Goal: Task Accomplishment & Management: Complete application form

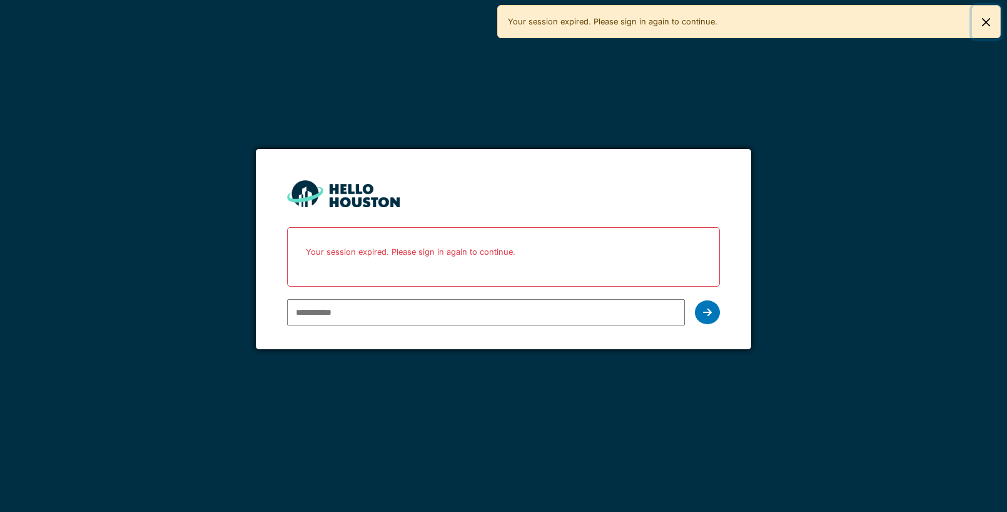
click at [988, 20] on button "Close" at bounding box center [986, 22] width 28 height 33
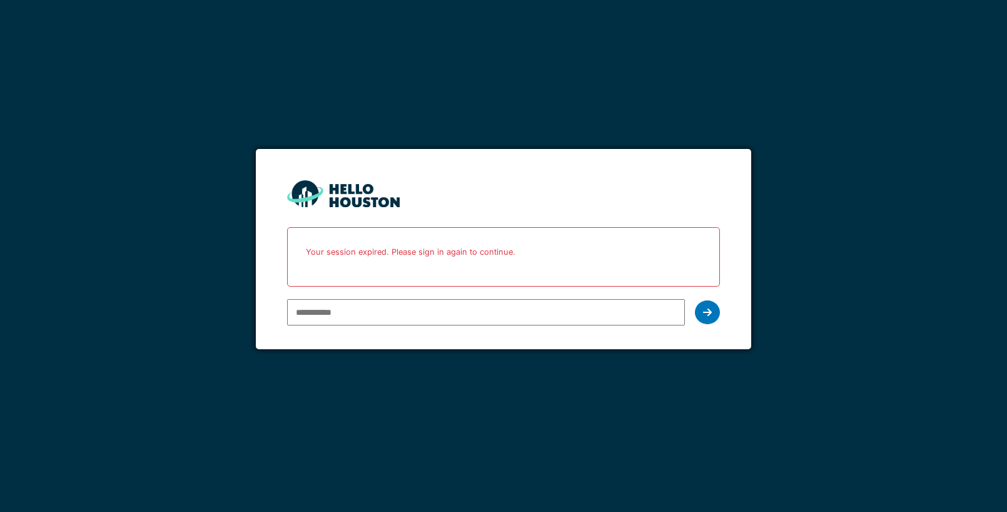
click at [315, 313] on input "email" at bounding box center [486, 312] width 398 height 26
paste input "**********"
type input "**********"
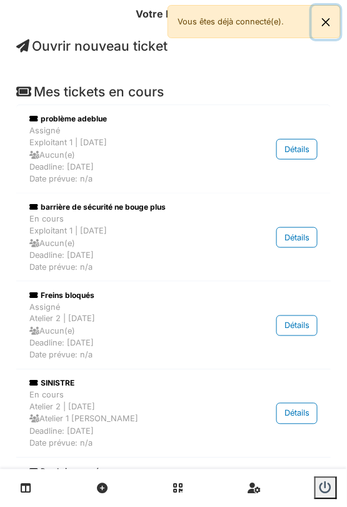
click at [327, 16] on button "Close" at bounding box center [326, 22] width 28 height 33
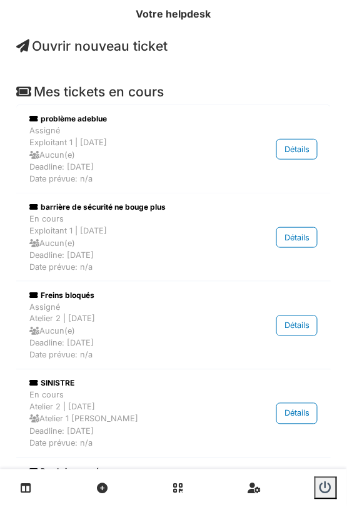
click at [101, 48] on span "Ouvrir nouveau ticket" at bounding box center [91, 46] width 151 height 16
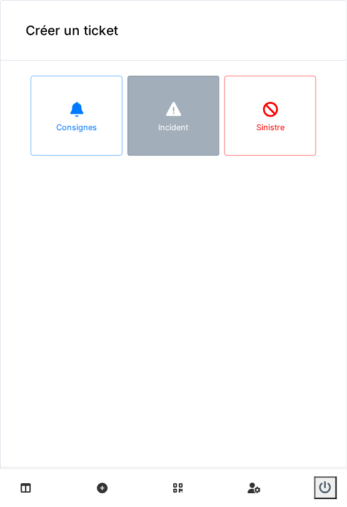
click at [191, 129] on div "Incident" at bounding box center [174, 116] width 92 height 80
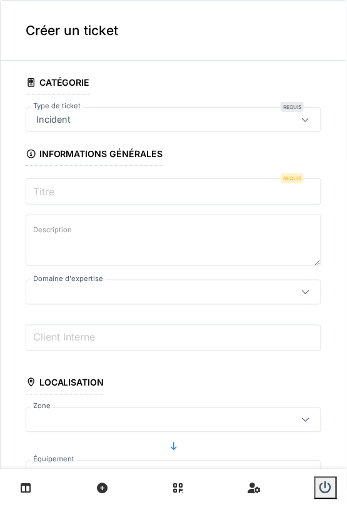
click at [49, 184] on label "Titre" at bounding box center [44, 191] width 26 height 15
click at [49, 181] on input "Titre" at bounding box center [174, 191] width 296 height 26
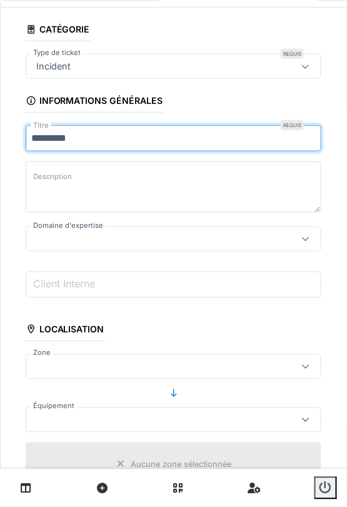
type input "*********"
click at [139, 241] on div at bounding box center [154, 239] width 246 height 14
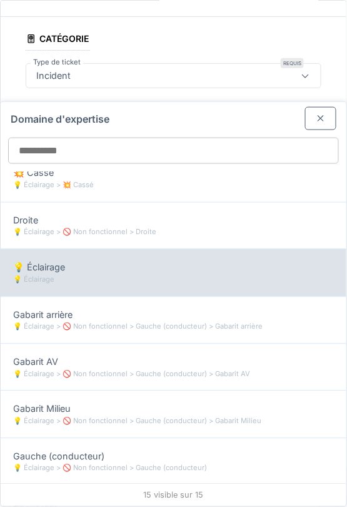
scroll to position [247, 0]
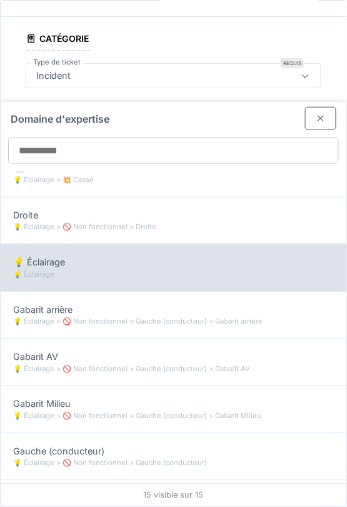
click at [103, 276] on div "💡 Éclairage 💡 Éclairage" at bounding box center [174, 267] width 346 height 47
type input "***"
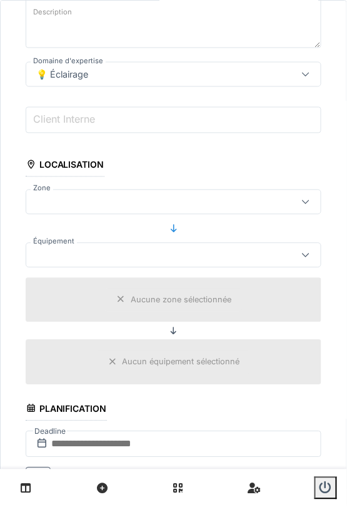
scroll to position [229, 0]
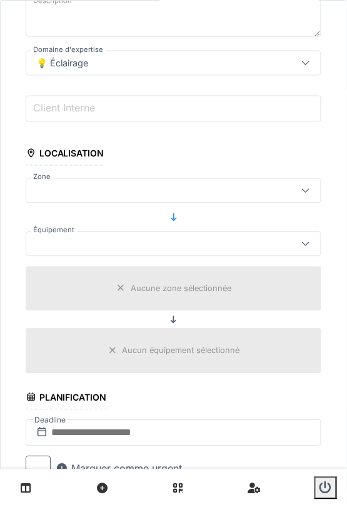
click at [176, 189] on div at bounding box center [154, 191] width 246 height 14
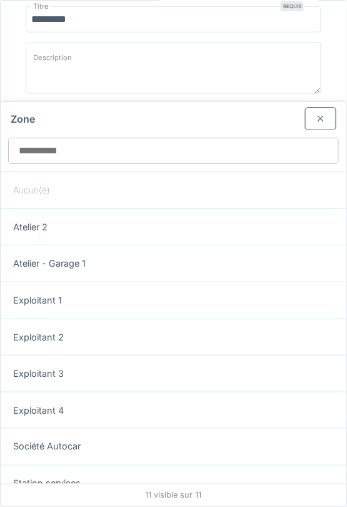
scroll to position [170, 0]
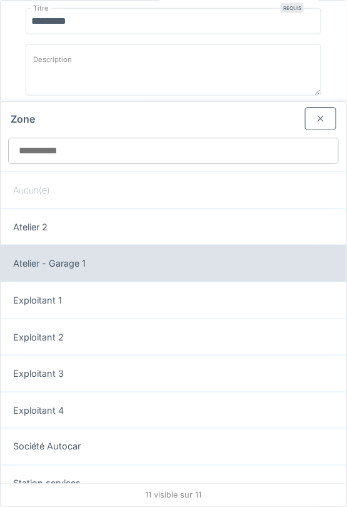
click at [157, 263] on div "Atelier - Garage 1" at bounding box center [173, 263] width 321 height 14
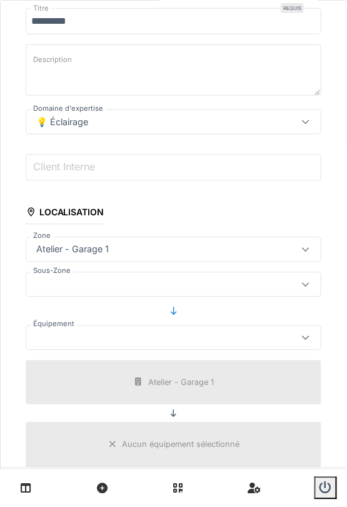
click at [123, 332] on div at bounding box center [154, 338] width 246 height 14
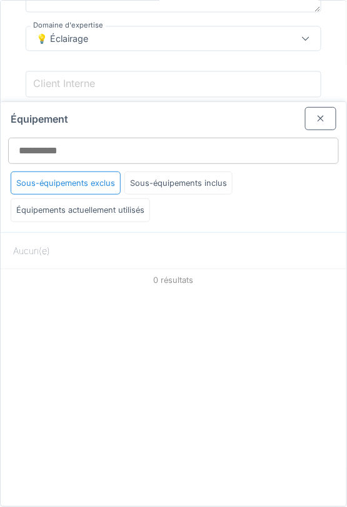
scroll to position [258, 0]
click at [324, 116] on div at bounding box center [321, 119] width 10 height 12
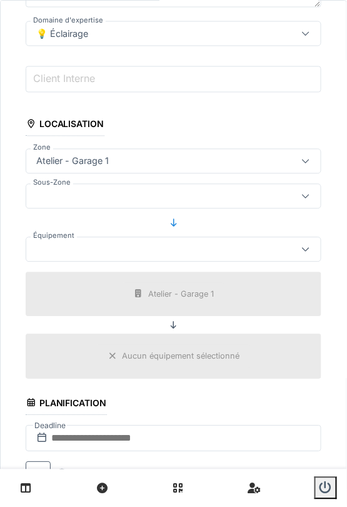
click at [124, 161] on div "Atelier - Garage 1" at bounding box center [154, 162] width 246 height 14
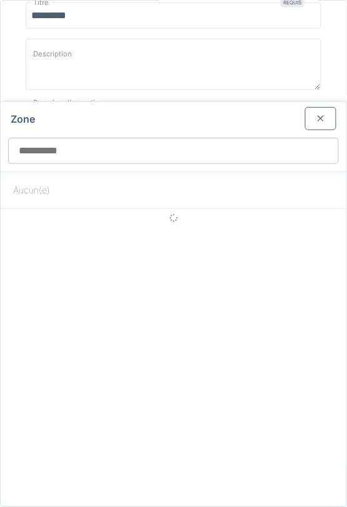
scroll to position [170, 0]
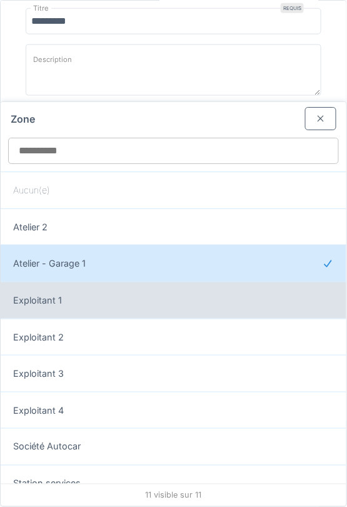
click at [69, 306] on div "Exploitant 1" at bounding box center [174, 299] width 346 height 37
type input "*****"
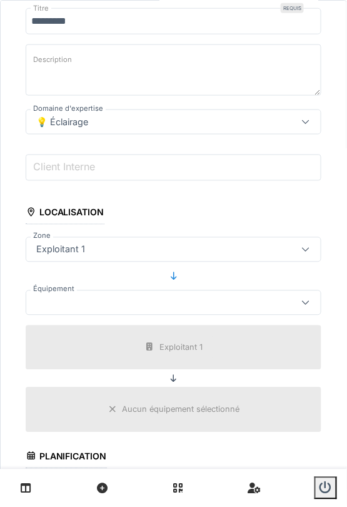
click at [150, 296] on div at bounding box center [154, 303] width 246 height 14
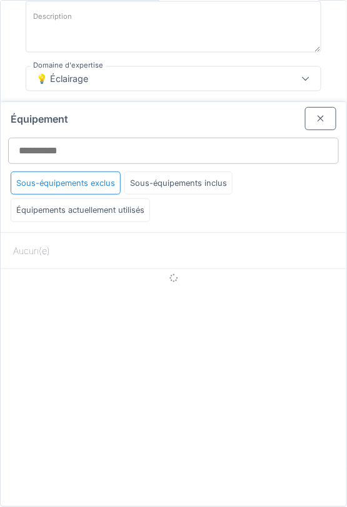
scroll to position [223, 0]
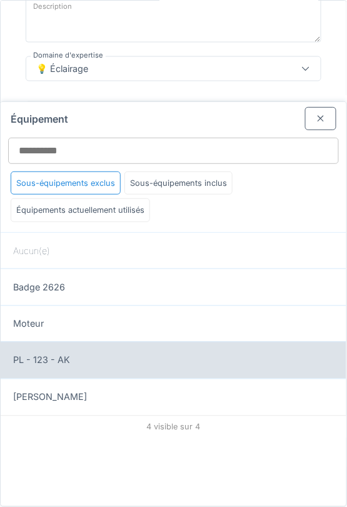
click at [95, 369] on div "PL - 123 - AK" at bounding box center [174, 360] width 346 height 37
type input "******"
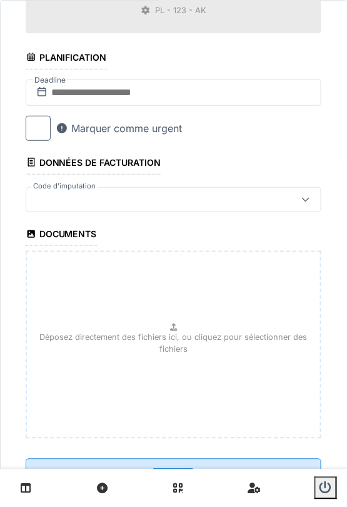
scroll to position [642, 0]
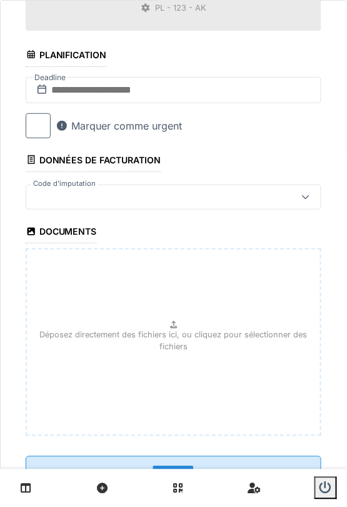
click at [185, 347] on div "Déposez directement des fichiers ici, ou cliquez pour sélectionner des fichiers" at bounding box center [174, 342] width 296 height 188
type input "**********"
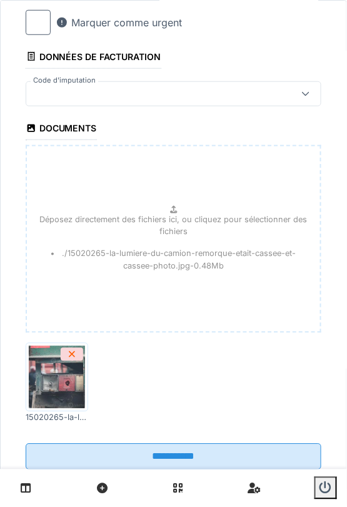
scroll to position [769, 0]
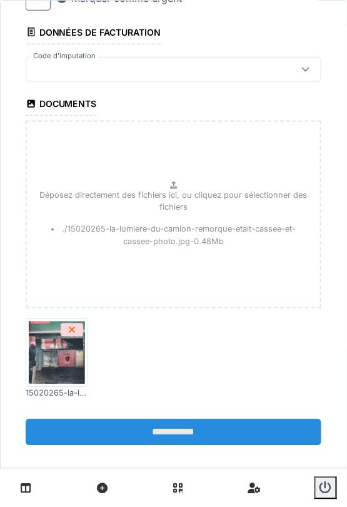
click at [182, 422] on input "**********" at bounding box center [174, 432] width 296 height 26
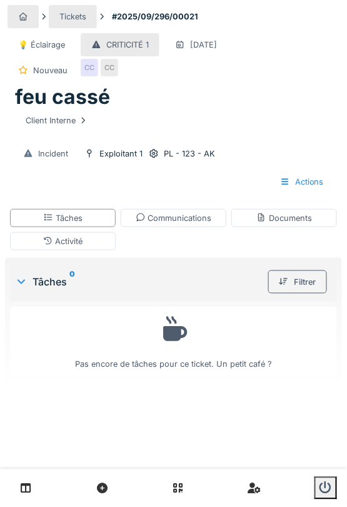
click at [28, 6] on div at bounding box center [23, 16] width 31 height 23
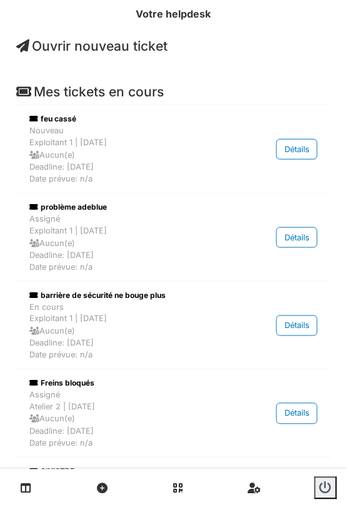
click at [109, 43] on span "Ouvrir nouveau ticket" at bounding box center [91, 46] width 151 height 16
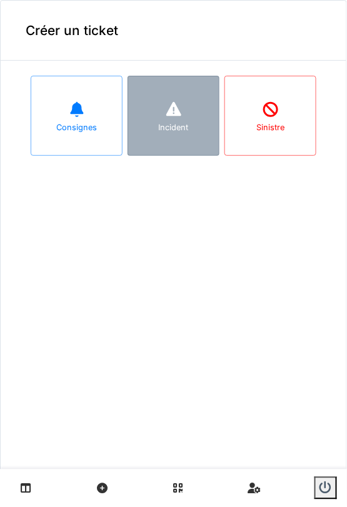
click at [173, 125] on div "Incident" at bounding box center [174, 127] width 30 height 12
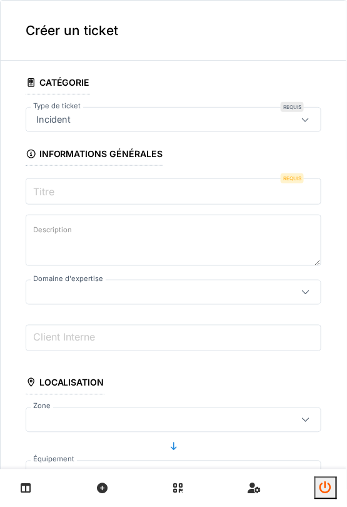
click at [325, 490] on icon "submit" at bounding box center [326, 488] width 13 height 13
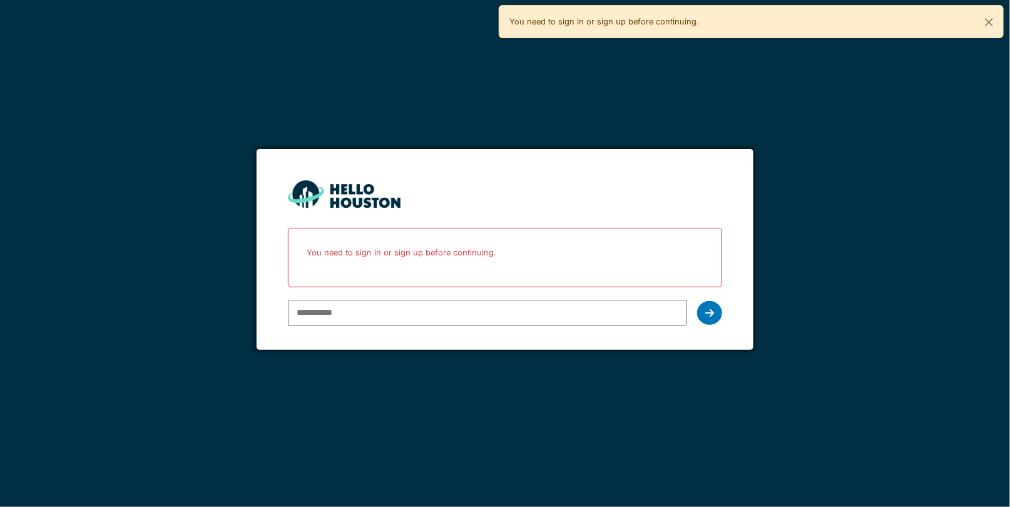
paste input "**********"
type input "**********"
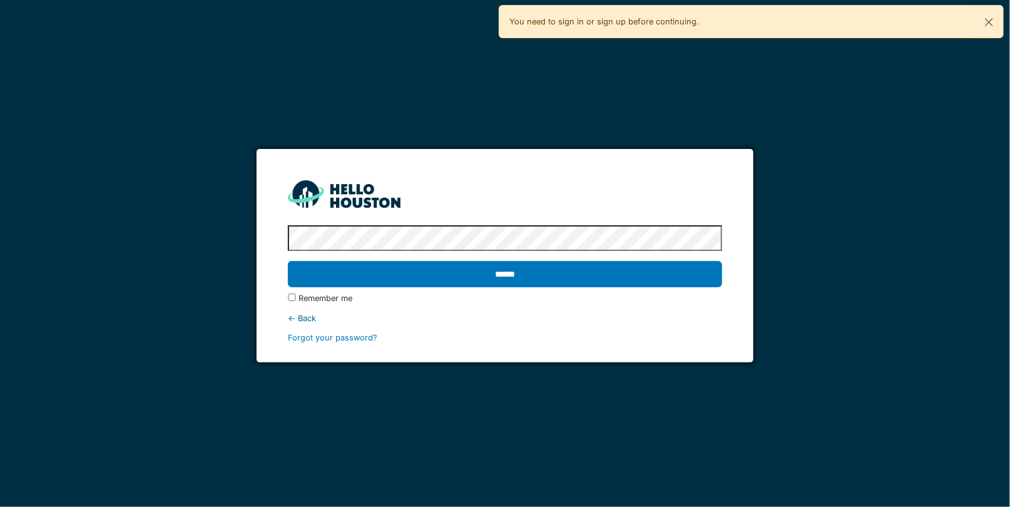
click at [288, 261] on input "******" at bounding box center [505, 274] width 434 height 26
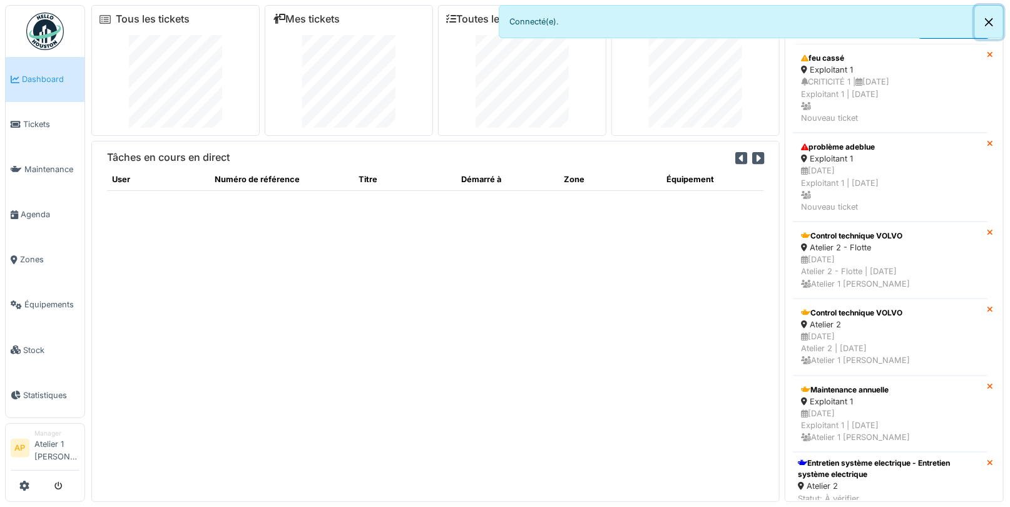
click at [989, 16] on button "Close" at bounding box center [989, 22] width 28 height 33
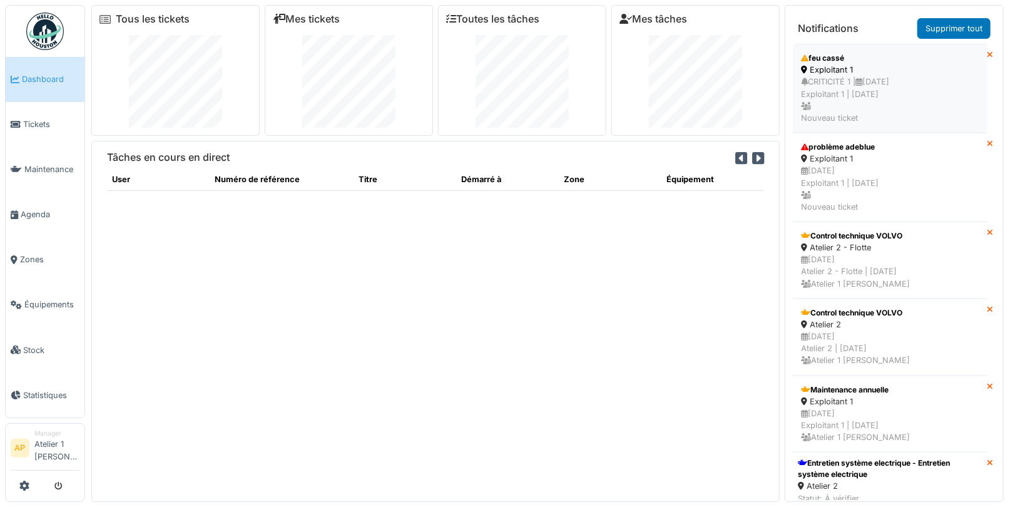
click at [833, 58] on div "feu cassé" at bounding box center [890, 58] width 178 height 11
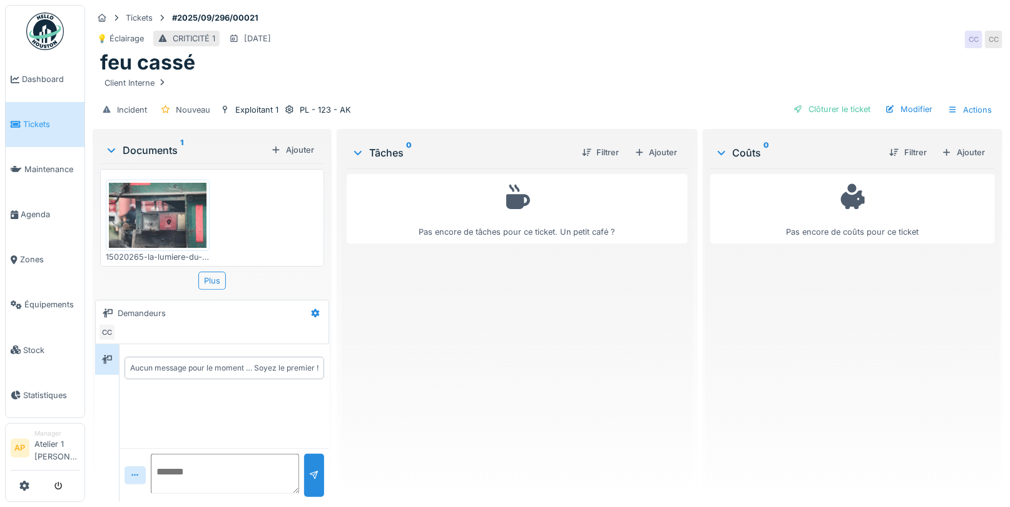
click at [151, 221] on img at bounding box center [158, 215] width 98 height 65
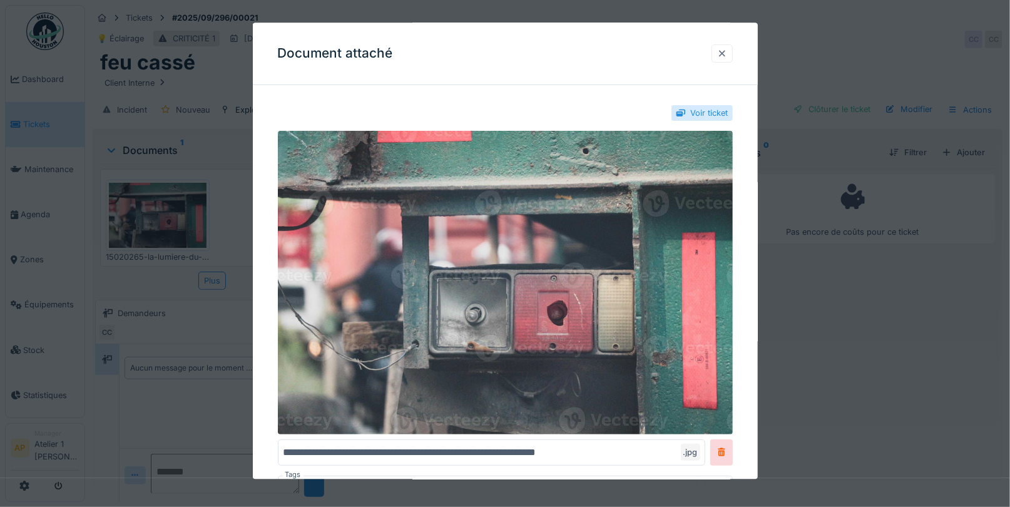
click at [719, 54] on div at bounding box center [722, 54] width 10 height 12
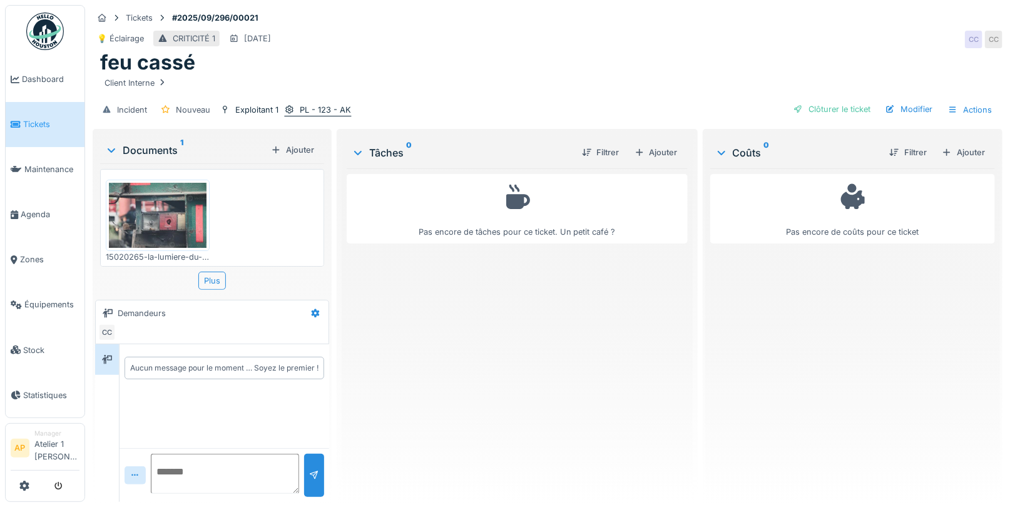
click at [312, 108] on div "PL - 123 - AK" at bounding box center [325, 110] width 51 height 12
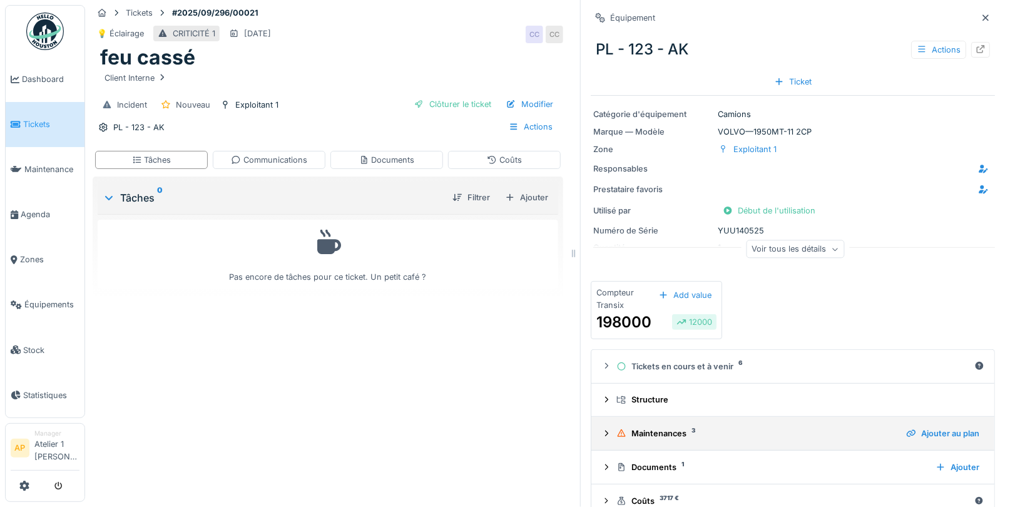
click at [662, 428] on div "Maintenances 3" at bounding box center [756, 433] width 280 height 12
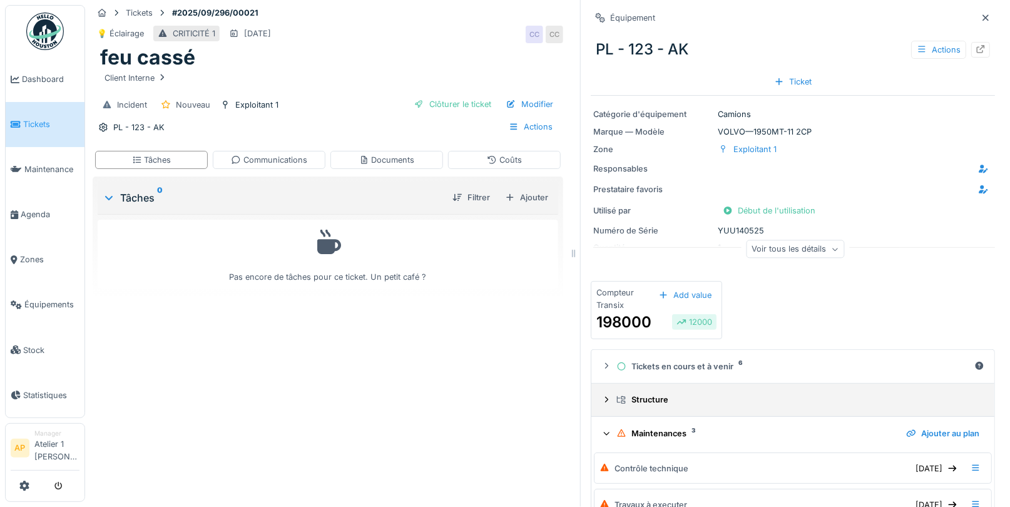
scroll to position [138, 0]
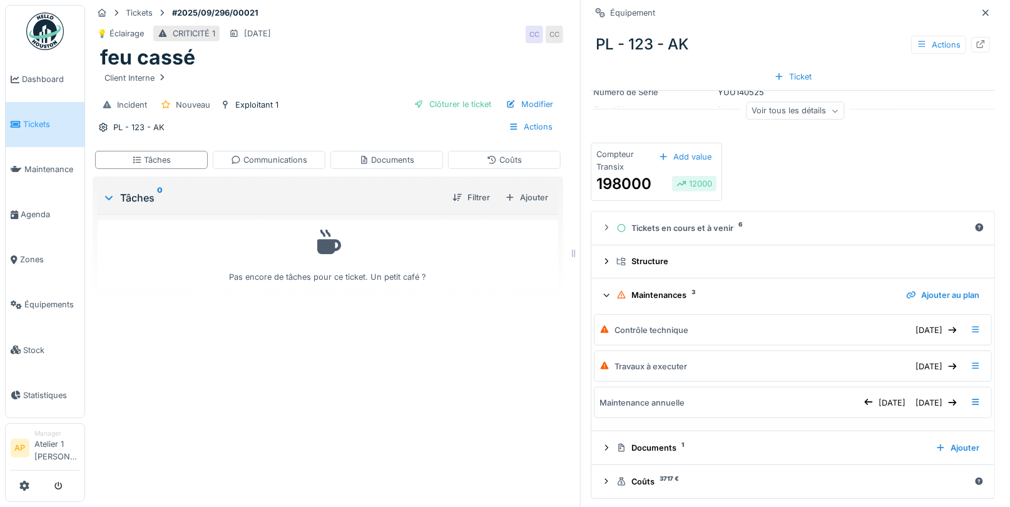
click at [657, 291] on div "Maintenances 3" at bounding box center [756, 295] width 280 height 12
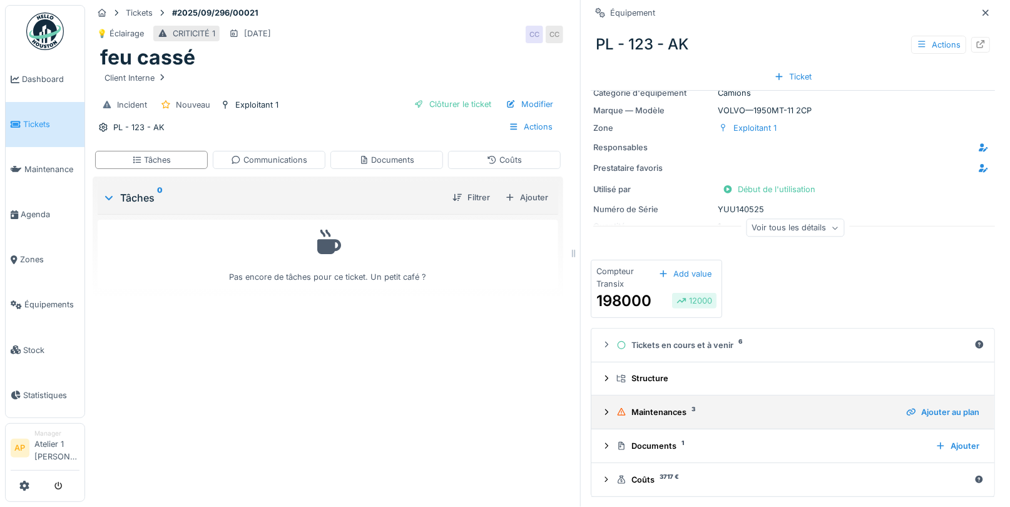
scroll to position [19, 0]
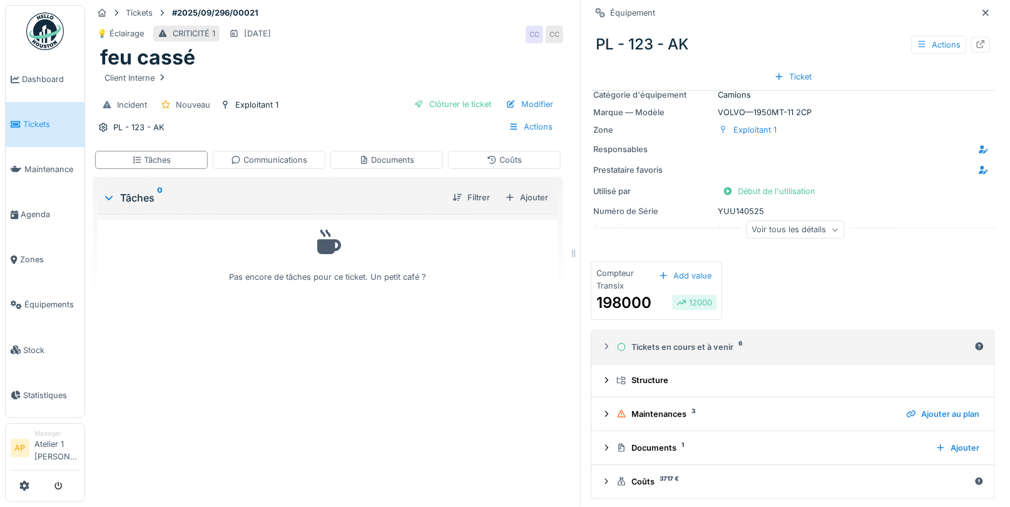
click at [679, 342] on div "Tickets en cours et à venir 6" at bounding box center [792, 347] width 353 height 12
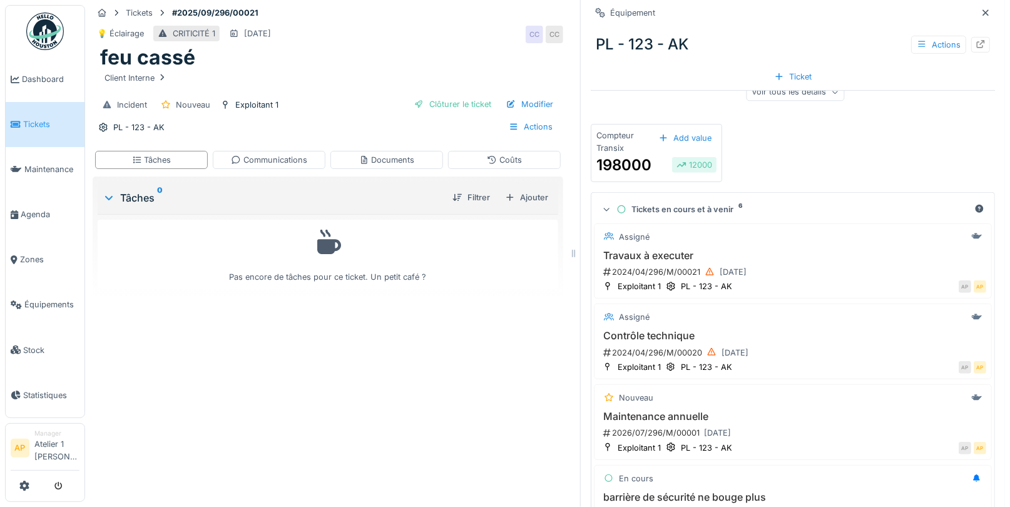
click at [649, 201] on summary "Tickets en cours et à venir 6" at bounding box center [792, 209] width 393 height 23
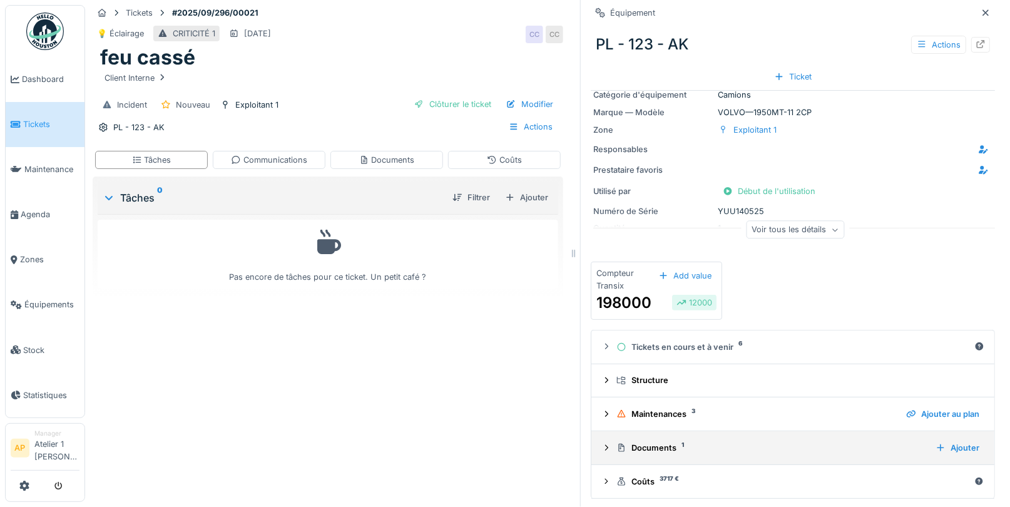
click at [642, 445] on div "Documents 1" at bounding box center [770, 448] width 309 height 12
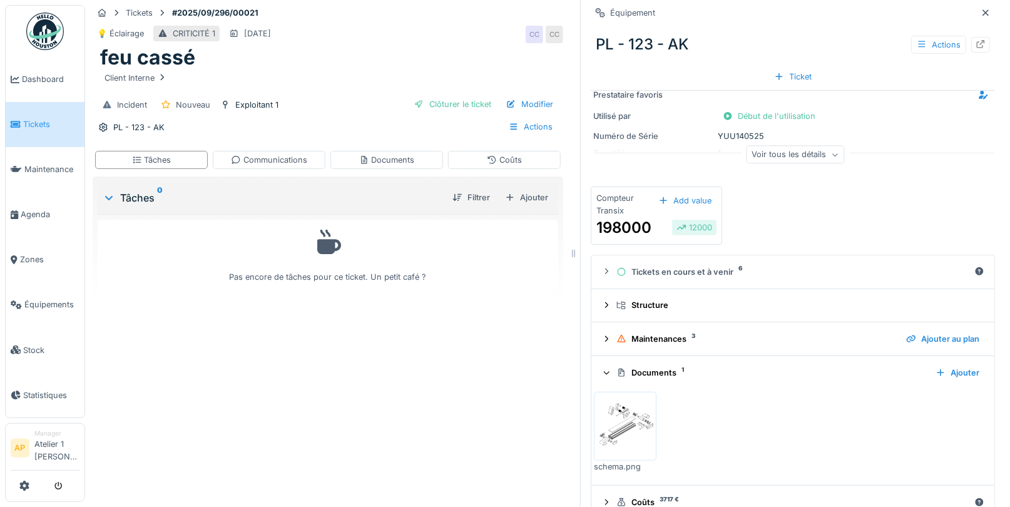
scroll to position [114, 0]
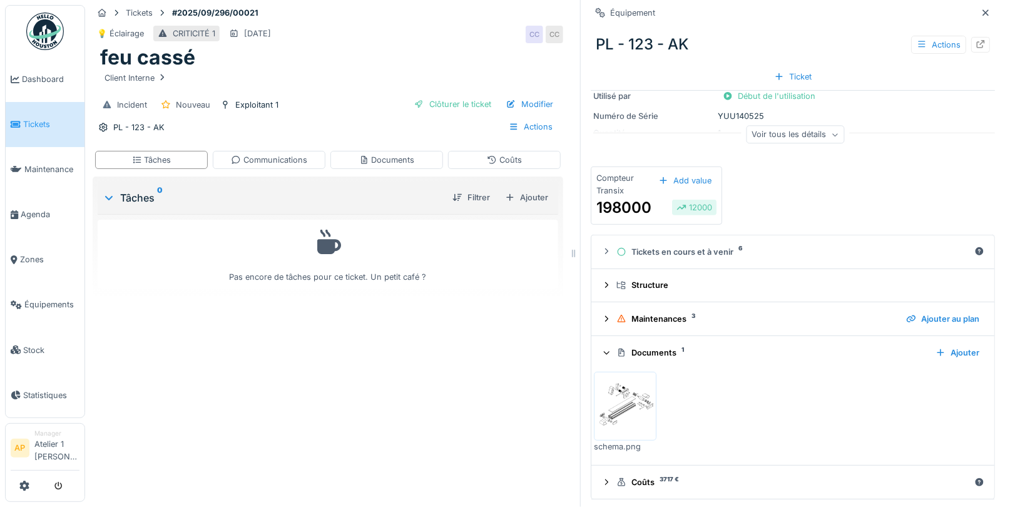
click at [631, 409] on img at bounding box center [625, 406] width 56 height 63
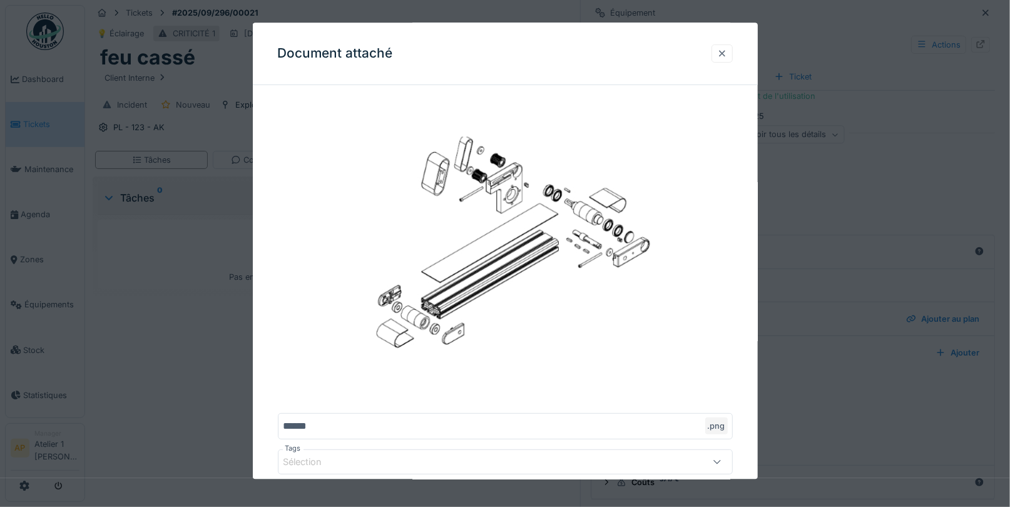
click at [723, 56] on div at bounding box center [722, 54] width 10 height 12
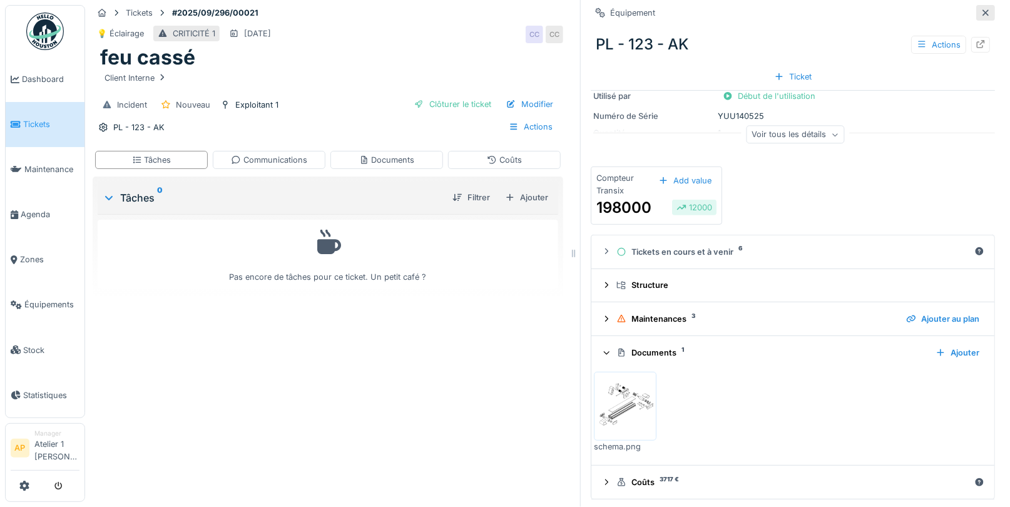
click at [986, 11] on icon at bounding box center [985, 12] width 6 height 6
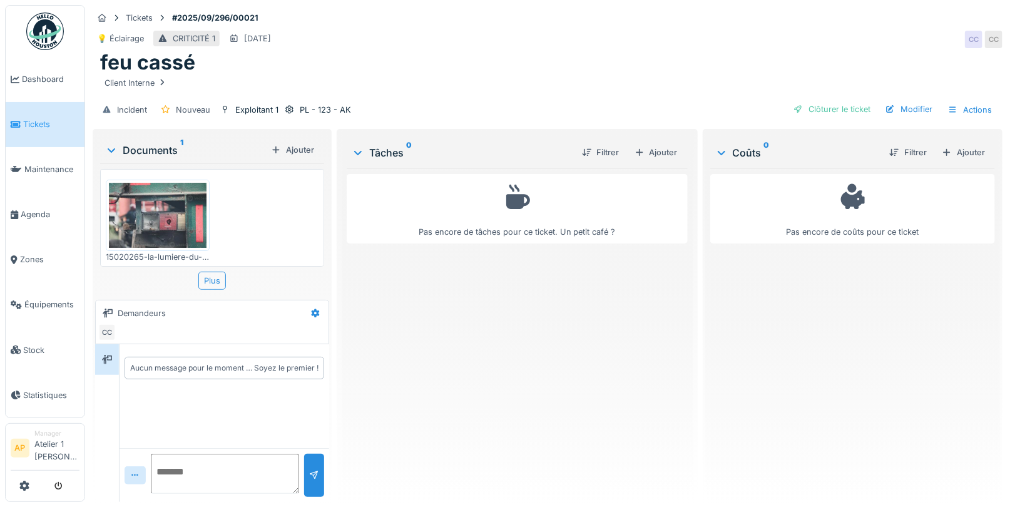
click at [180, 464] on textarea at bounding box center [225, 474] width 148 height 40
type textarea "**********"
click at [309, 479] on div at bounding box center [314, 475] width 10 height 12
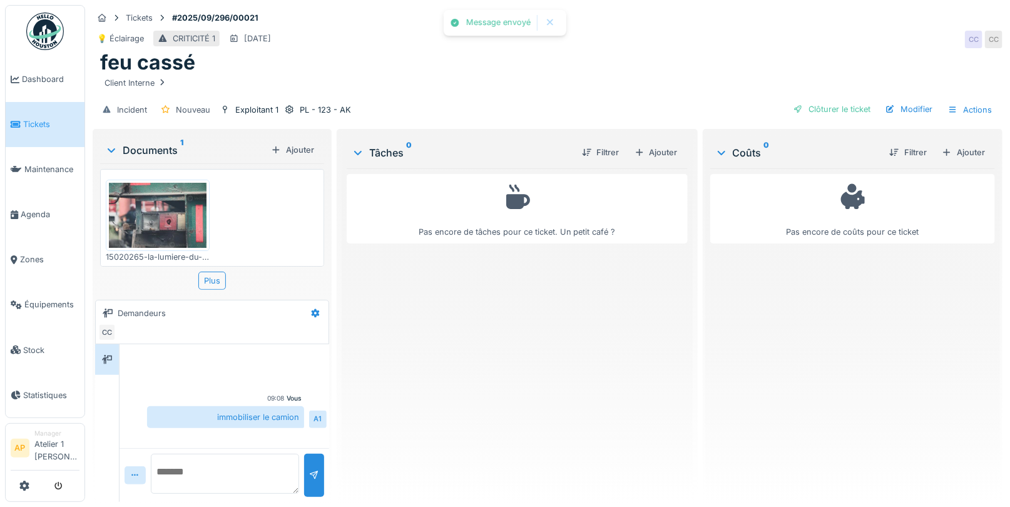
click at [113, 144] on icon at bounding box center [111, 150] width 10 height 13
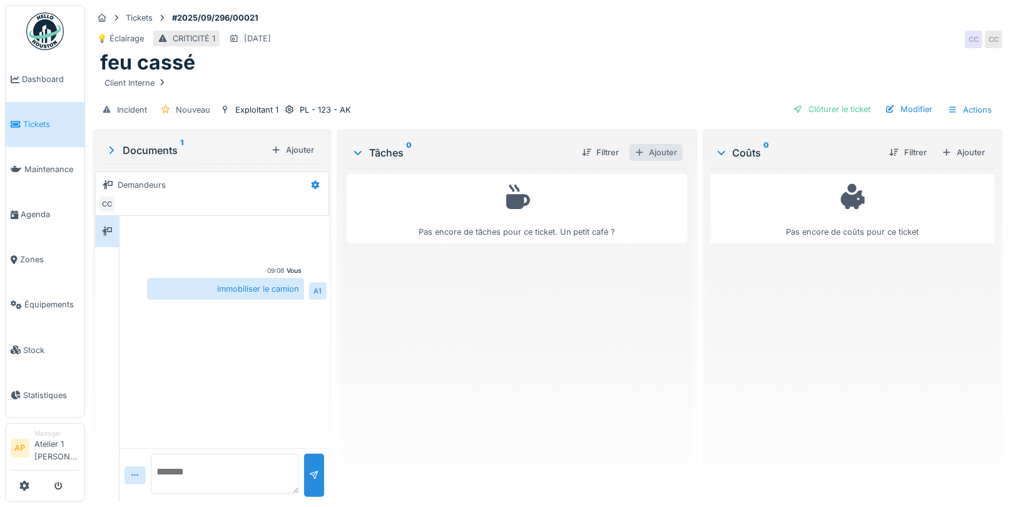
click at [659, 151] on div "Ajouter" at bounding box center [655, 152] width 53 height 17
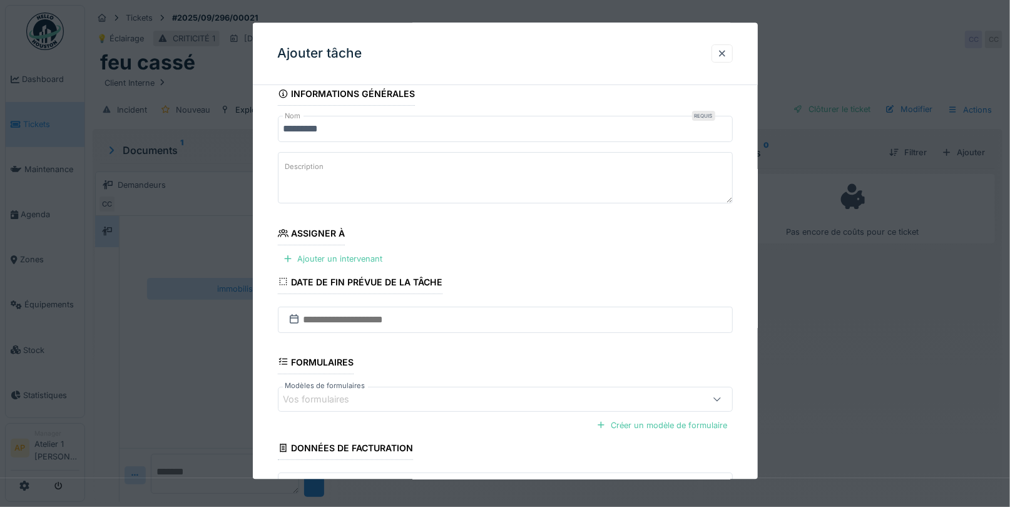
scroll to position [56, 0]
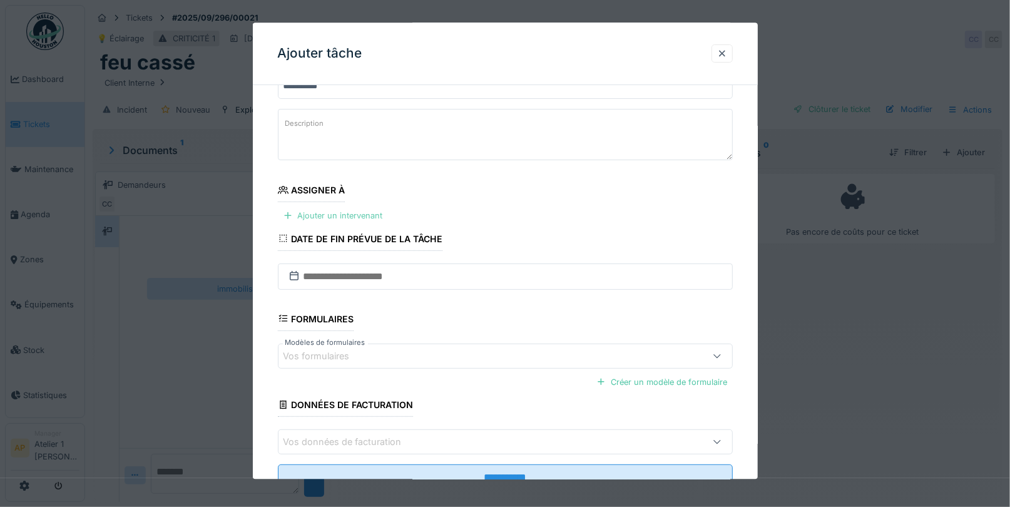
click at [343, 216] on div "Ajouter un intervenant" at bounding box center [333, 216] width 110 height 17
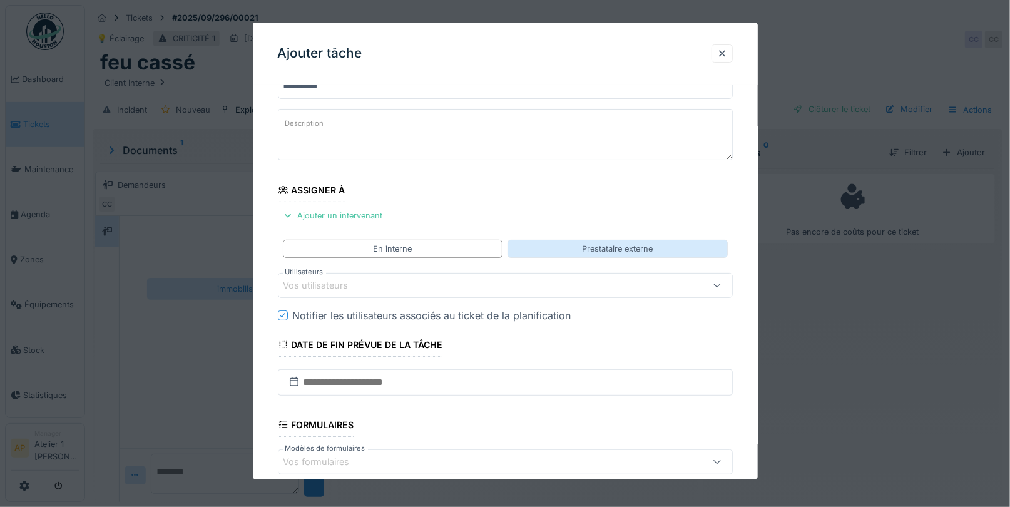
click at [588, 248] on div "Prestataire externe" at bounding box center [617, 249] width 71 height 12
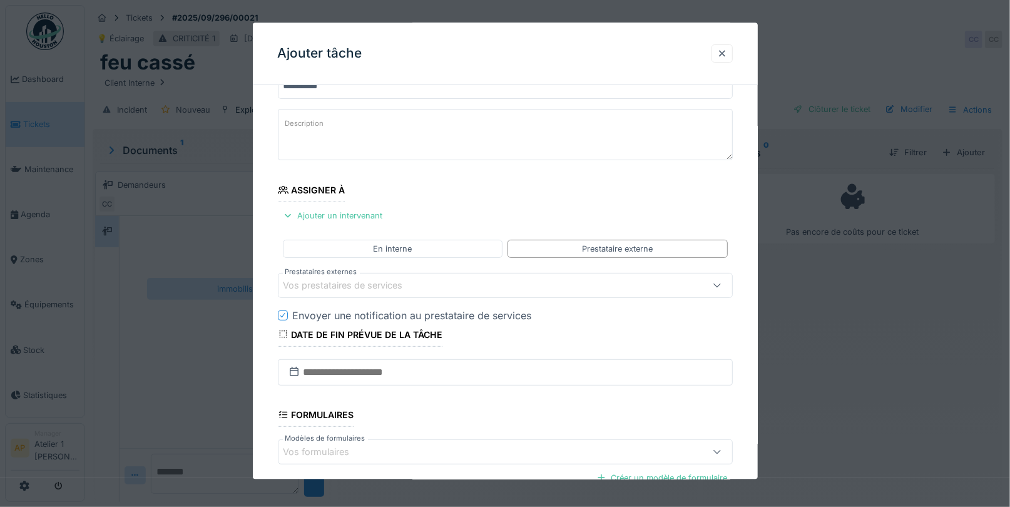
click at [420, 235] on div "En interne Prestataire externe" at bounding box center [505, 249] width 455 height 28
click at [412, 242] on div "En interne" at bounding box center [393, 249] width 220 height 18
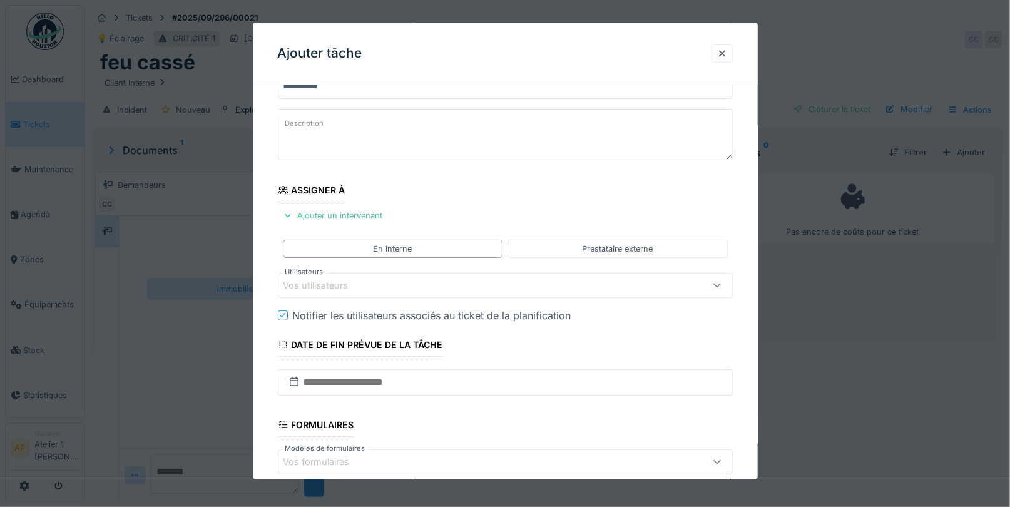
click at [397, 281] on div "Vos utilisateurs" at bounding box center [477, 285] width 389 height 14
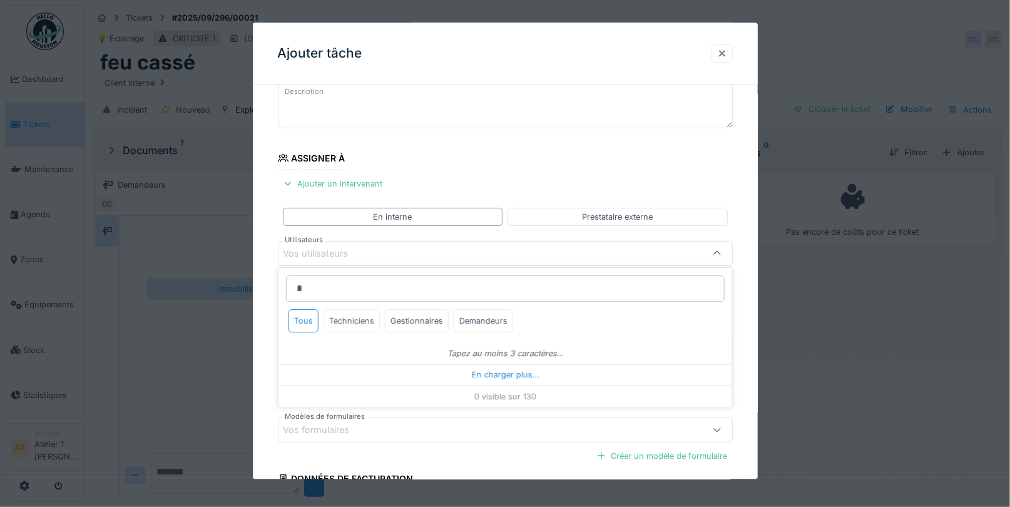
scroll to position [0, 0]
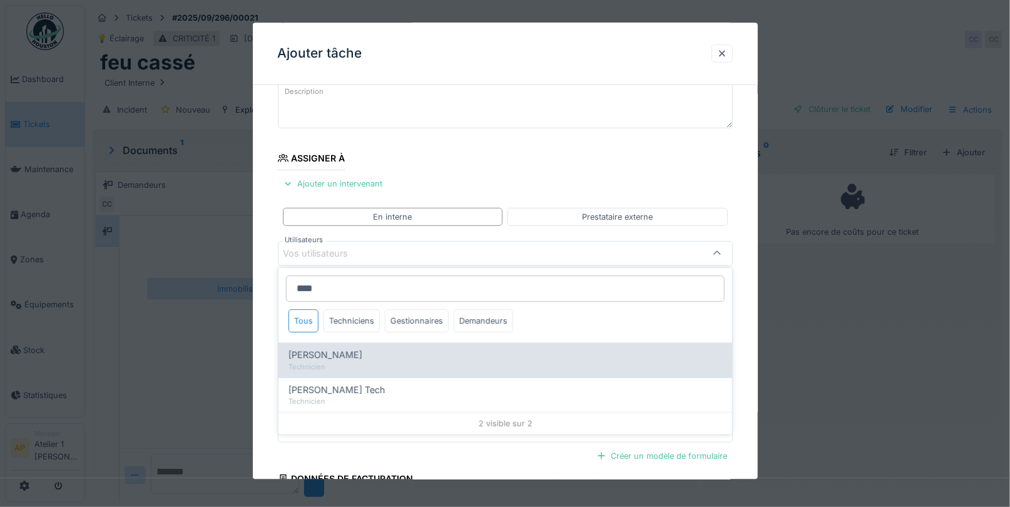
type input "****"
click at [337, 368] on div "Technicien" at bounding box center [504, 367] width 433 height 11
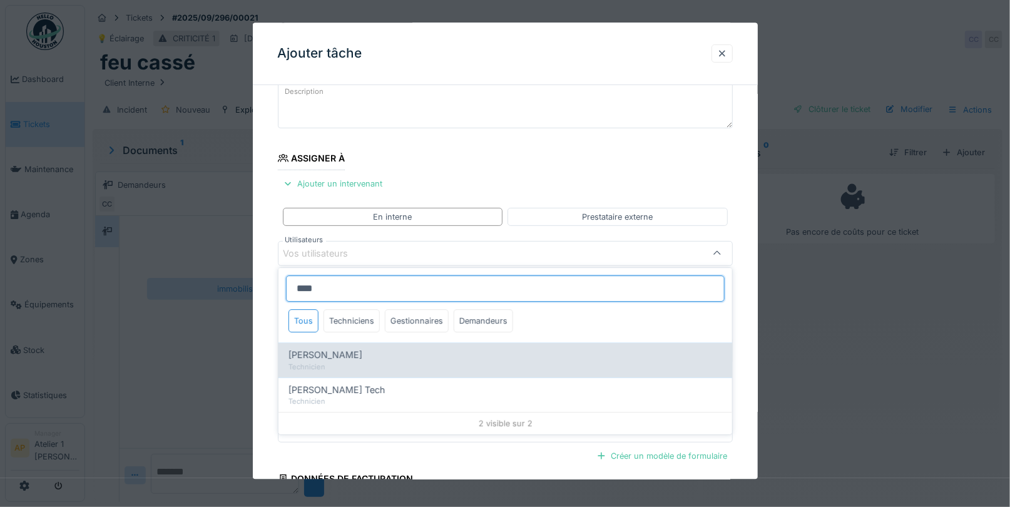
type input "****"
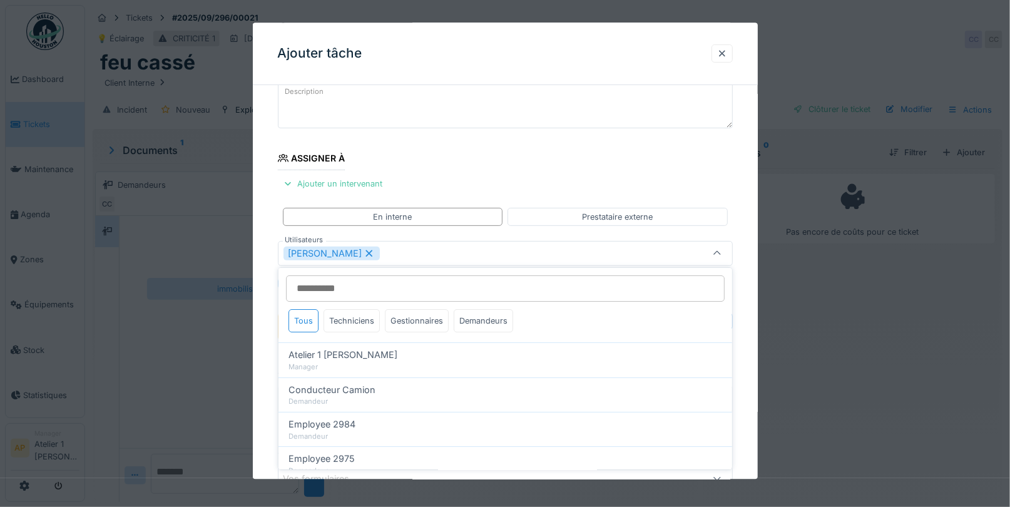
click at [578, 143] on fieldset "**********" at bounding box center [505, 315] width 455 height 616
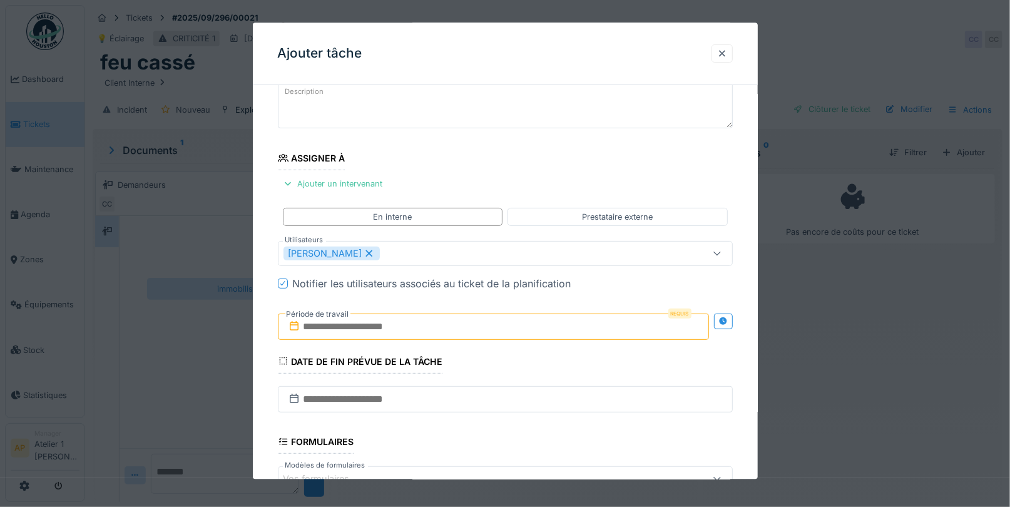
scroll to position [123, 0]
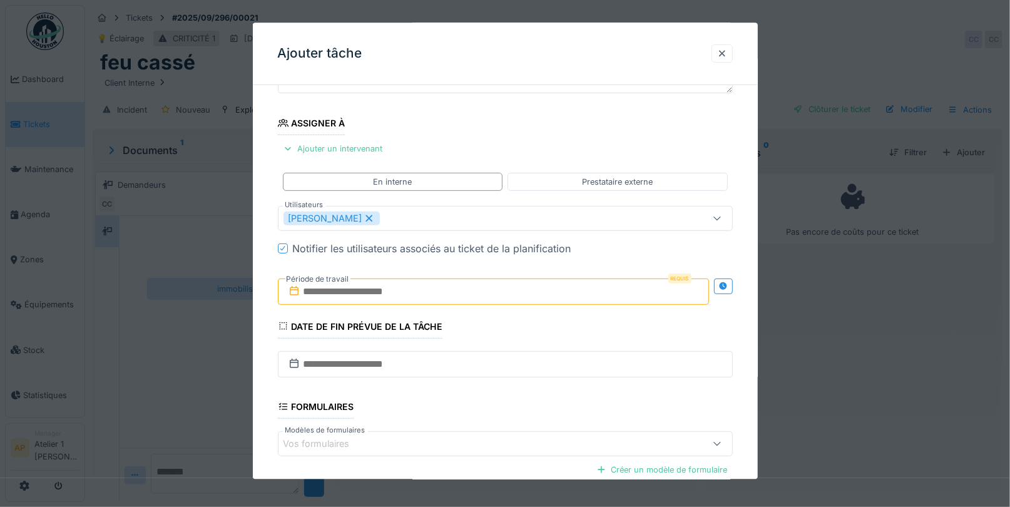
click at [479, 292] on input "text" at bounding box center [493, 291] width 431 height 26
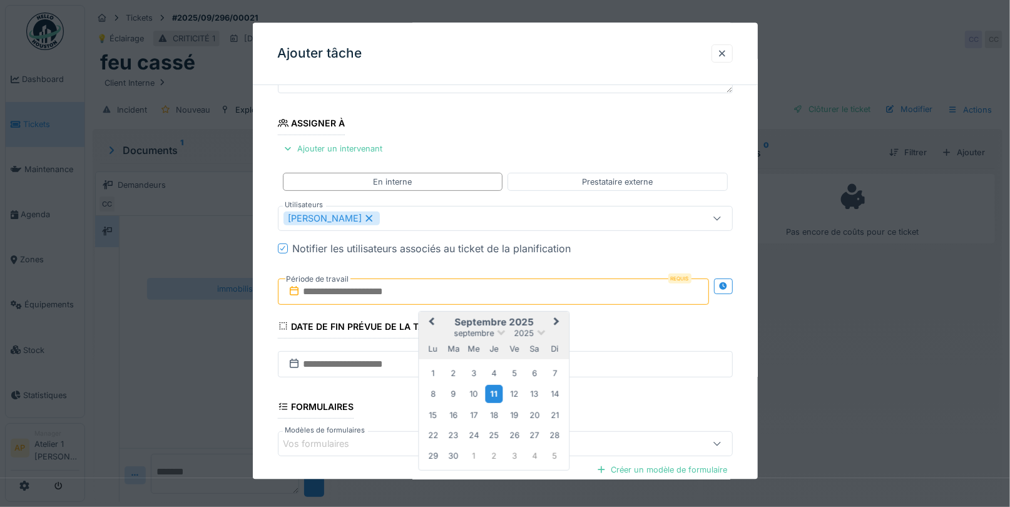
click at [491, 392] on div "11" at bounding box center [493, 394] width 17 height 18
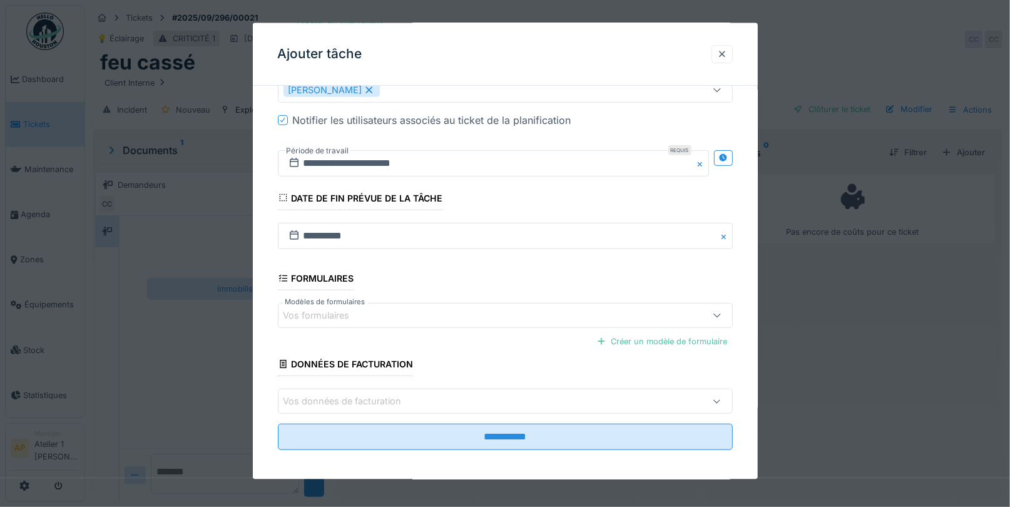
scroll to position [253, 0]
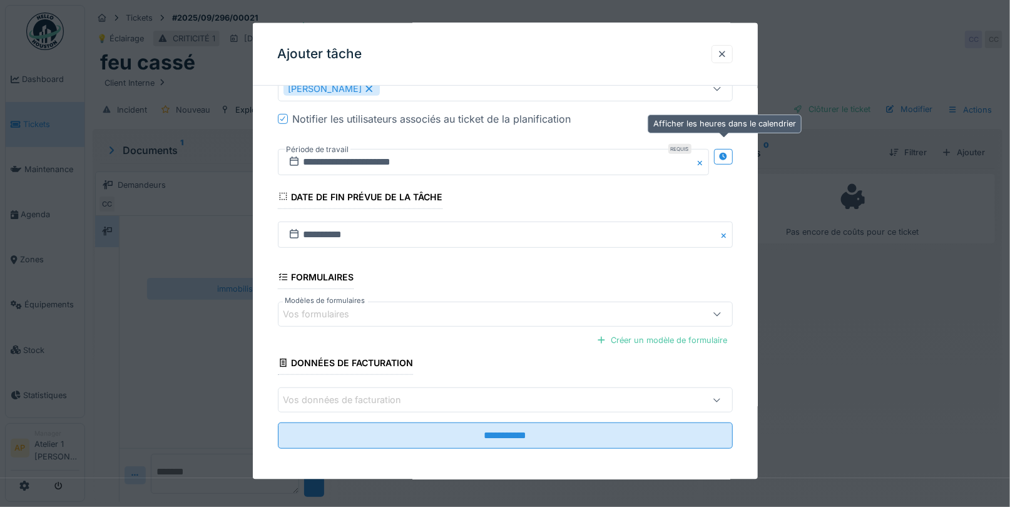
click at [726, 150] on div at bounding box center [723, 156] width 10 height 12
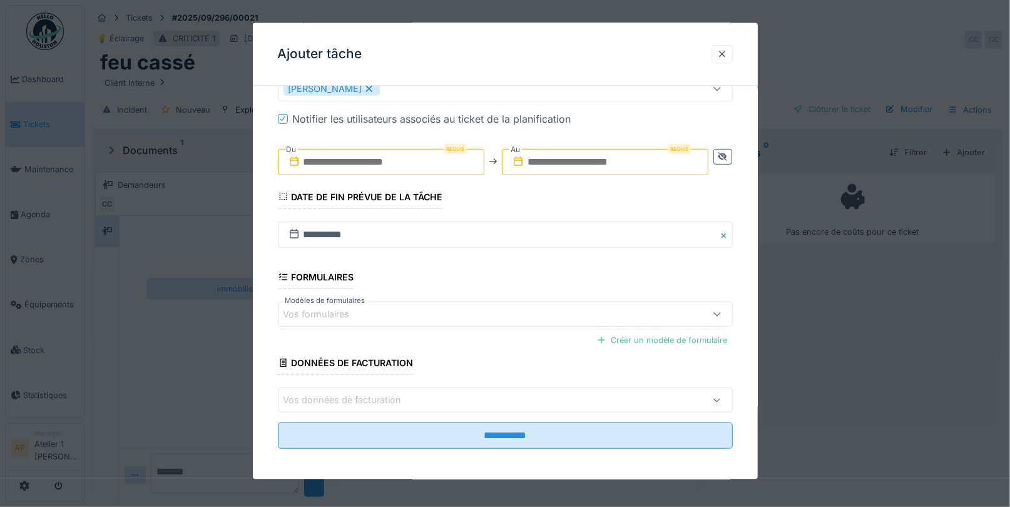
click at [411, 156] on input "text" at bounding box center [381, 161] width 206 height 26
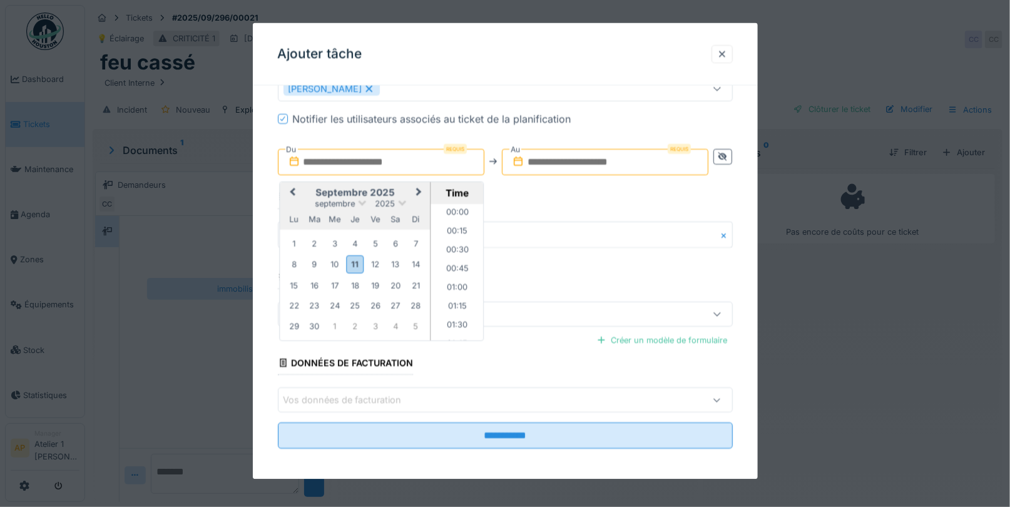
scroll to position [617, 0]
click at [462, 268] on li "09:00" at bounding box center [456, 271] width 53 height 19
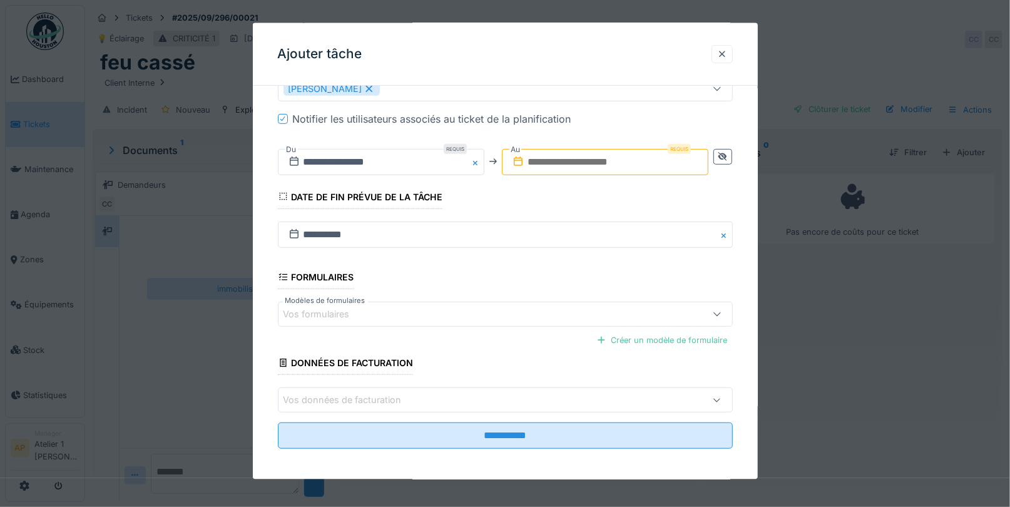
click at [599, 160] on input "text" at bounding box center [605, 161] width 206 height 26
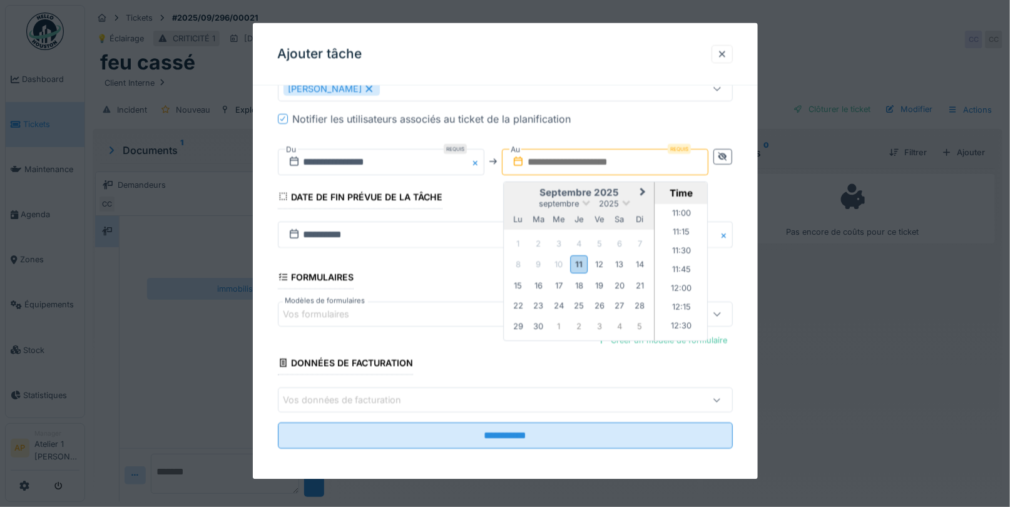
scroll to position [830, 0]
click at [686, 274] on li "12:00" at bounding box center [681, 283] width 53 height 19
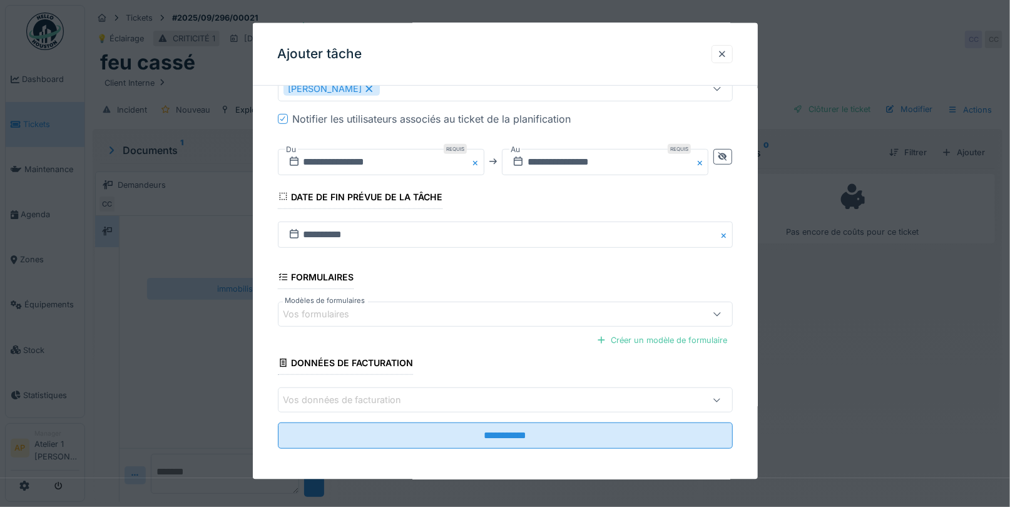
click at [408, 313] on div "Vos formulaires" at bounding box center [477, 314] width 389 height 14
click at [441, 280] on fieldset "**********" at bounding box center [505, 150] width 455 height 616
click at [419, 307] on div "Vos formulaires" at bounding box center [477, 314] width 389 height 14
click at [488, 268] on fieldset "**********" at bounding box center [505, 150] width 455 height 616
click at [384, 309] on div "Vos formulaires" at bounding box center [477, 314] width 389 height 14
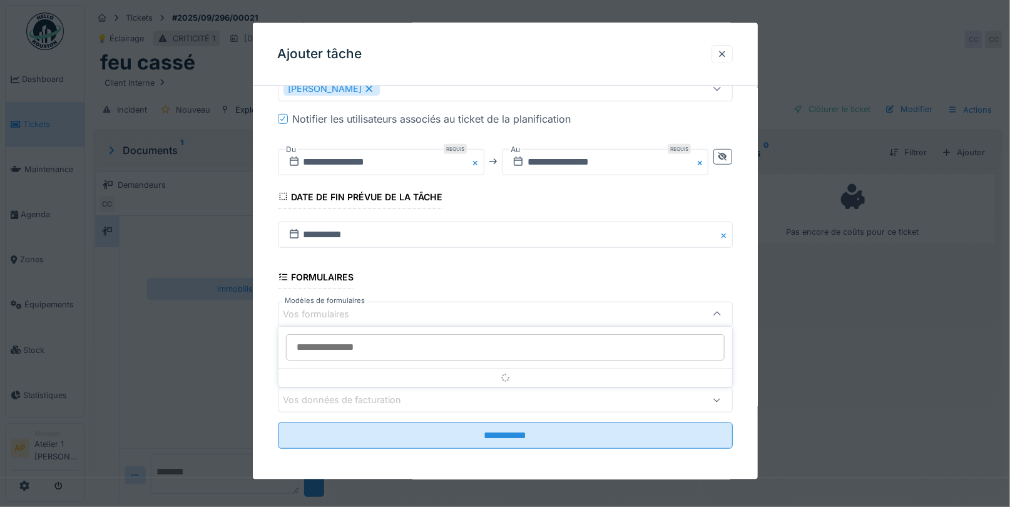
click at [516, 271] on fieldset "**********" at bounding box center [505, 150] width 455 height 616
click at [653, 338] on div "Créer un modèle de formulaire" at bounding box center [661, 339] width 141 height 17
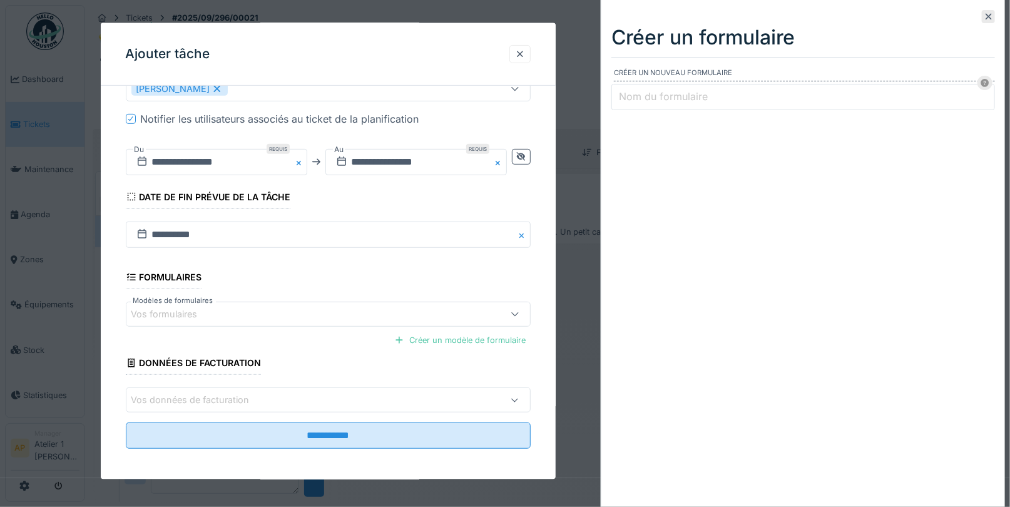
click at [653, 91] on label "Nom du formulaire" at bounding box center [663, 96] width 94 height 15
click at [653, 91] on input "Nom du formulaire" at bounding box center [802, 97] width 383 height 26
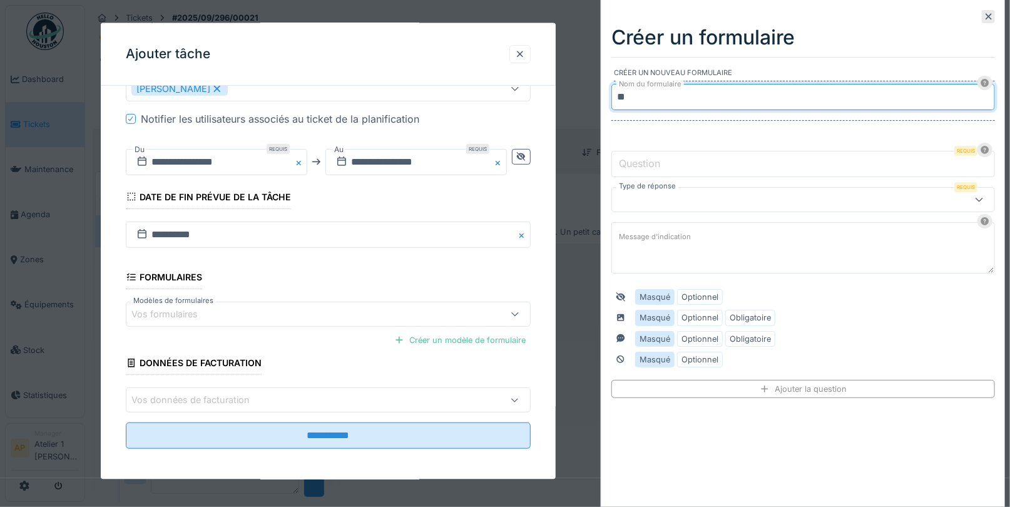
type input "*"
type input "**********"
click at [638, 154] on input "Question" at bounding box center [802, 164] width 383 height 26
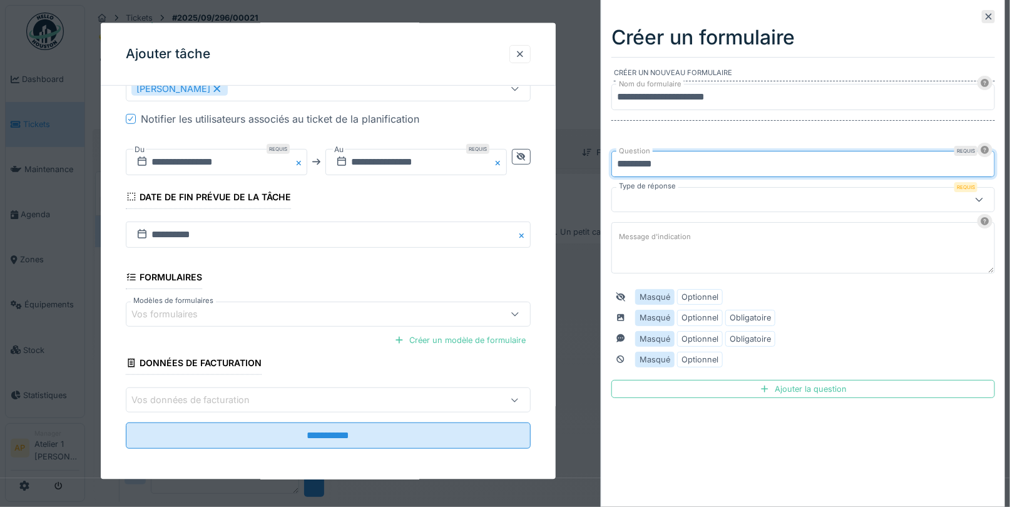
click at [658, 161] on input "*********" at bounding box center [802, 164] width 383 height 26
type input "**********"
click at [725, 203] on div at bounding box center [779, 200] width 325 height 14
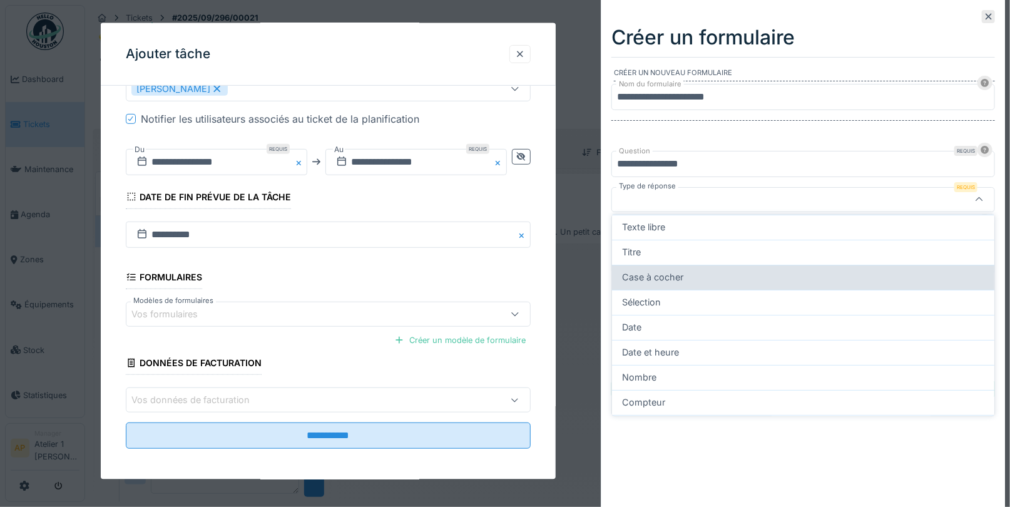
click at [677, 274] on span "Case à cocher" at bounding box center [652, 277] width 61 height 14
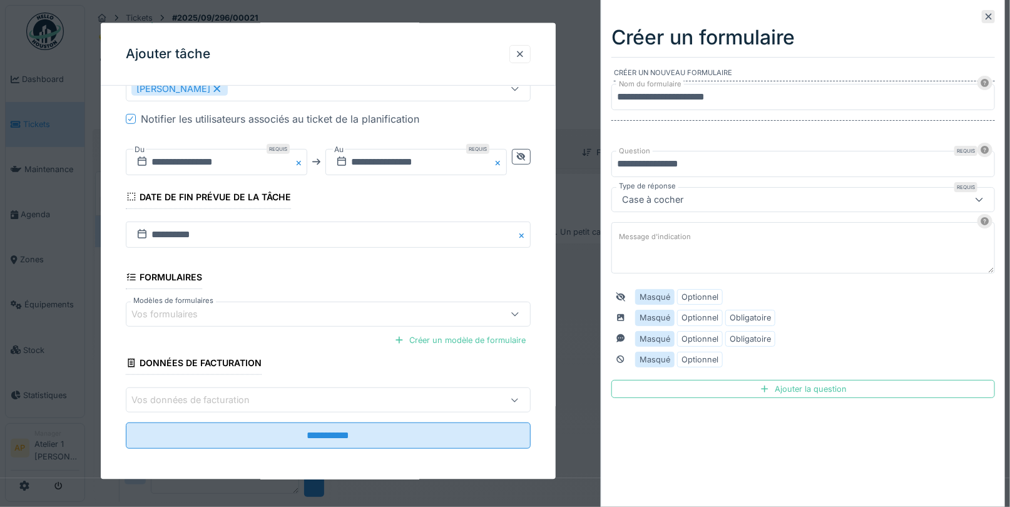
type input "*******"
click at [783, 385] on div "Ajouter la question" at bounding box center [802, 389] width 383 height 18
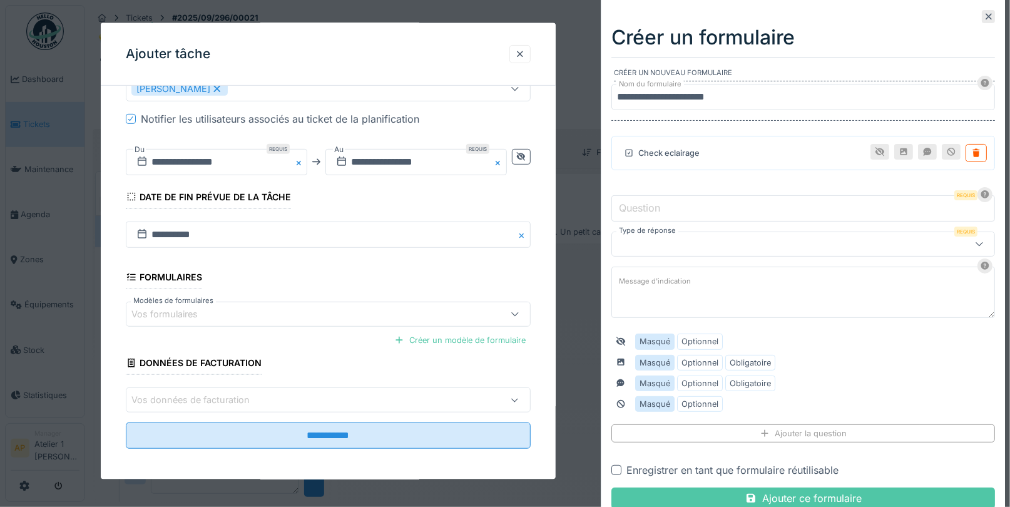
scroll to position [10, 0]
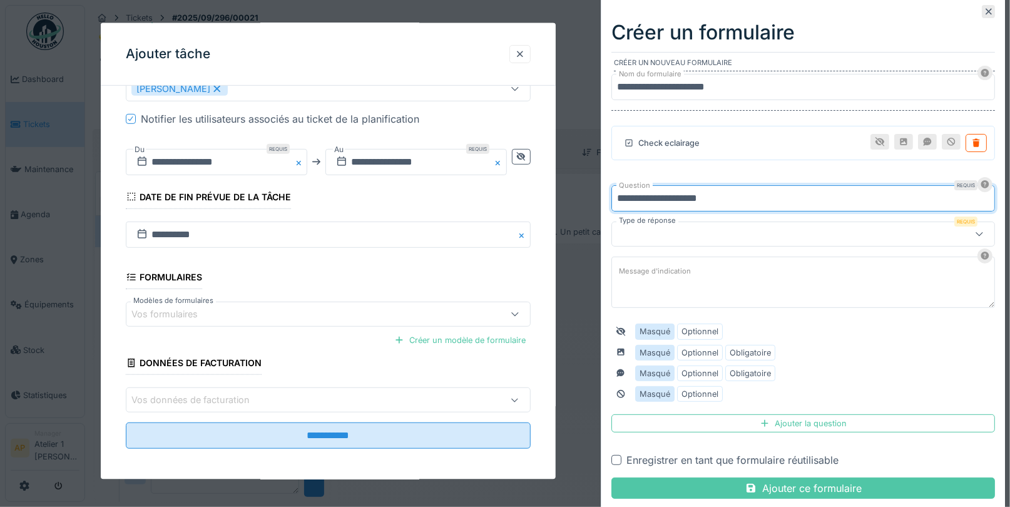
type input "**********"
click at [671, 248] on form "**********" at bounding box center [802, 278] width 383 height 441
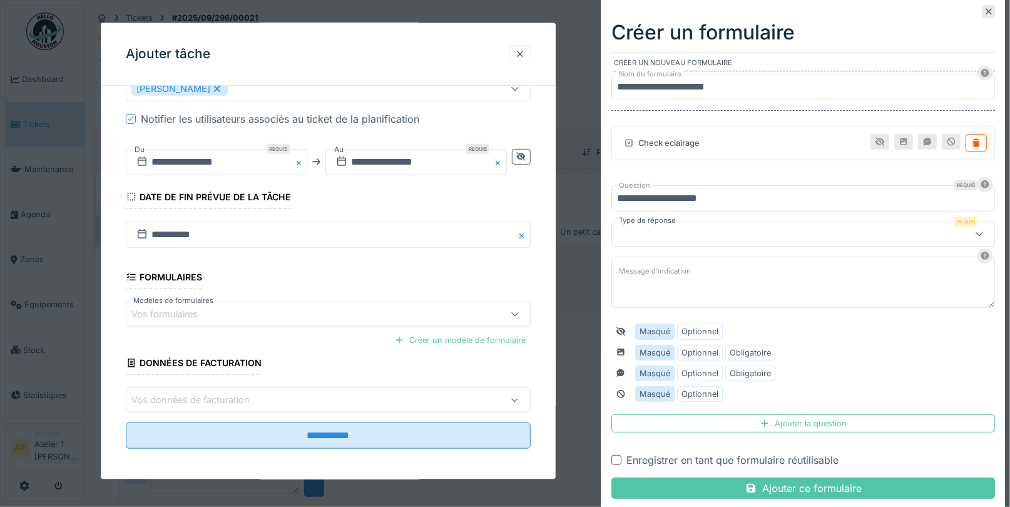
click at [671, 235] on div at bounding box center [779, 234] width 325 height 14
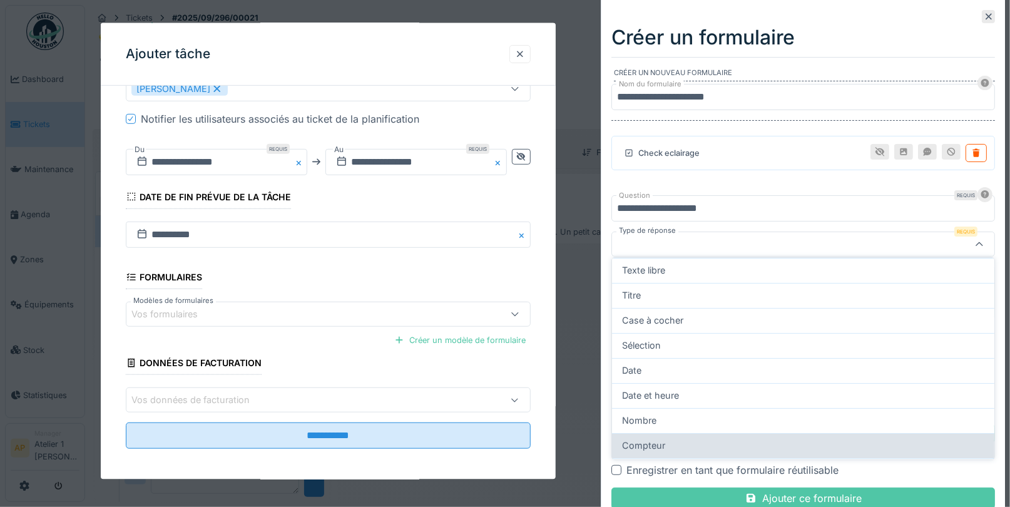
click at [666, 439] on div "Compteur" at bounding box center [803, 445] width 362 height 14
type input "**********"
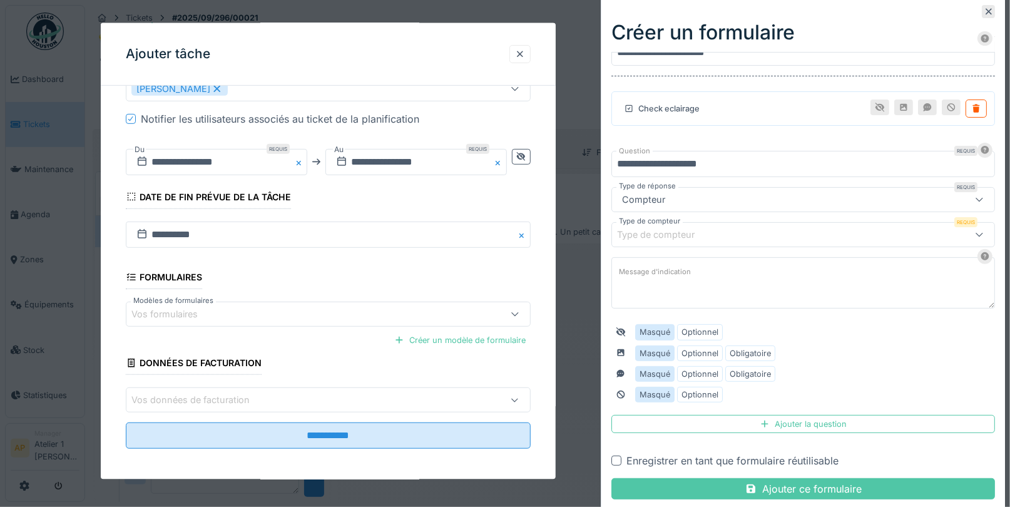
scroll to position [45, 0]
drag, startPoint x: 763, startPoint y: 481, endPoint x: 808, endPoint y: 395, distance: 97.4
click at [808, 395] on form "**********" at bounding box center [802, 261] width 383 height 476
click at [788, 414] on div "Ajouter la question" at bounding box center [802, 423] width 383 height 18
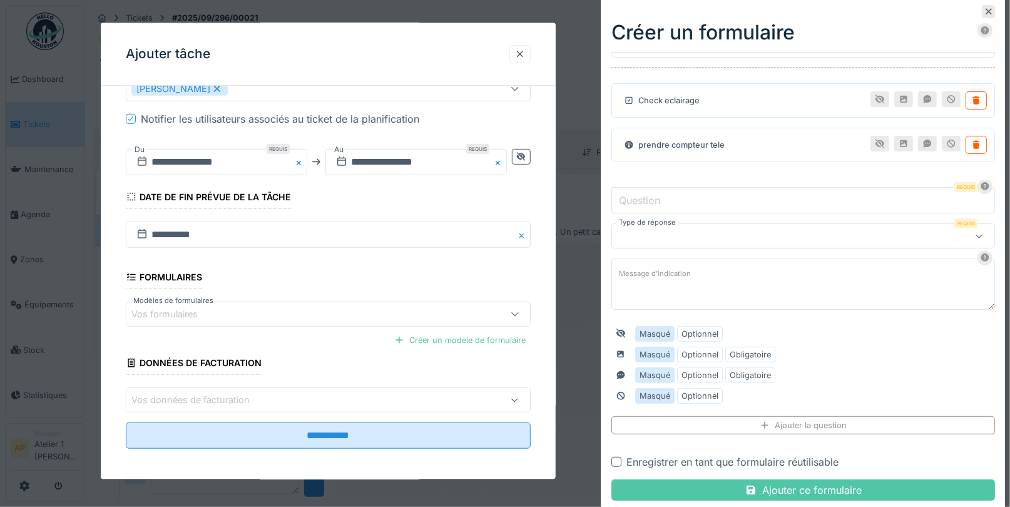
click at [615, 459] on div "Enregistrer en tant que formulaire réutilisable" at bounding box center [802, 461] width 383 height 15
click at [619, 457] on div at bounding box center [616, 462] width 10 height 10
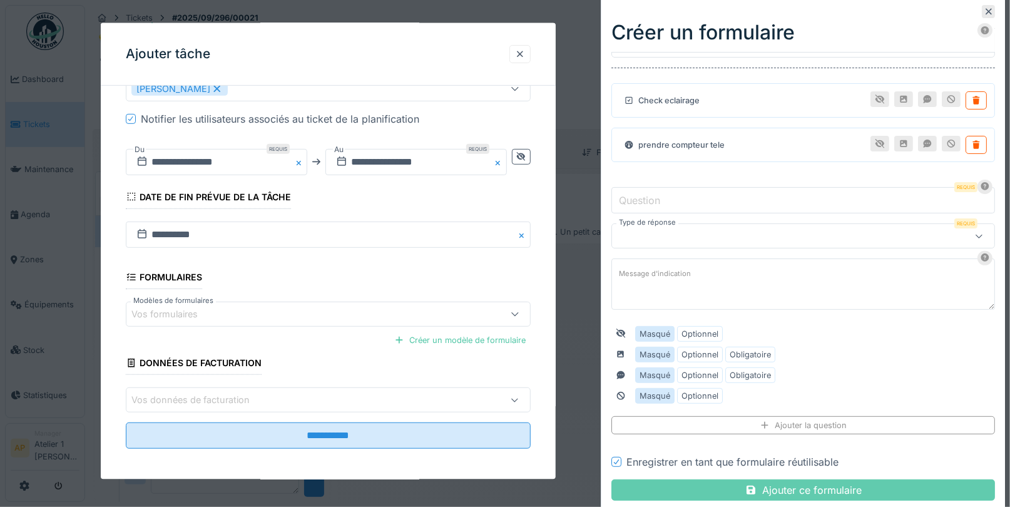
click at [787, 481] on div "Ajouter ce formulaire" at bounding box center [802, 489] width 383 height 21
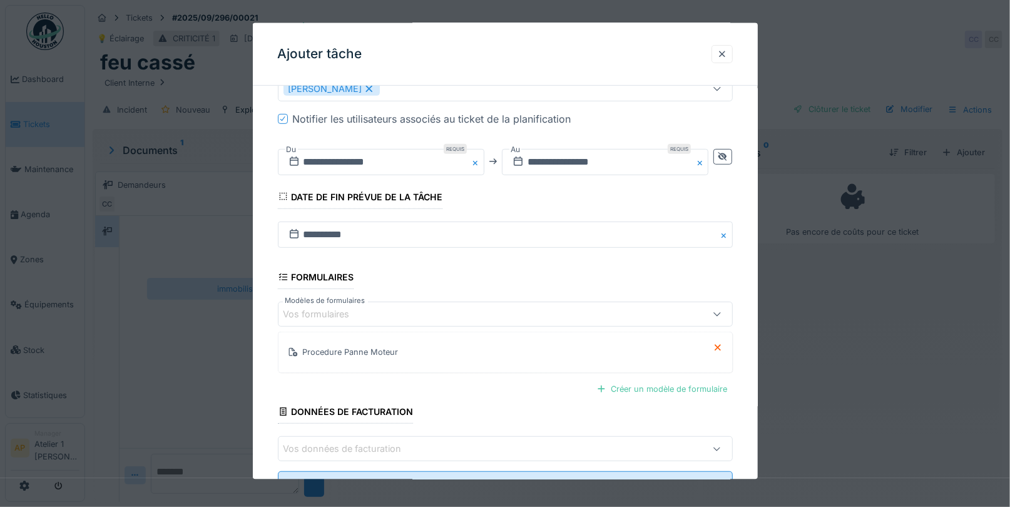
click at [392, 307] on div "Vos formulaires" at bounding box center [477, 314] width 389 height 14
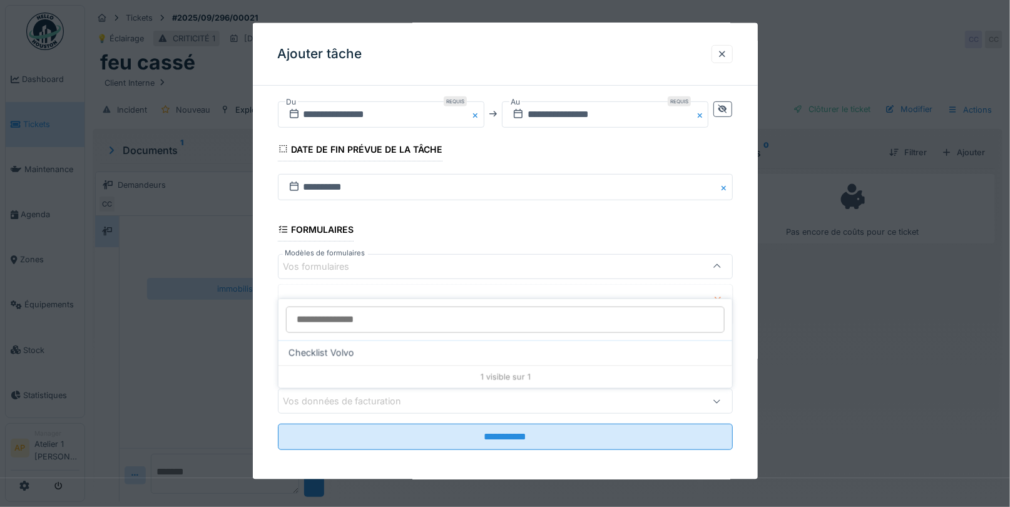
scroll to position [301, 0]
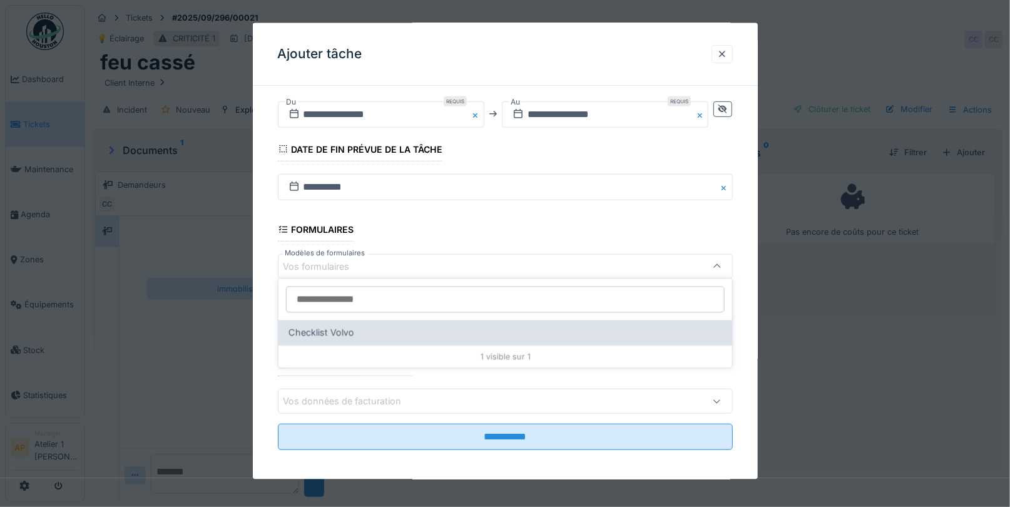
click at [337, 337] on span "Checklist Volvo" at bounding box center [321, 332] width 66 height 14
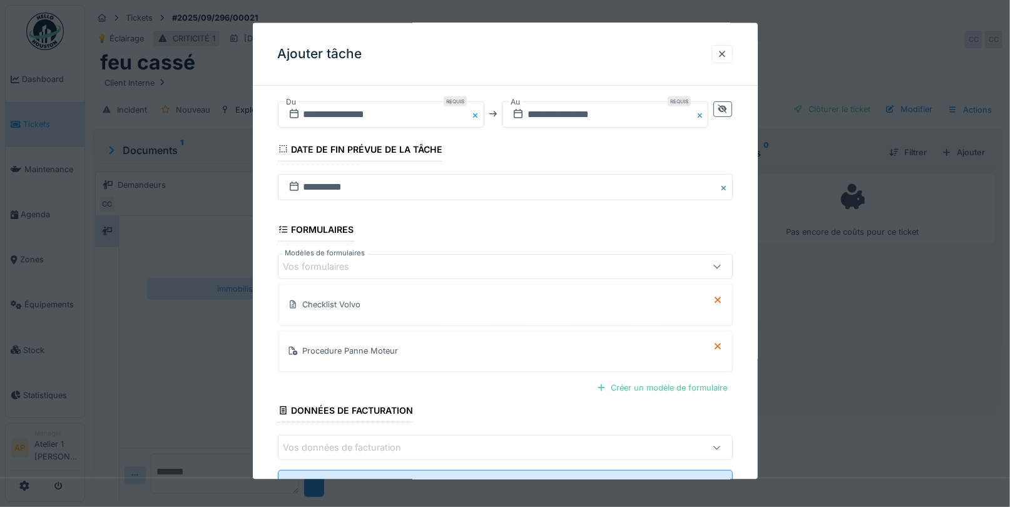
scroll to position [347, 0]
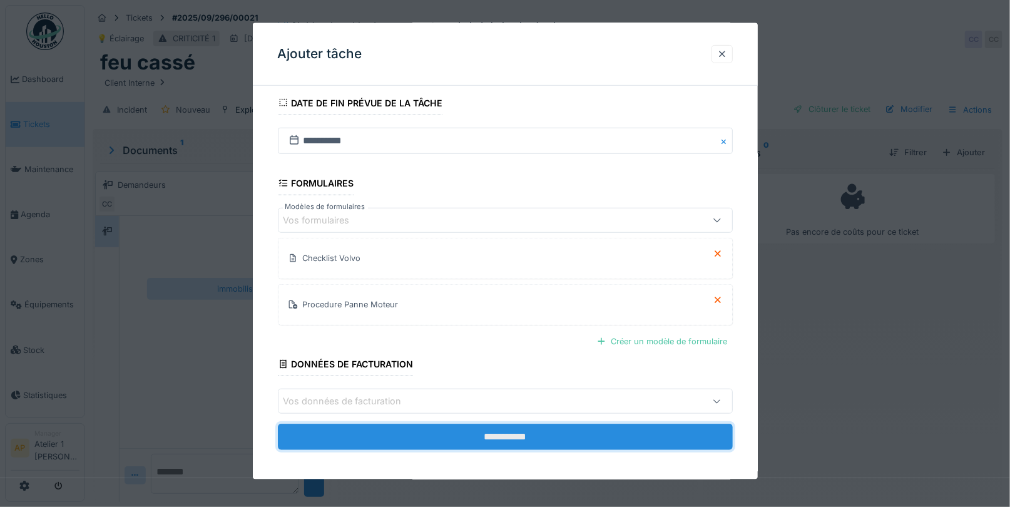
click at [500, 423] on input "**********" at bounding box center [505, 436] width 455 height 26
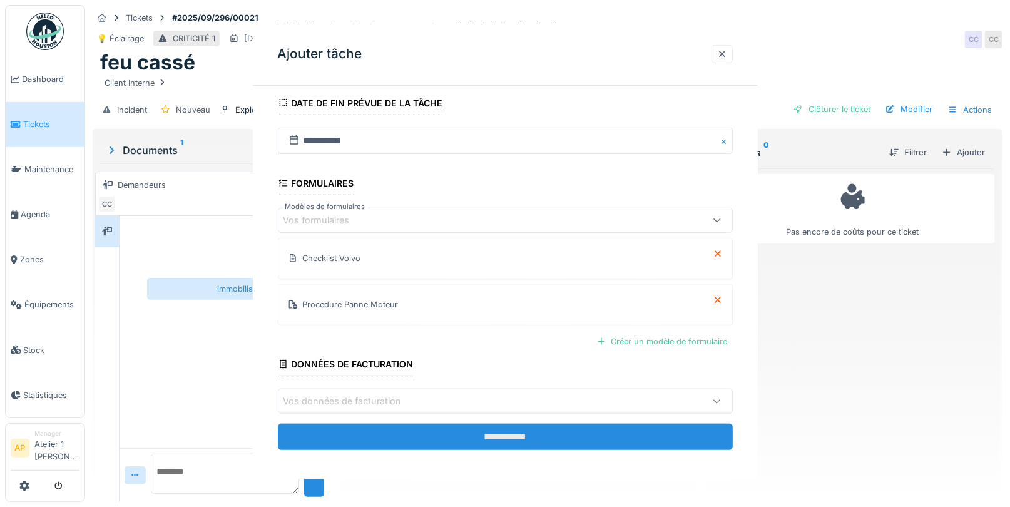
scroll to position [0, 0]
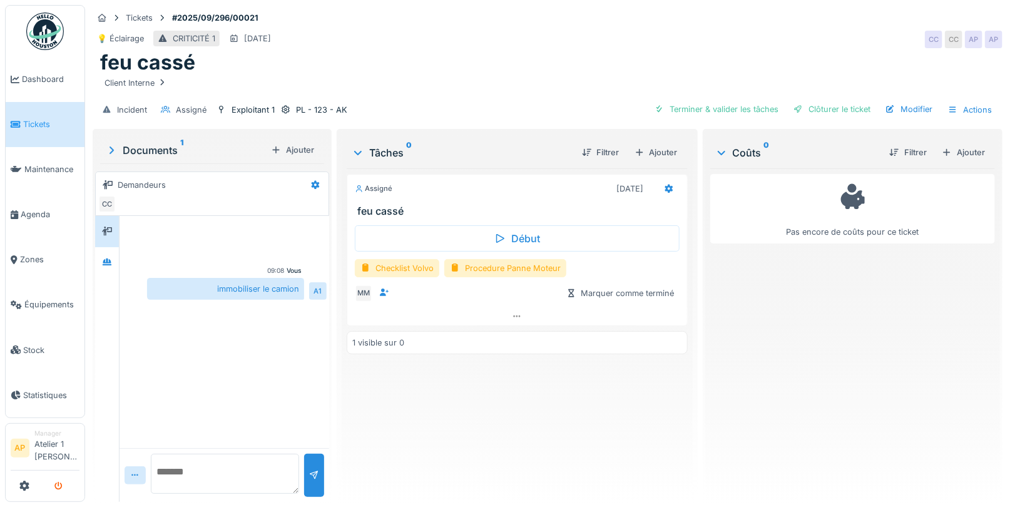
click at [59, 482] on icon "submit" at bounding box center [58, 486] width 8 height 8
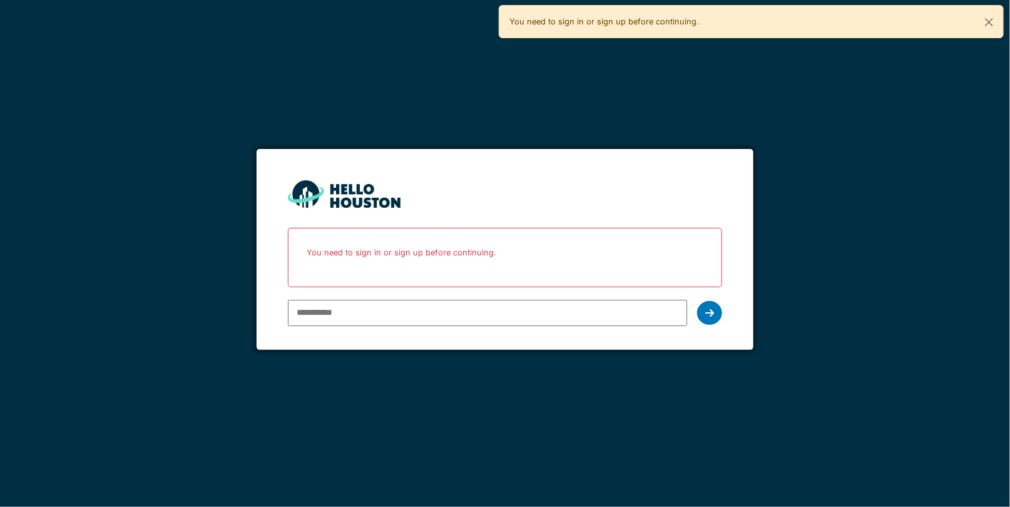
click at [346, 307] on input "email" at bounding box center [487, 313] width 399 height 26
type input "**********"
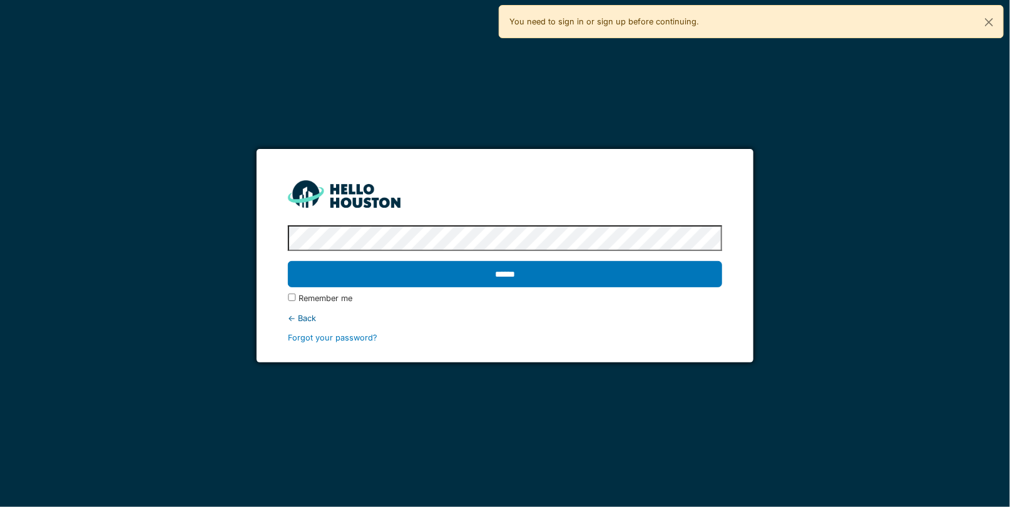
click at [288, 261] on input "******" at bounding box center [505, 274] width 434 height 26
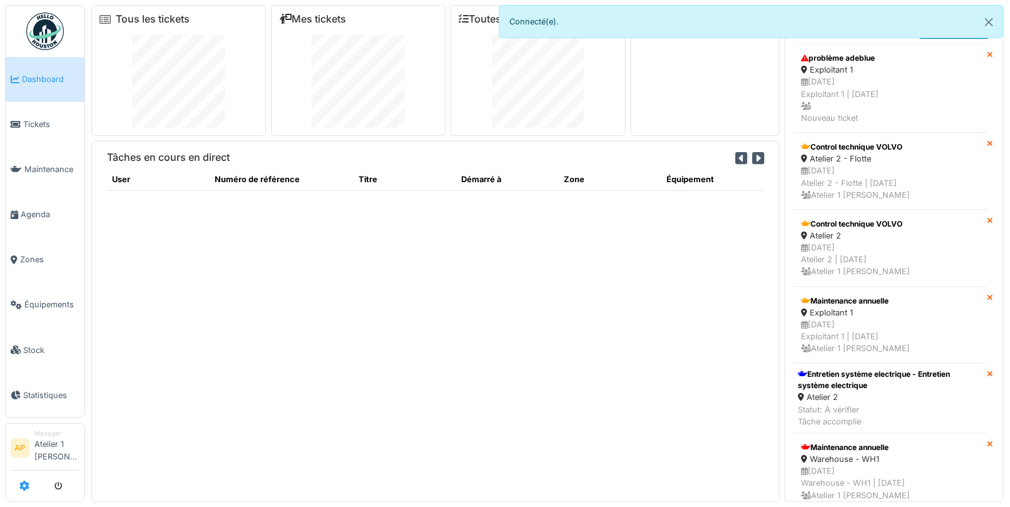
click at [25, 482] on icon at bounding box center [24, 485] width 10 height 10
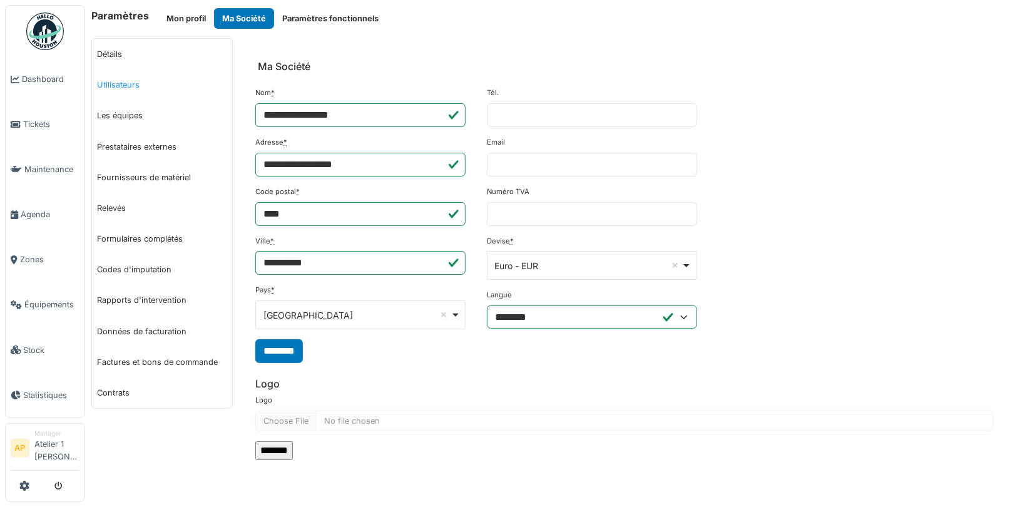
click at [121, 81] on link "Utilisateurs" at bounding box center [162, 84] width 140 height 31
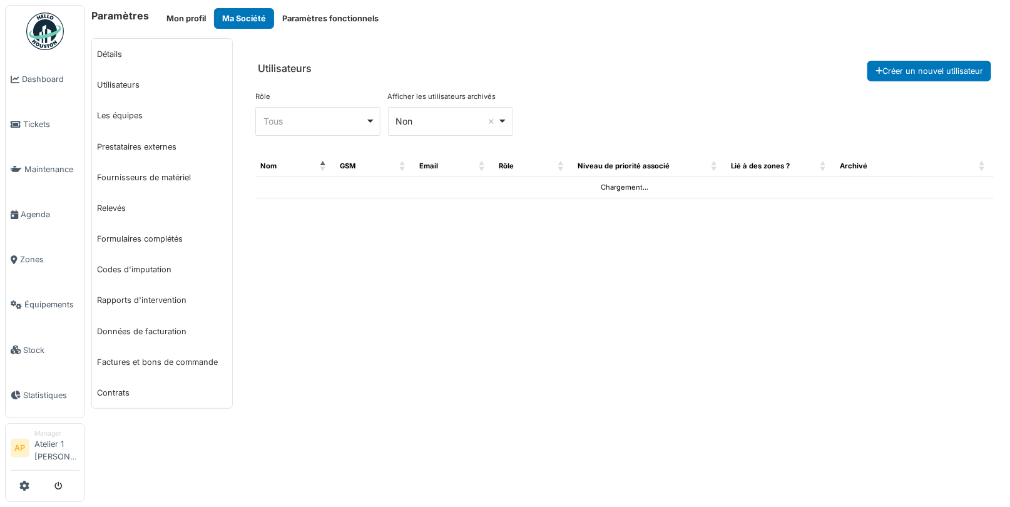
select select "***"
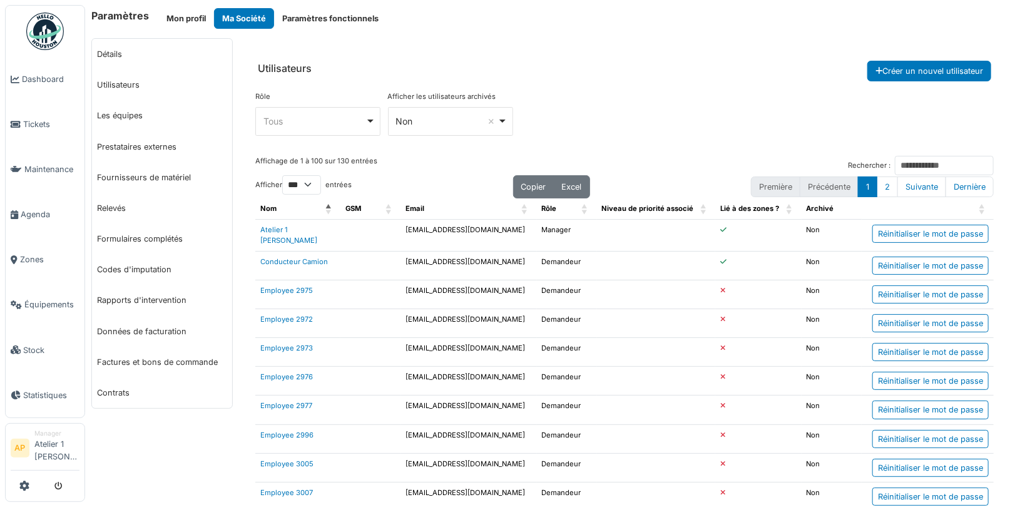
click at [412, 117] on div "Non Remove item" at bounding box center [446, 120] width 102 height 13
click at [304, 124] on div "Tous Remove item" at bounding box center [314, 120] width 102 height 13
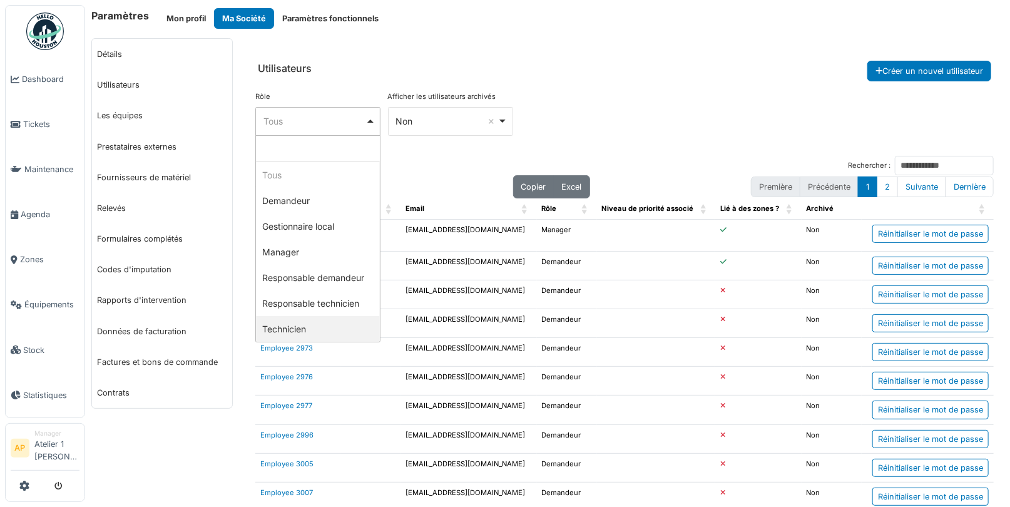
select select "**********"
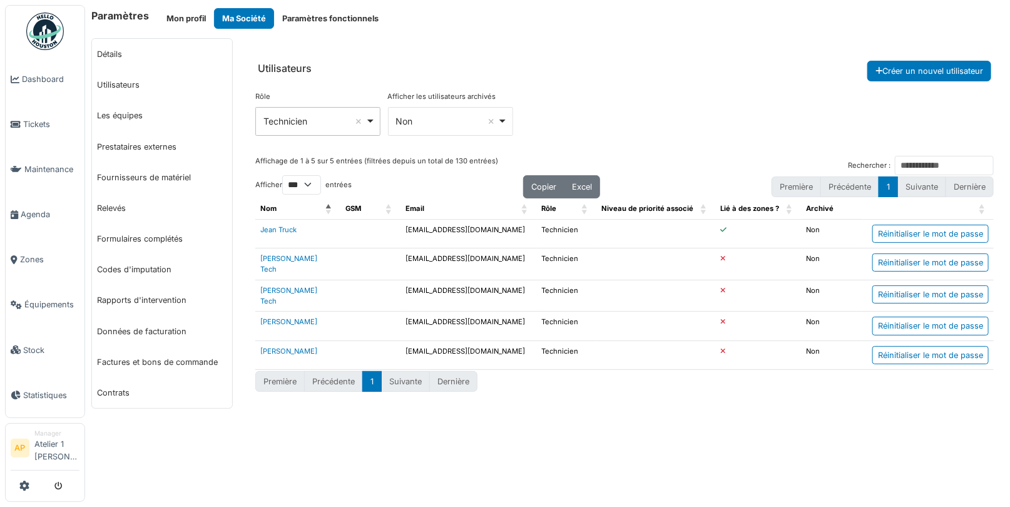
click at [453, 315] on td "mikemecano@mail.com" at bounding box center [468, 326] width 136 height 29
copy td "mikemecano@mail.com"
click at [57, 485] on icon "submit" at bounding box center [58, 486] width 8 height 8
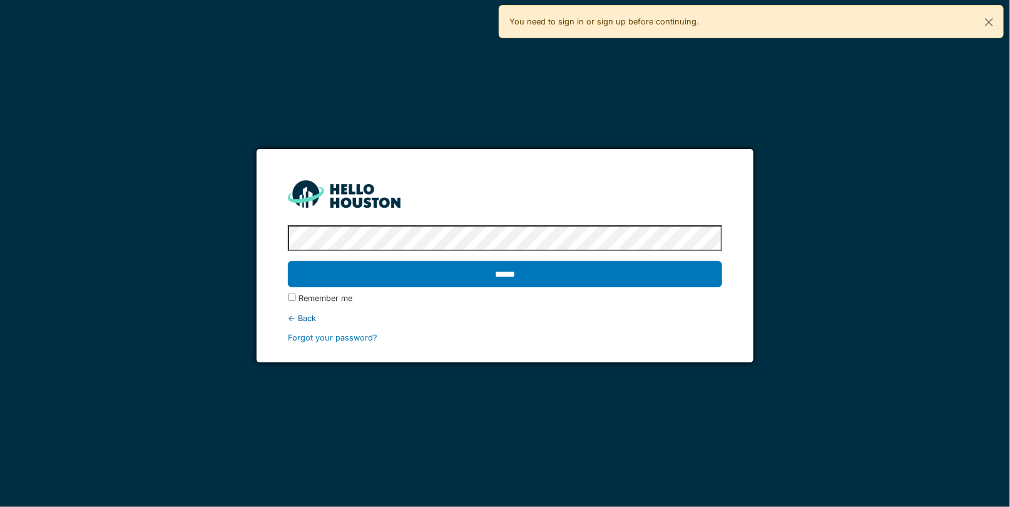
click at [288, 261] on input "******" at bounding box center [505, 274] width 434 height 26
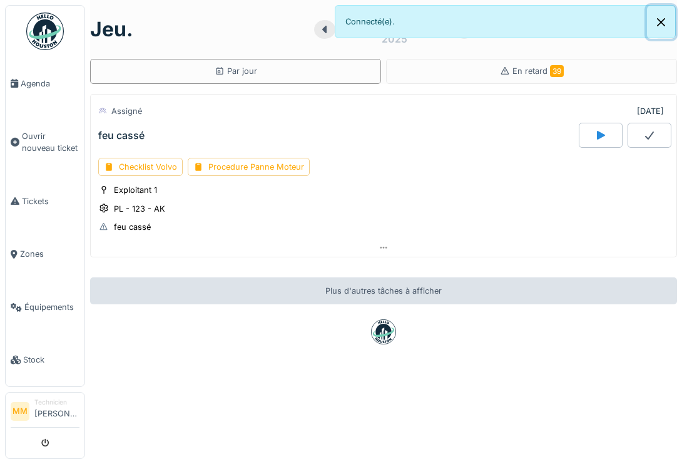
click at [662, 23] on button "Close" at bounding box center [661, 22] width 28 height 33
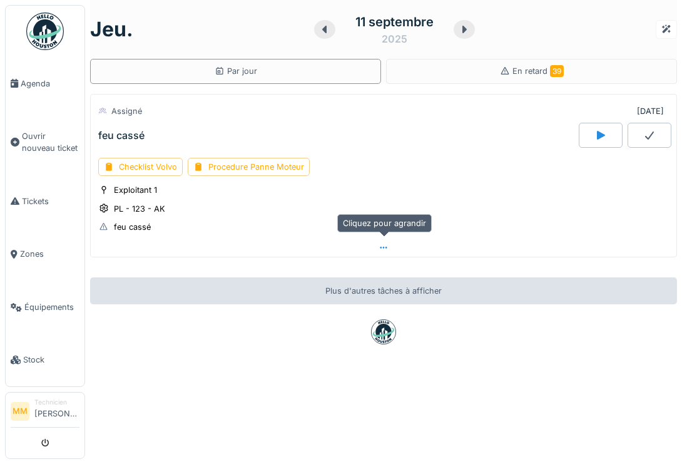
click at [387, 245] on icon at bounding box center [383, 247] width 10 height 8
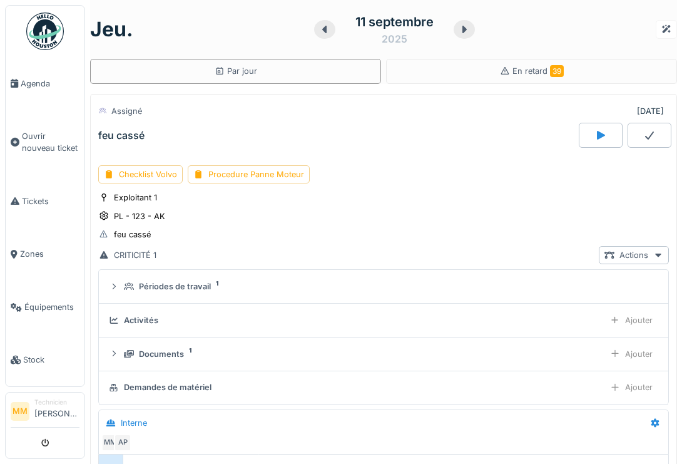
click at [324, 27] on icon at bounding box center [324, 30] width 4 height 8
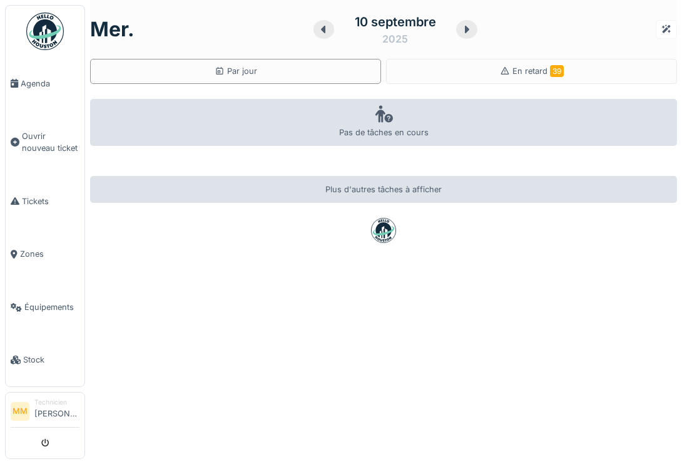
click at [459, 34] on div at bounding box center [466, 29] width 21 height 19
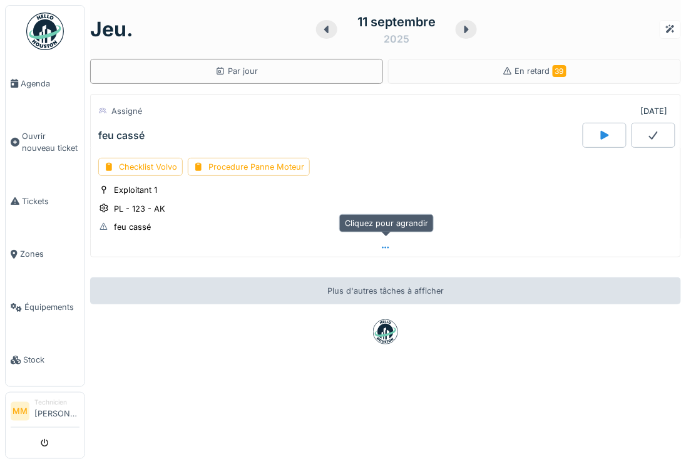
click at [390, 243] on icon at bounding box center [385, 247] width 10 height 8
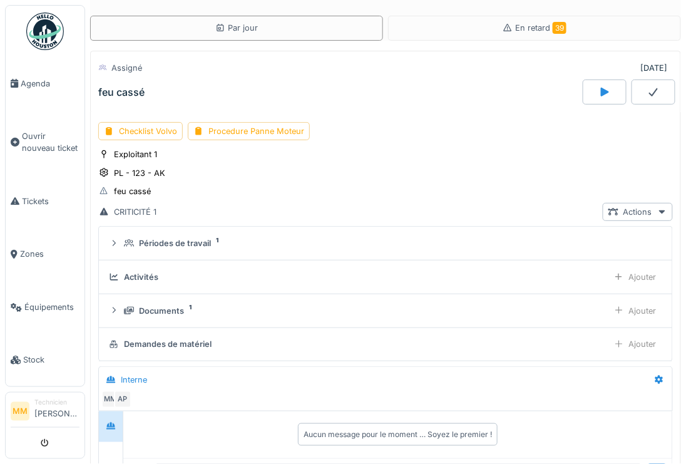
scroll to position [44, 0]
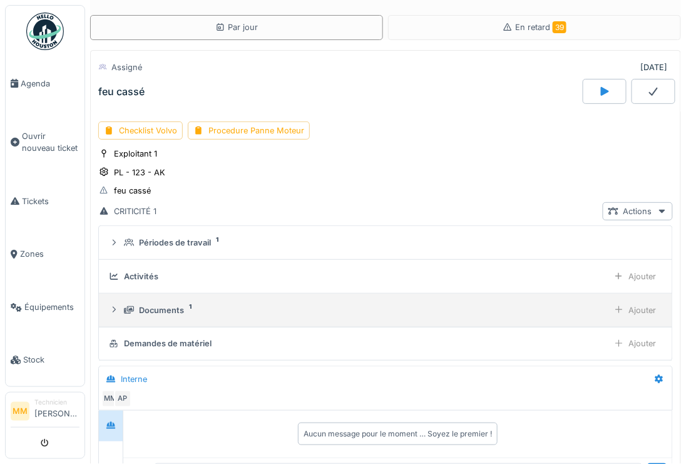
click at [191, 309] on div "Documents 1" at bounding box center [363, 310] width 479 height 12
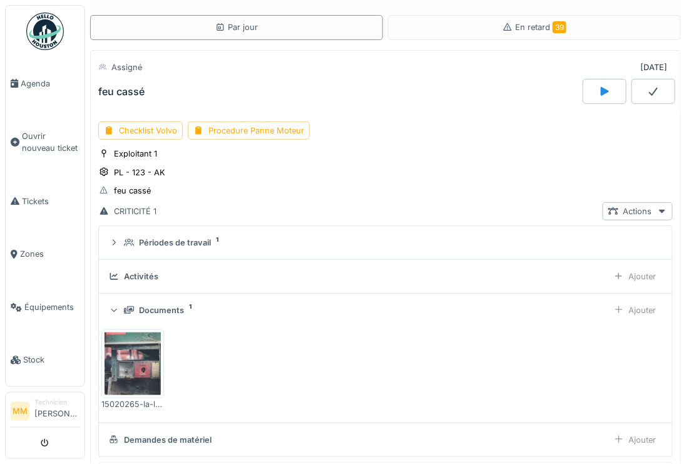
click at [129, 357] on img at bounding box center [132, 363] width 56 height 63
click at [138, 168] on div "PL - 123 - AK" at bounding box center [139, 172] width 51 height 12
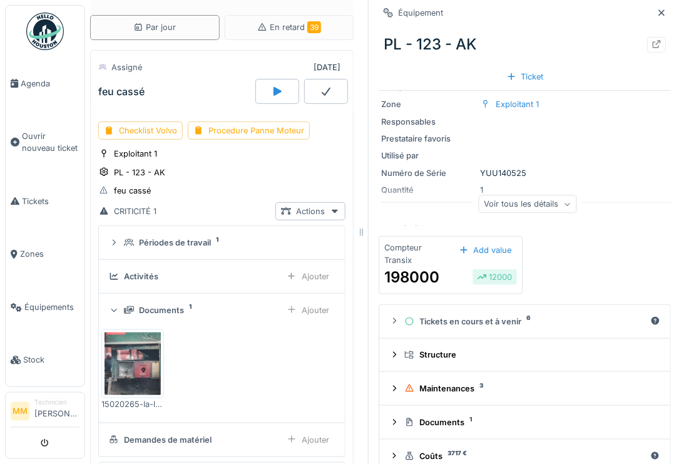
scroll to position [63, 0]
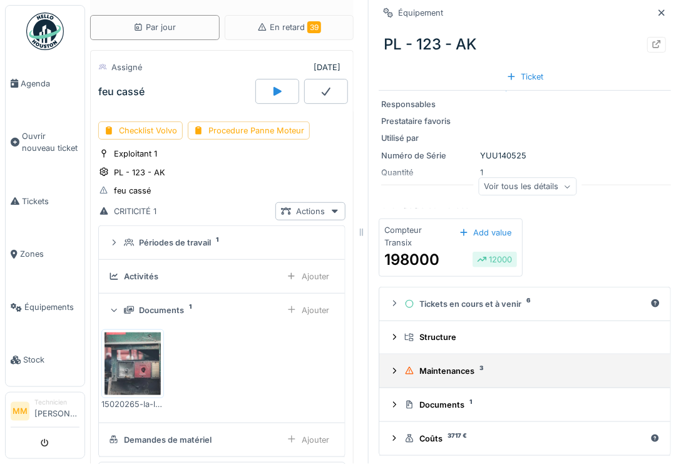
click at [440, 377] on summary "Maintenances 3" at bounding box center [524, 370] width 281 height 23
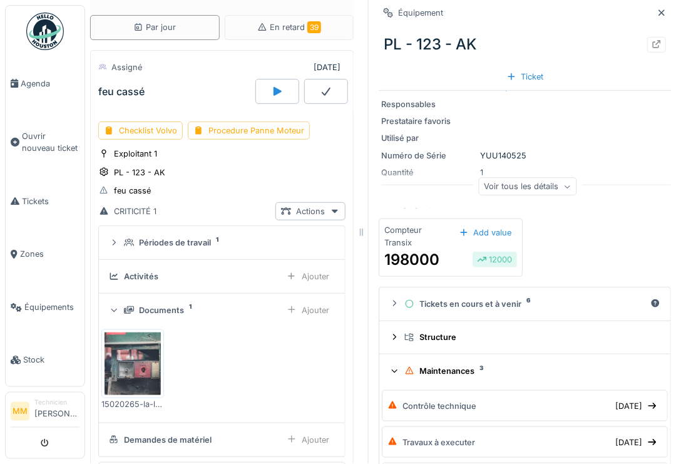
click at [445, 373] on div "Maintenances 3" at bounding box center [529, 371] width 251 height 12
click at [662, 15] on icon at bounding box center [661, 13] width 10 height 8
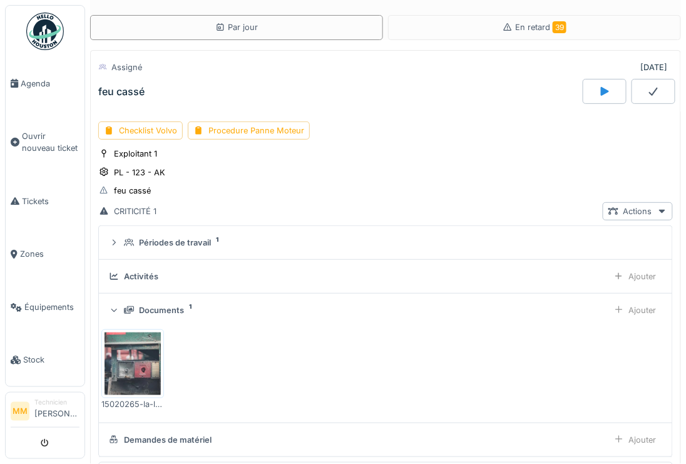
click at [611, 94] on div at bounding box center [604, 91] width 44 height 25
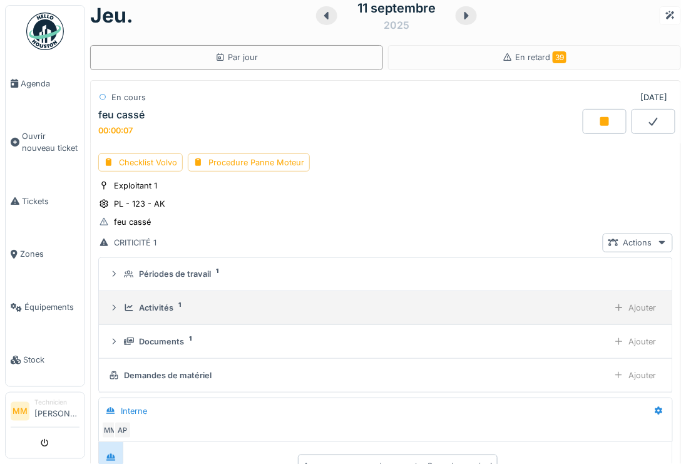
scroll to position [16, 0]
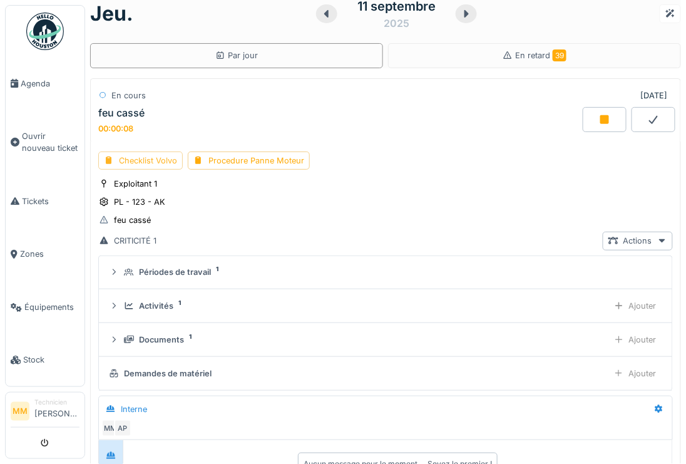
click at [163, 155] on div "Checklist Volvo" at bounding box center [140, 160] width 84 height 18
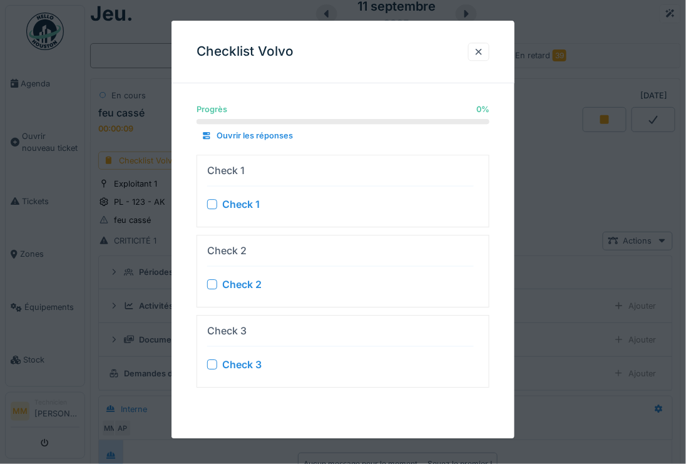
click at [215, 197] on div "Check 1" at bounding box center [340, 203] width 266 height 15
click at [212, 282] on div at bounding box center [212, 284] width 10 height 10
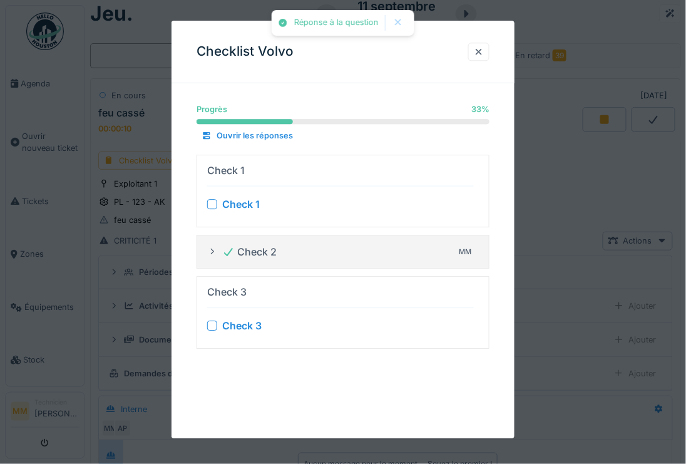
click at [213, 323] on div at bounding box center [212, 326] width 10 height 10
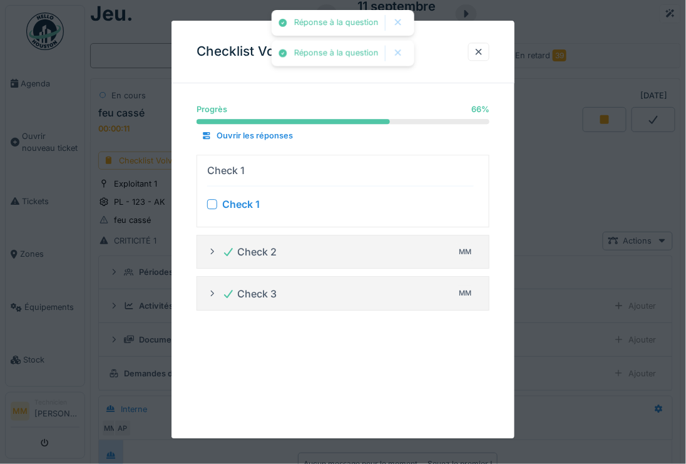
click at [210, 199] on div at bounding box center [212, 204] width 10 height 10
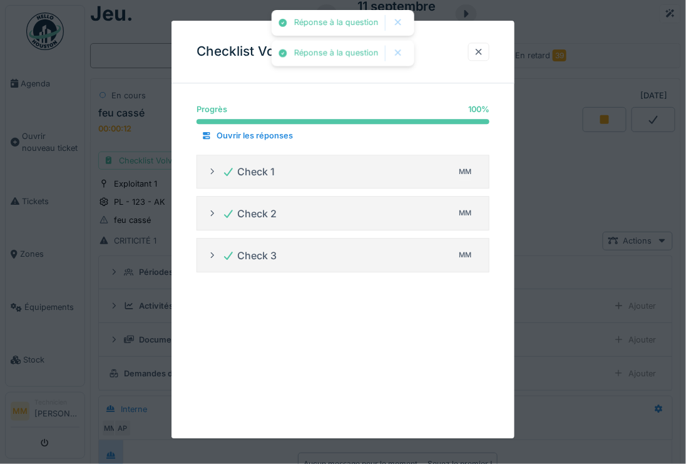
click at [477, 51] on div at bounding box center [479, 52] width 10 height 12
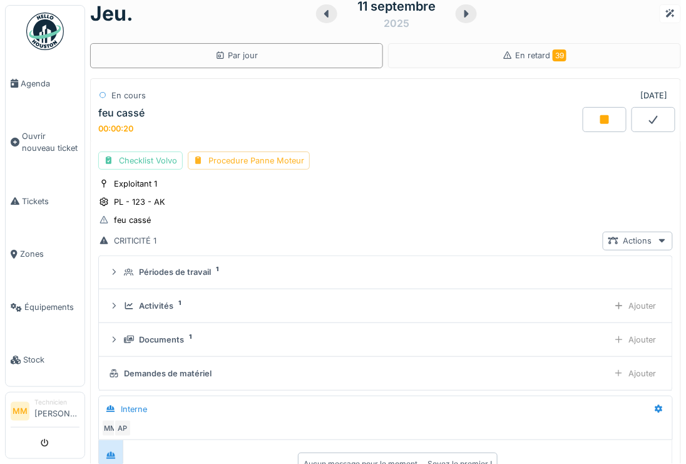
click at [266, 161] on div "Procedure Panne Moteur" at bounding box center [249, 160] width 122 height 18
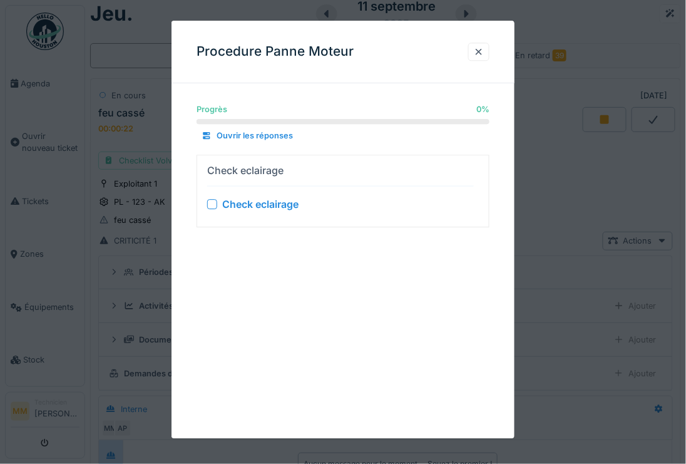
click at [214, 203] on div at bounding box center [212, 204] width 10 height 10
click at [478, 49] on div at bounding box center [479, 52] width 10 height 12
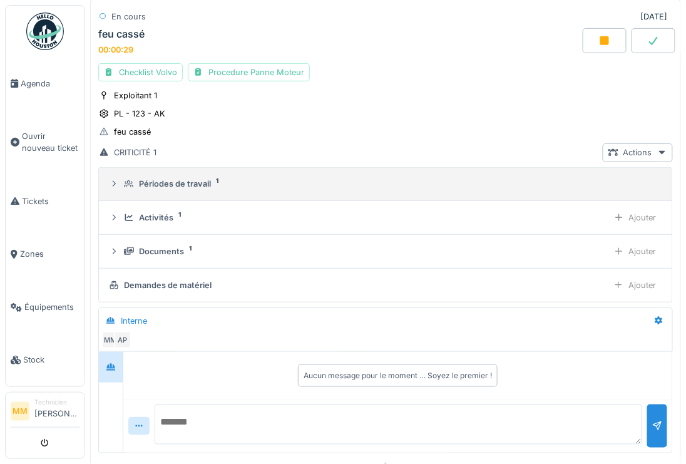
scroll to position [109, 0]
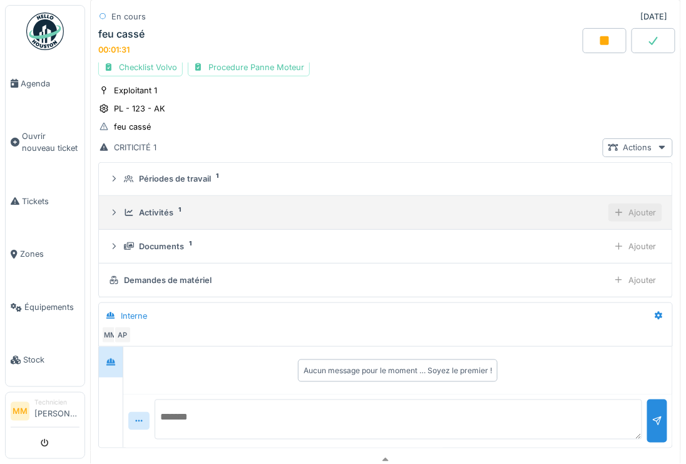
click at [637, 212] on div "Ajouter" at bounding box center [635, 212] width 54 height 18
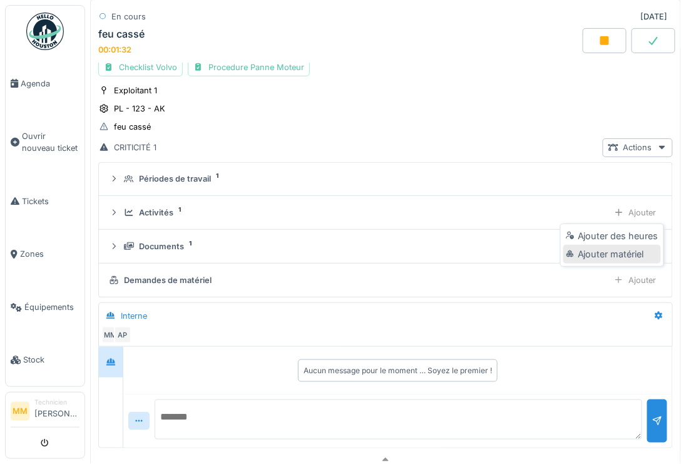
click at [623, 246] on div "Ajouter matériel" at bounding box center [612, 254] width 98 height 19
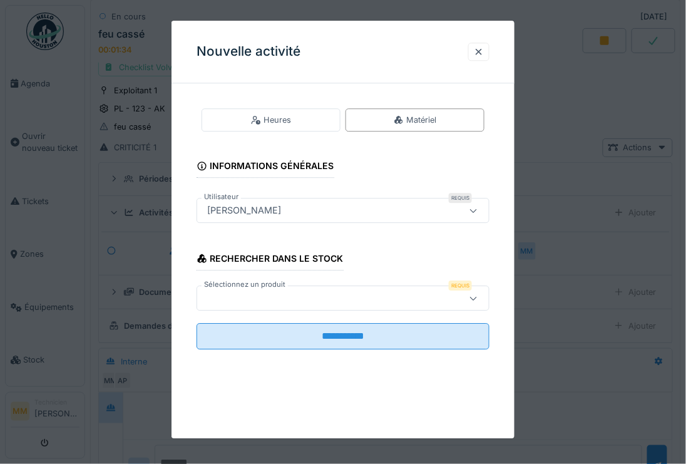
click at [301, 299] on div at bounding box center [323, 298] width 243 height 14
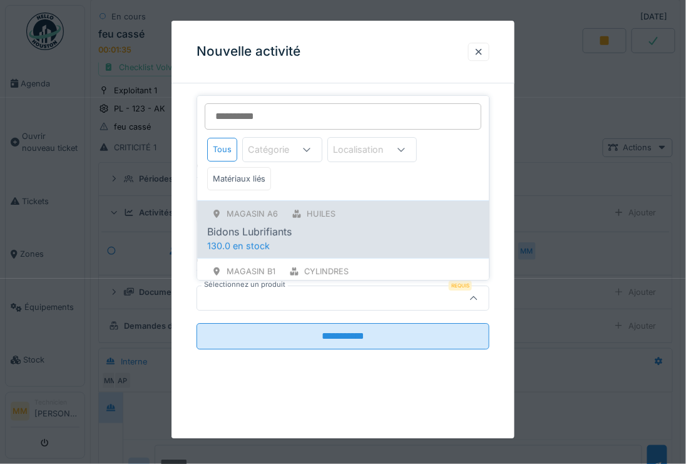
click at [265, 241] on span "130.0 en stock" at bounding box center [238, 246] width 63 height 11
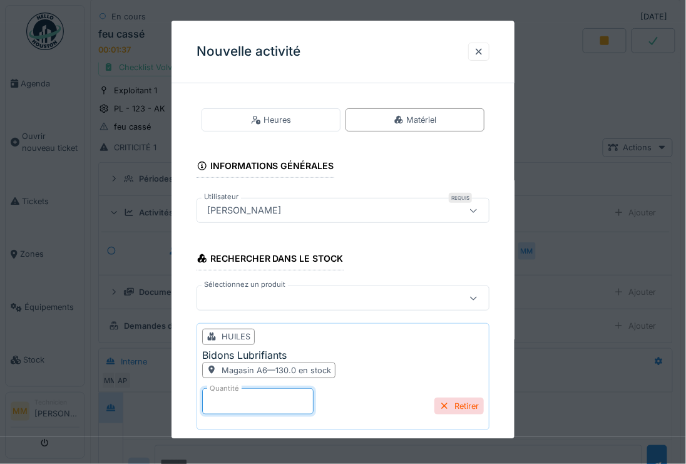
click at [217, 399] on input "*" at bounding box center [257, 401] width 111 height 26
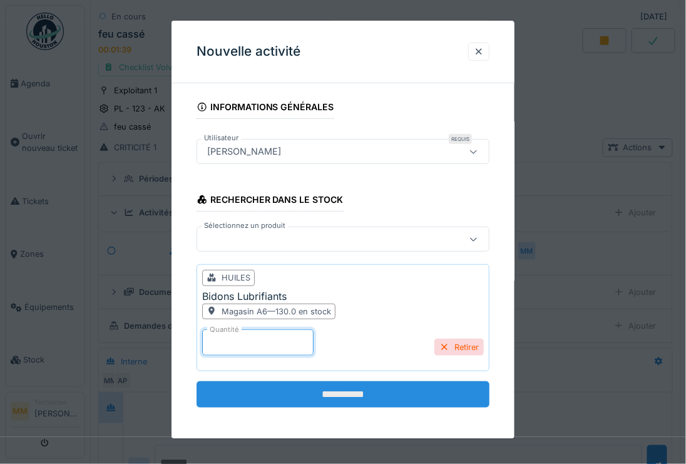
type input "**"
click at [342, 387] on input "**********" at bounding box center [342, 394] width 293 height 26
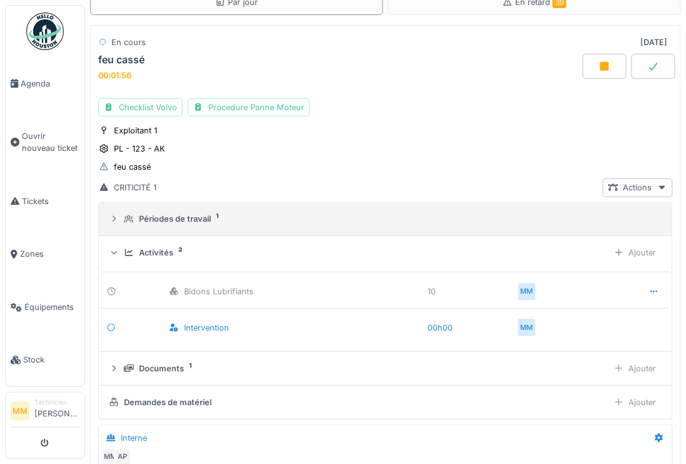
scroll to position [0, 0]
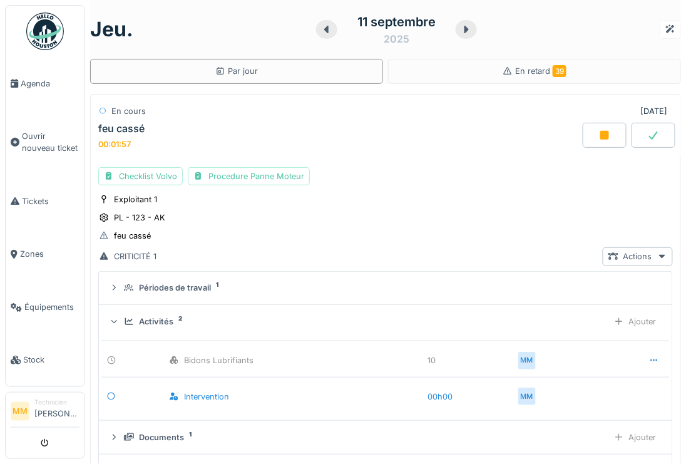
click at [665, 136] on div at bounding box center [653, 135] width 44 height 25
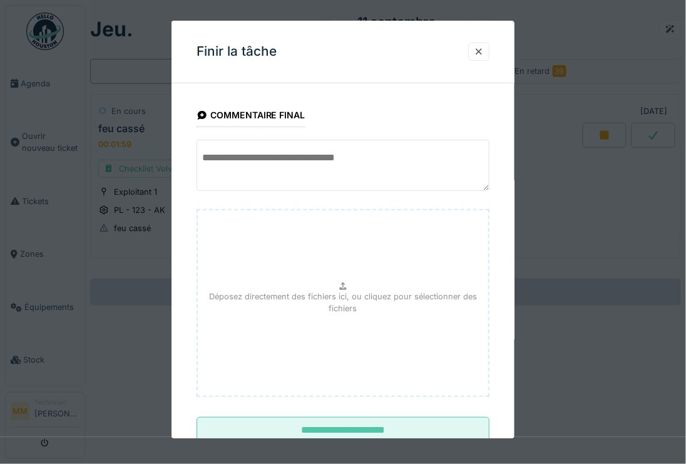
scroll to position [38, 0]
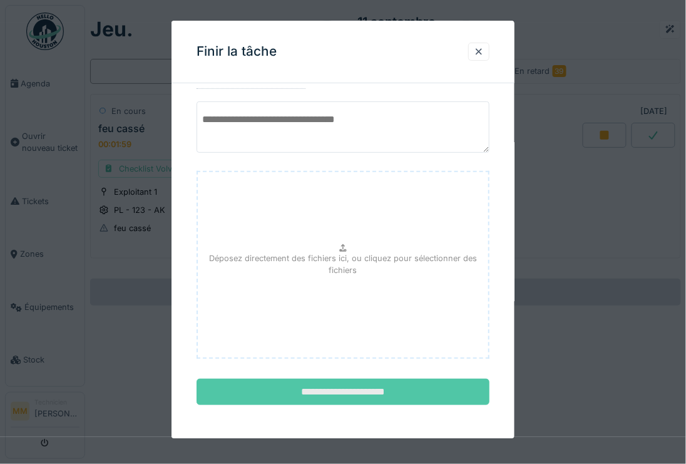
click at [357, 385] on input "**********" at bounding box center [342, 392] width 293 height 26
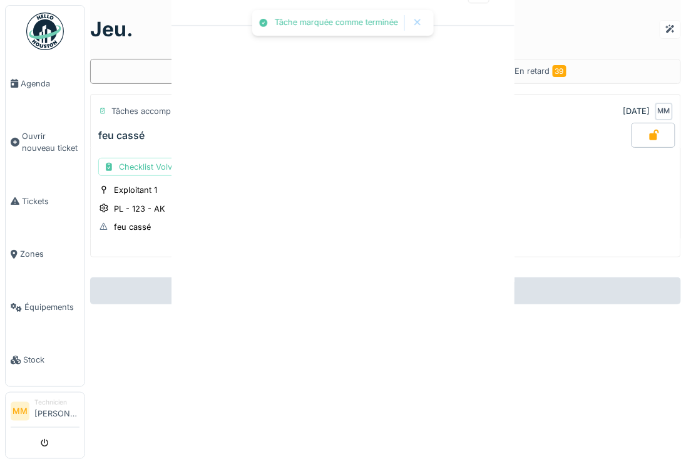
scroll to position [0, 0]
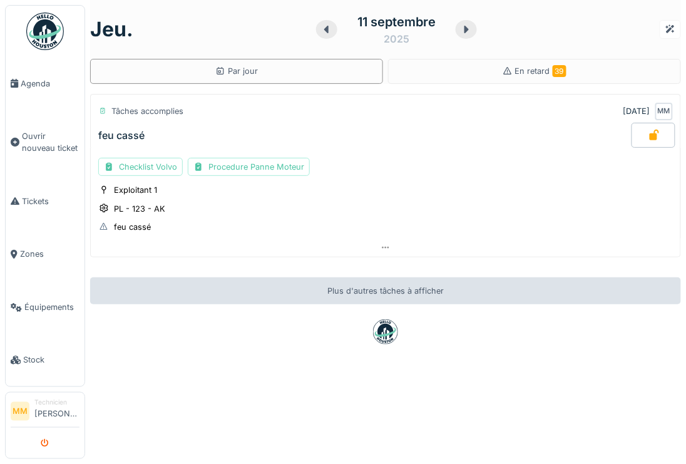
click at [48, 439] on icon "submit" at bounding box center [45, 443] width 8 height 8
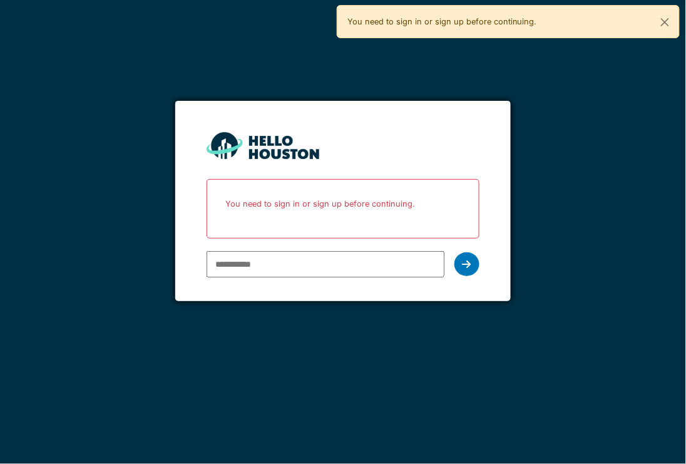
paste input "**********"
type input "**********"
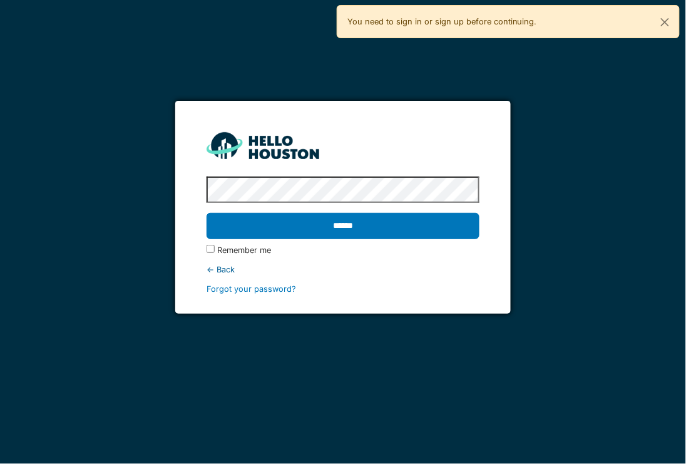
click at [206, 213] on input "******" at bounding box center [342, 226] width 272 height 26
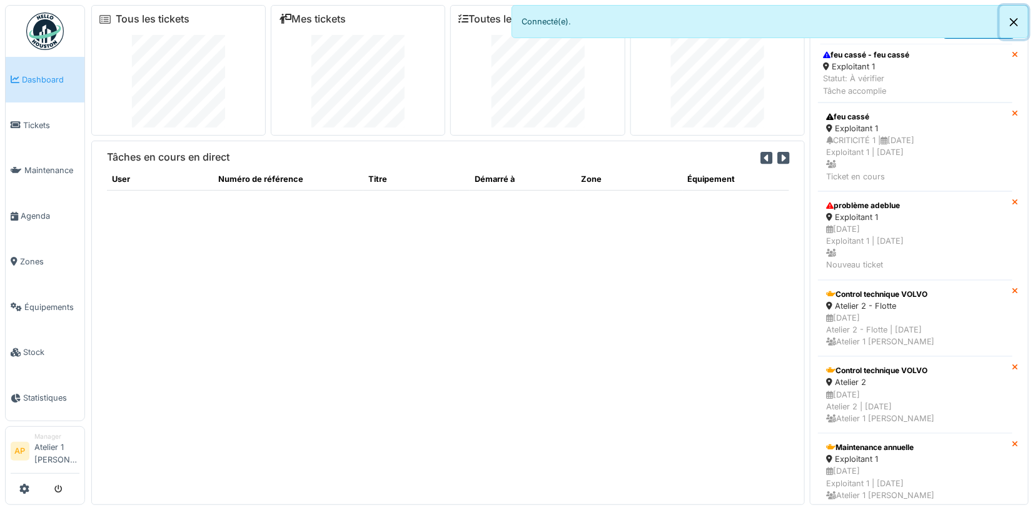
click at [685, 16] on button "Close" at bounding box center [1014, 22] width 28 height 33
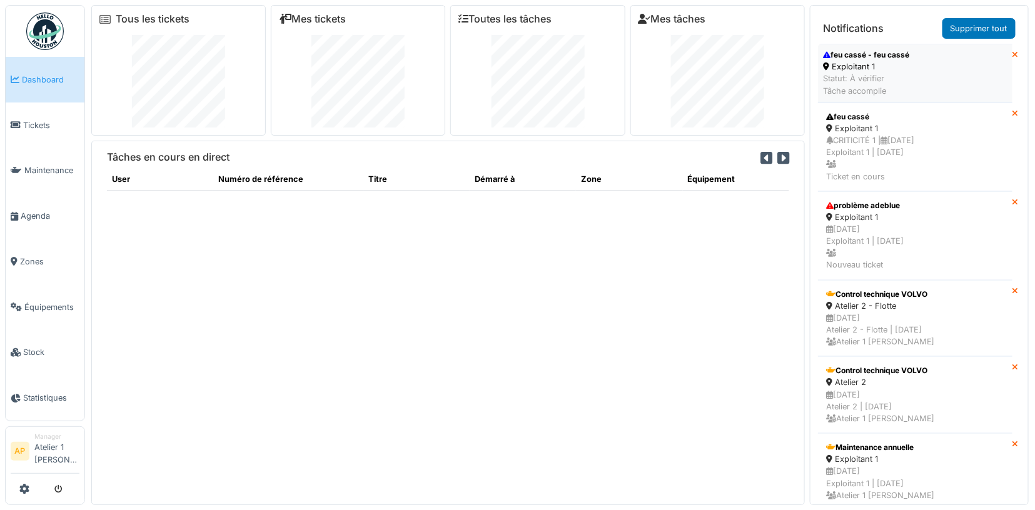
click at [685, 78] on div "Statut: À vérifier Tâche accomplie" at bounding box center [866, 85] width 86 height 24
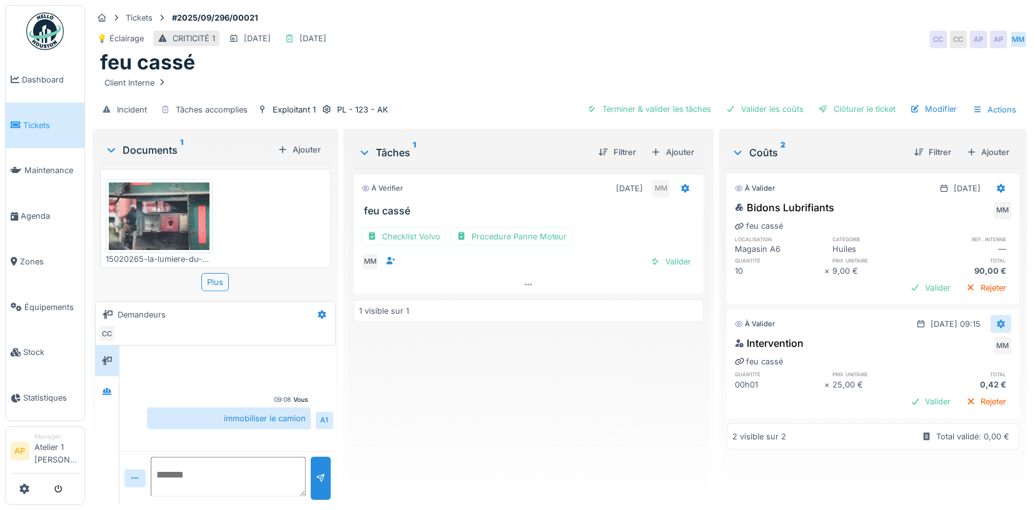
click at [1003, 322] on icon at bounding box center [1002, 324] width 8 height 9
click at [978, 347] on div "Modifier" at bounding box center [979, 348] width 61 height 19
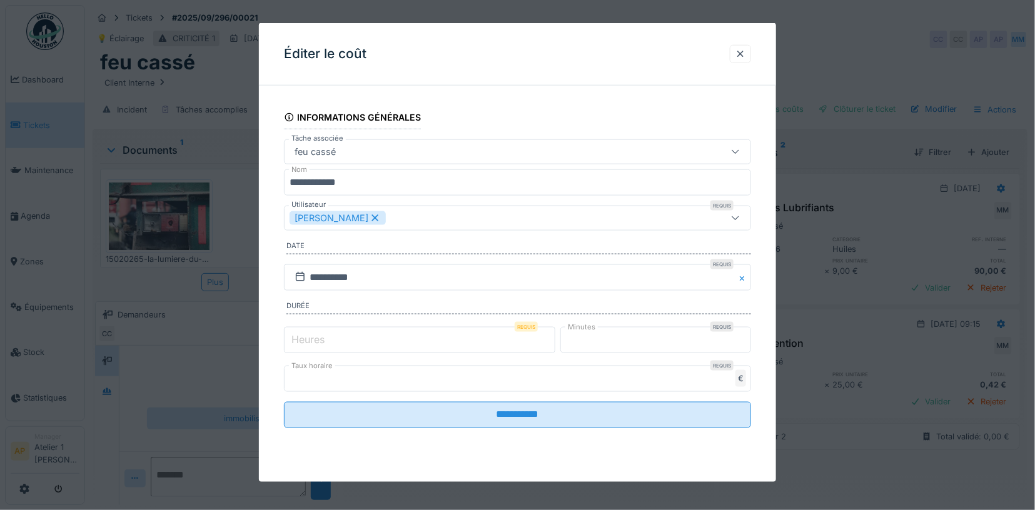
click at [295, 335] on label "Heures" at bounding box center [308, 339] width 38 height 15
click at [295, 335] on input "*" at bounding box center [419, 340] width 271 height 26
click at [294, 337] on label "Heures" at bounding box center [308, 339] width 38 height 15
click at [294, 337] on input "*" at bounding box center [419, 340] width 271 height 26
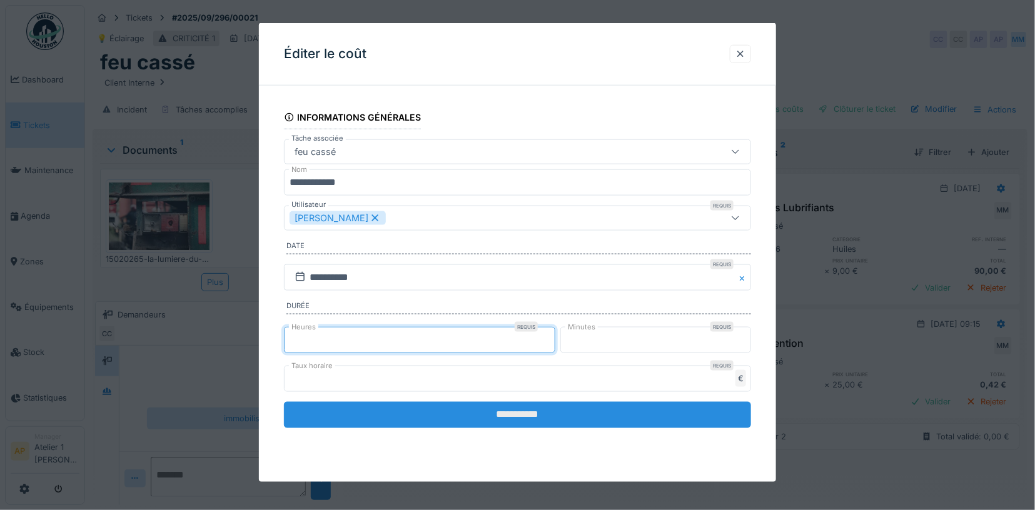
type input "*"
click at [341, 416] on input "**********" at bounding box center [518, 415] width 468 height 26
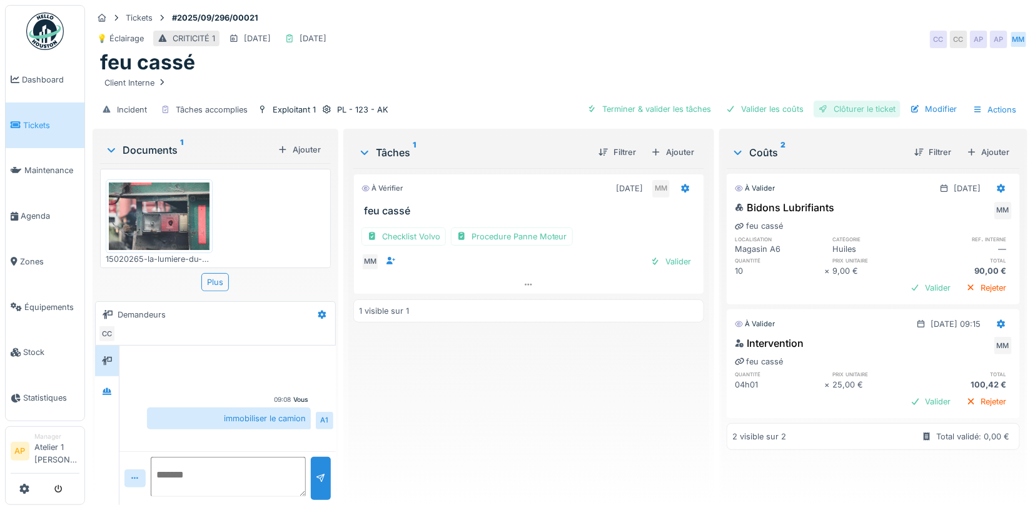
click at [859, 108] on div "Clôturer le ticket" at bounding box center [857, 109] width 87 height 17
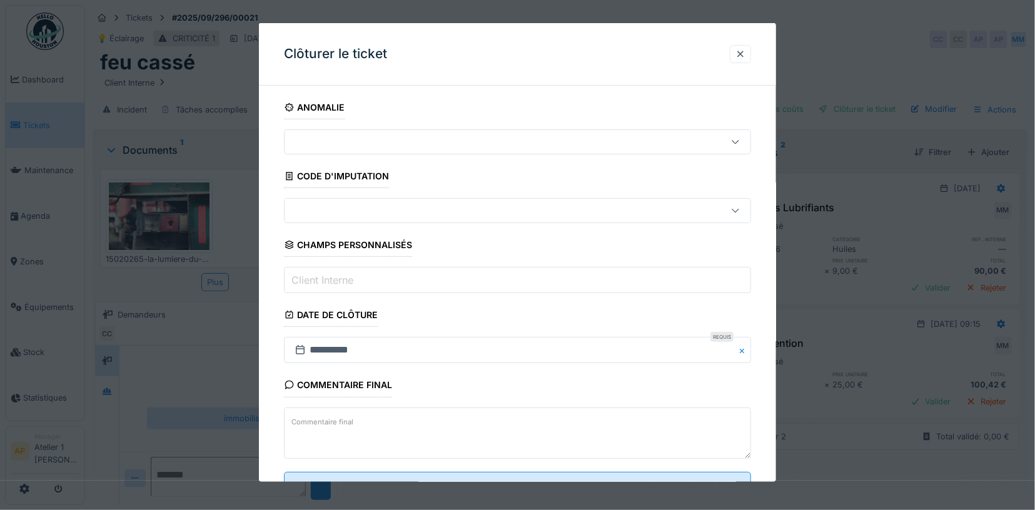
scroll to position [47, 0]
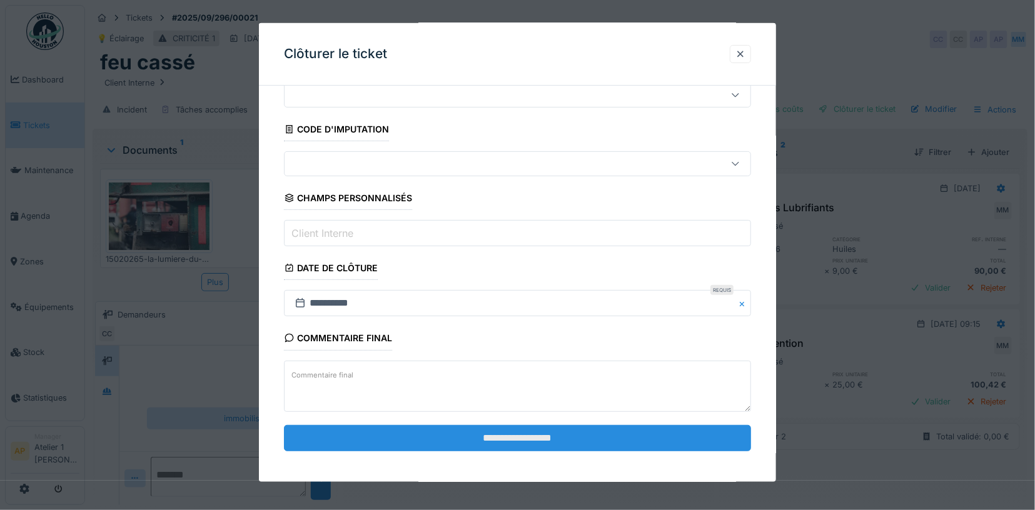
click at [440, 440] on input "**********" at bounding box center [518, 438] width 468 height 26
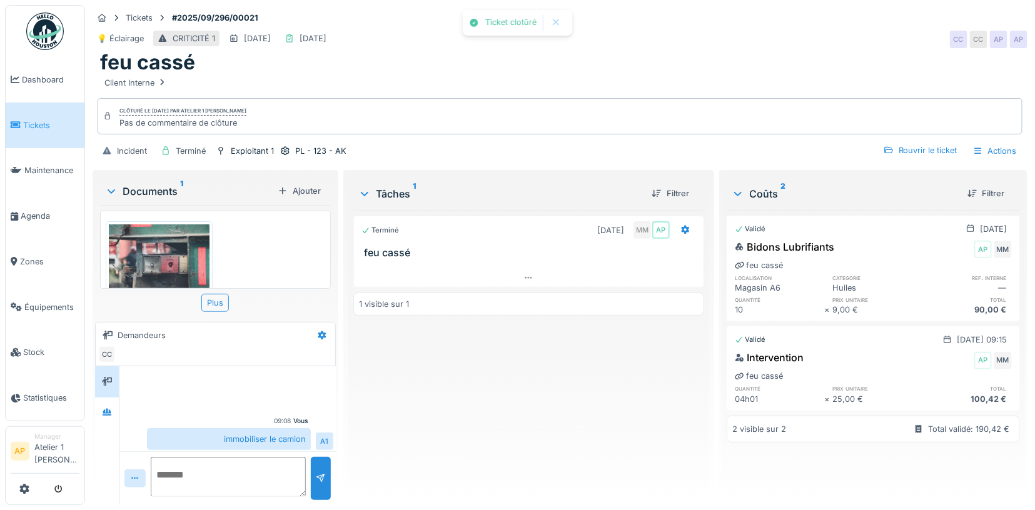
scroll to position [2, 0]
click at [40, 122] on span "Tickets" at bounding box center [51, 125] width 56 height 12
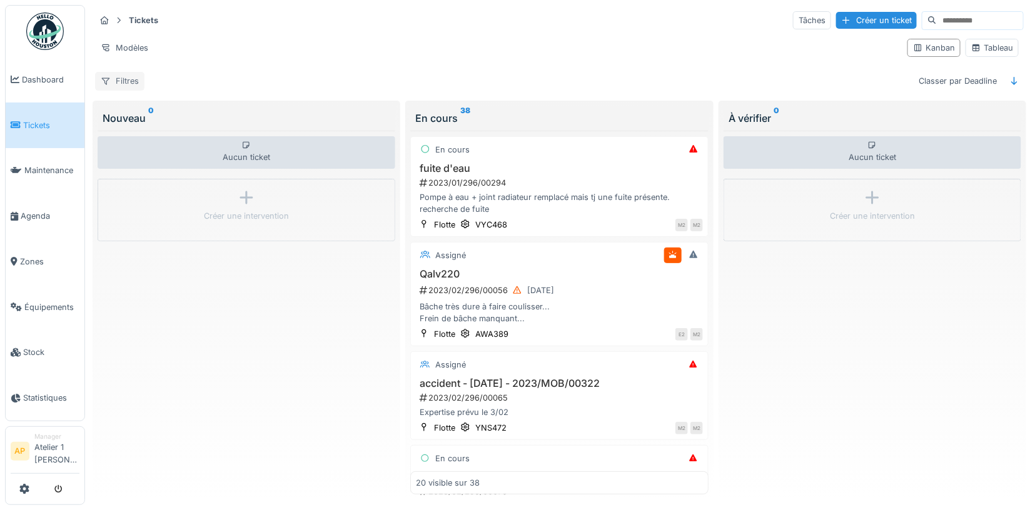
click at [124, 76] on div "Filtres" at bounding box center [119, 81] width 49 height 18
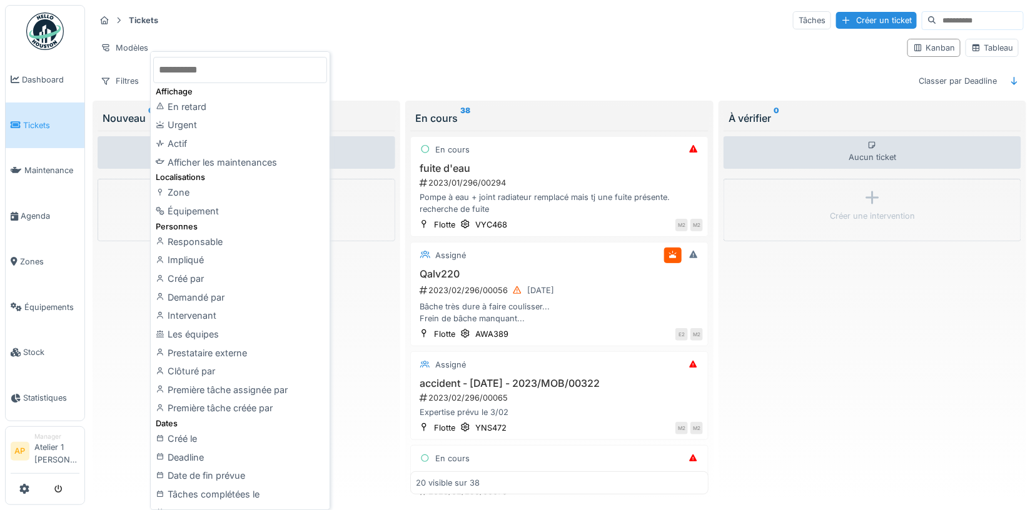
click at [234, 27] on div "Tickets Tâches Créer un ticket" at bounding box center [559, 20] width 929 height 21
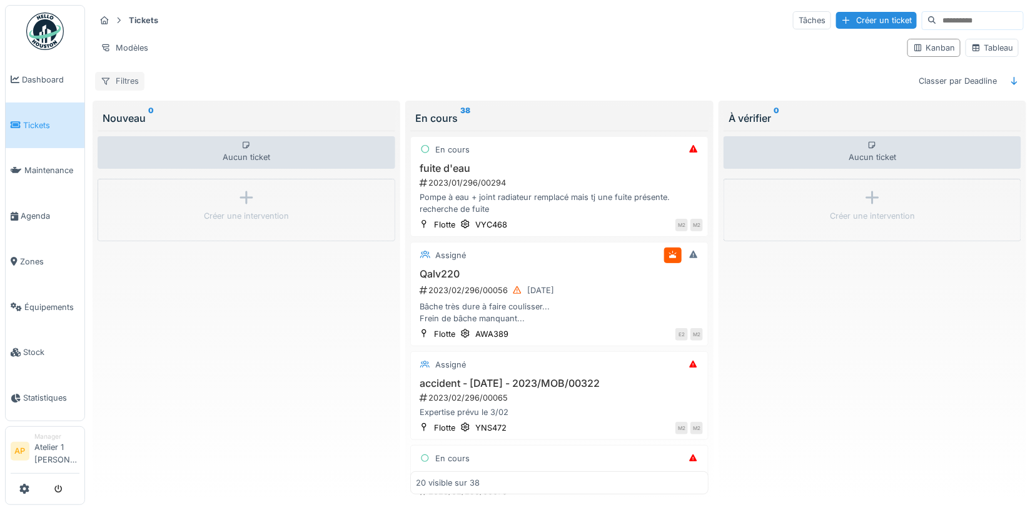
click at [123, 78] on div "Filtres" at bounding box center [119, 81] width 49 height 18
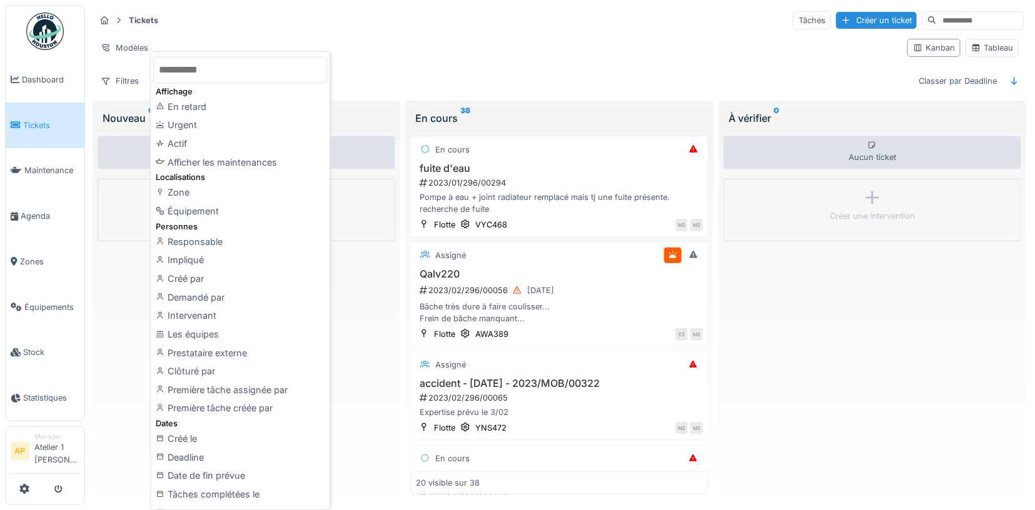
click at [273, 41] on div "Modèles" at bounding box center [496, 48] width 803 height 18
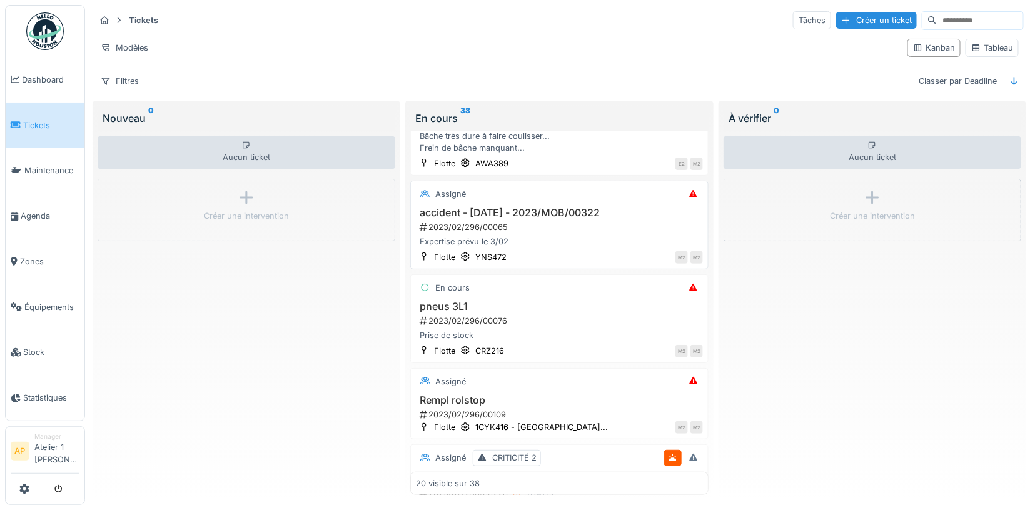
scroll to position [178, 0]
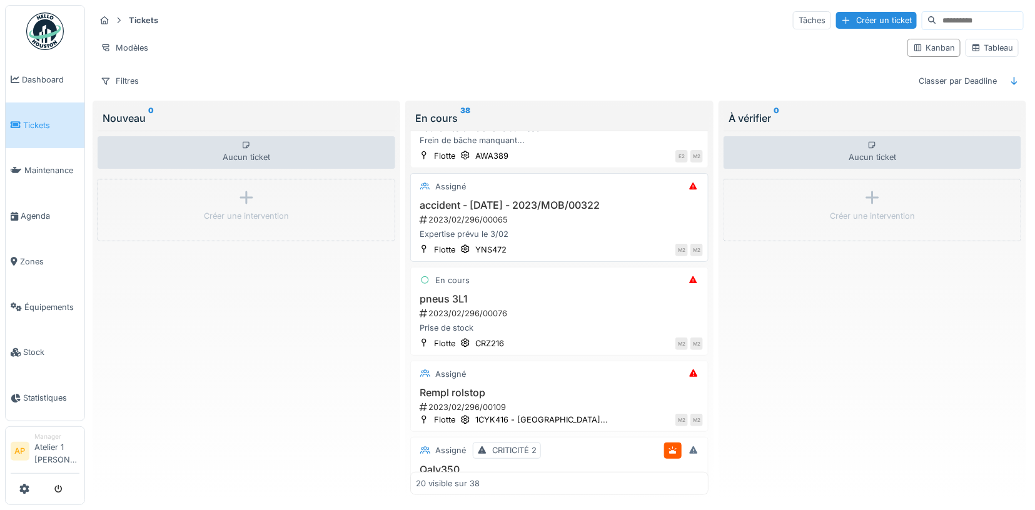
click at [509, 191] on div "Assigné accident - [DATE] - 2023/MOB/00322 2023/02/296/00065 Expertise prévu le…" at bounding box center [559, 217] width 298 height 89
click at [497, 200] on h3 "accident - [DATE] - 2023/MOB/00322" at bounding box center [559, 206] width 286 height 12
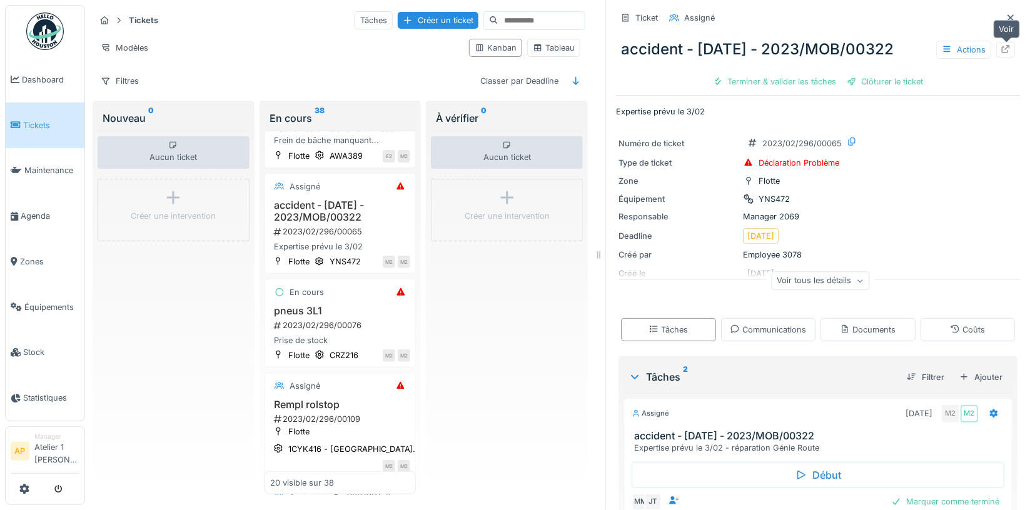
click at [1006, 50] on icon at bounding box center [1006, 49] width 10 height 8
click at [1014, 14] on icon at bounding box center [1011, 17] width 6 height 6
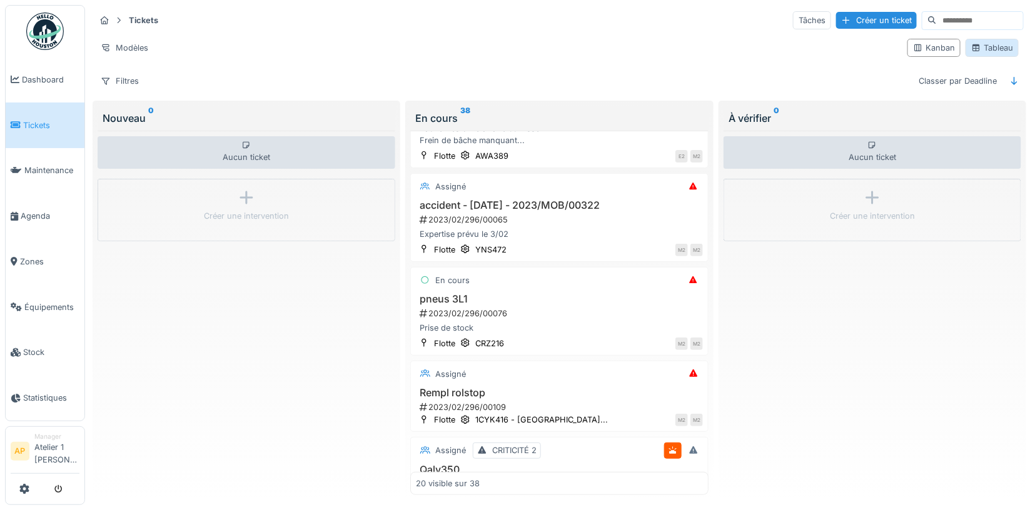
click at [986, 49] on div "Tableau" at bounding box center [992, 48] width 42 height 12
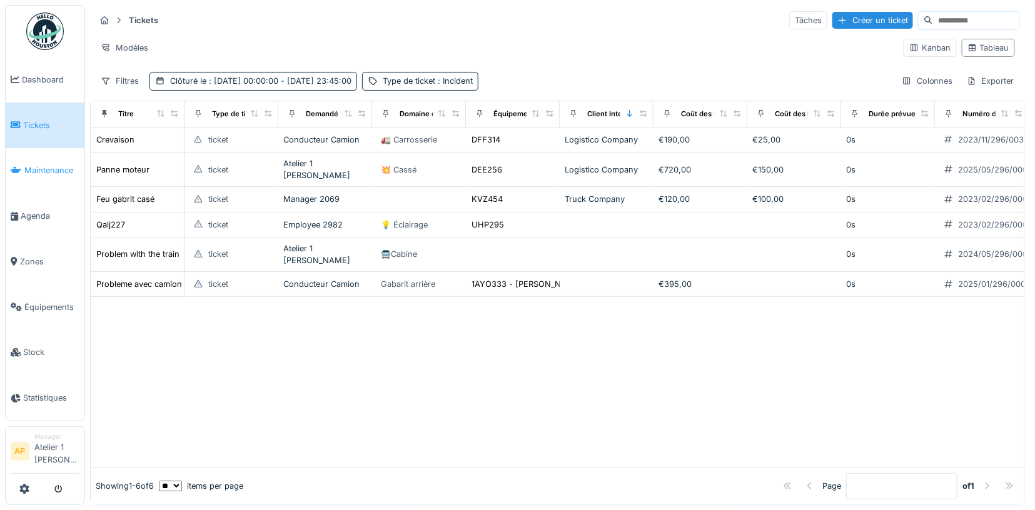
click at [52, 166] on span "Maintenance" at bounding box center [51, 171] width 55 height 12
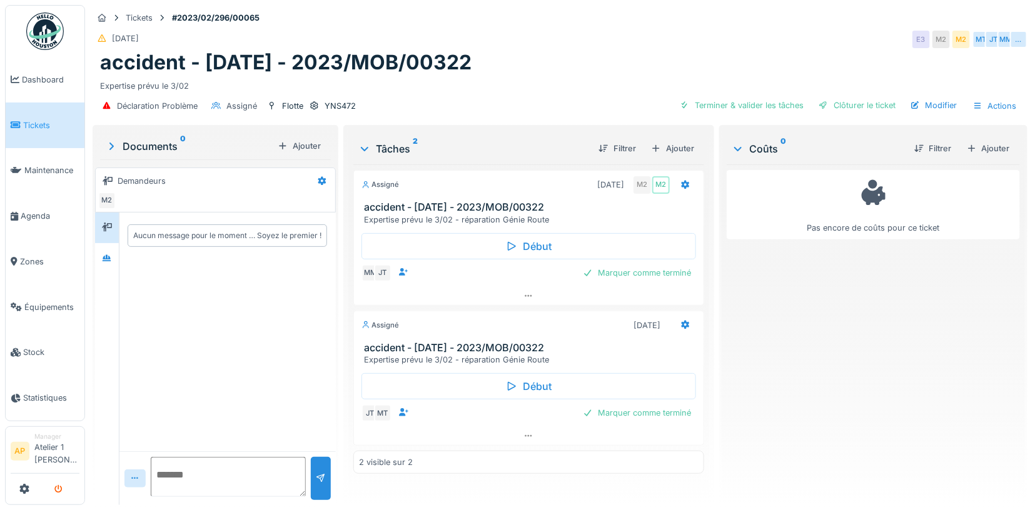
click at [63, 488] on button "submit" at bounding box center [58, 489] width 24 height 21
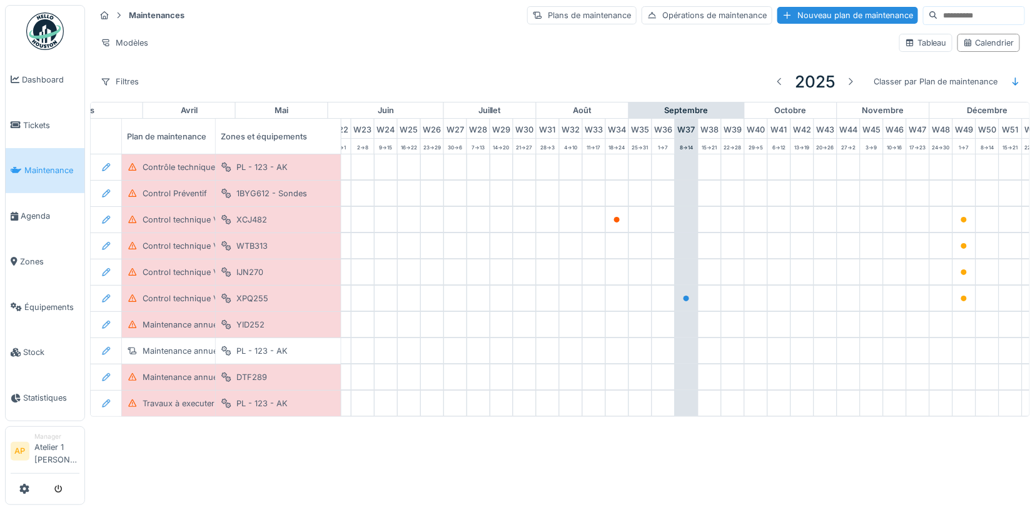
scroll to position [0, 546]
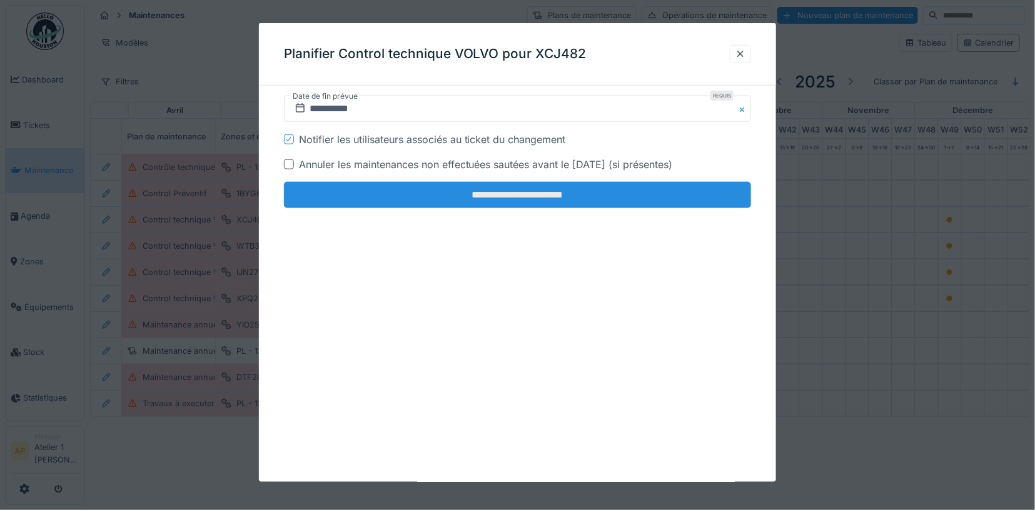
click at [490, 193] on input "**********" at bounding box center [518, 195] width 468 height 26
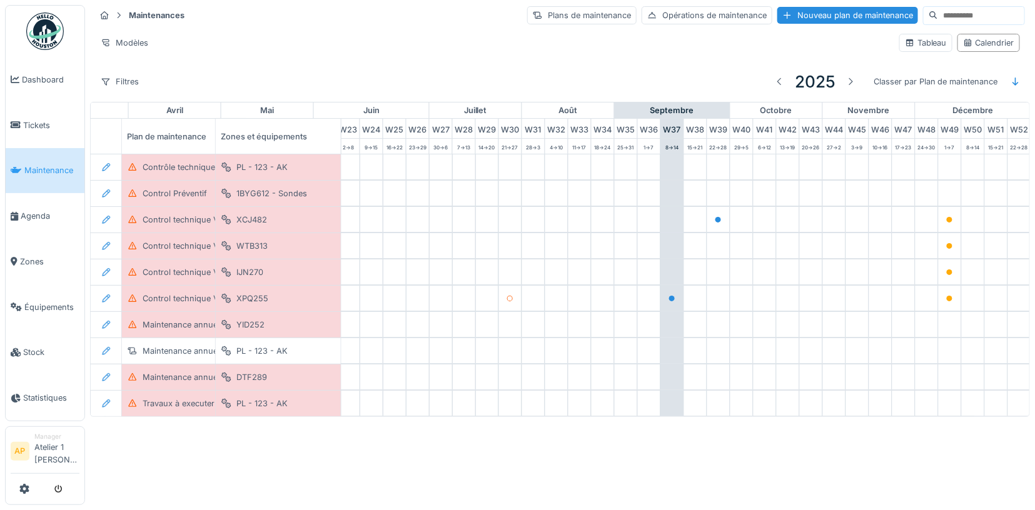
scroll to position [0, 545]
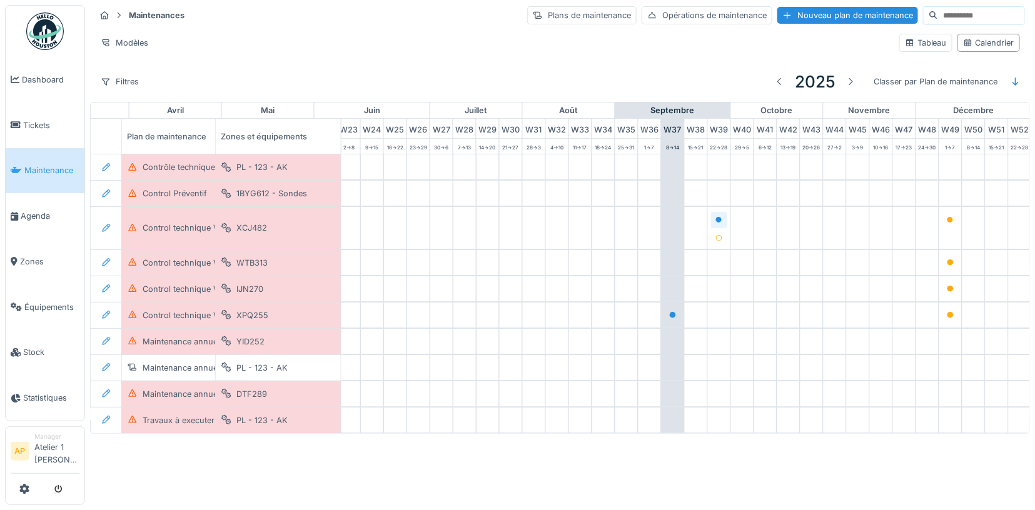
click at [719, 212] on div at bounding box center [719, 220] width 16 height 16
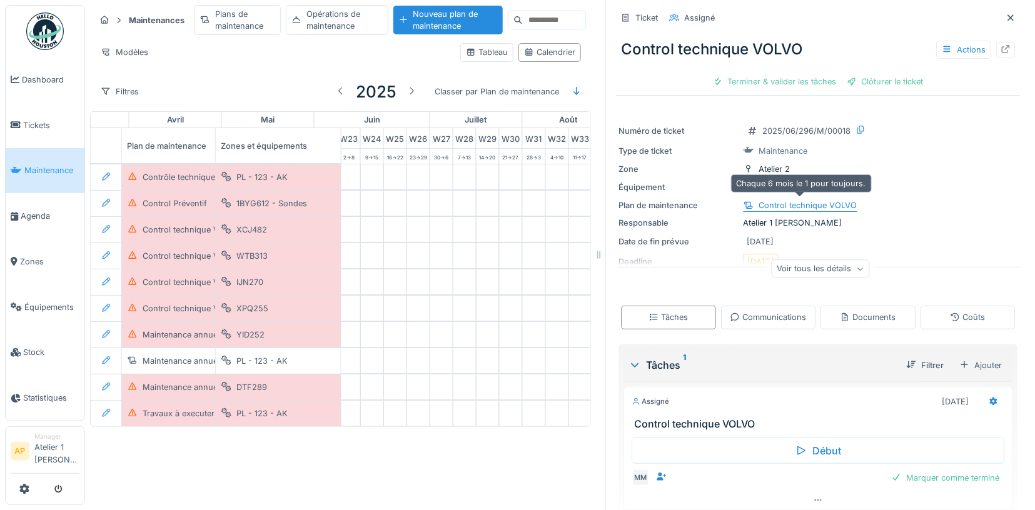
scroll to position [40, 0]
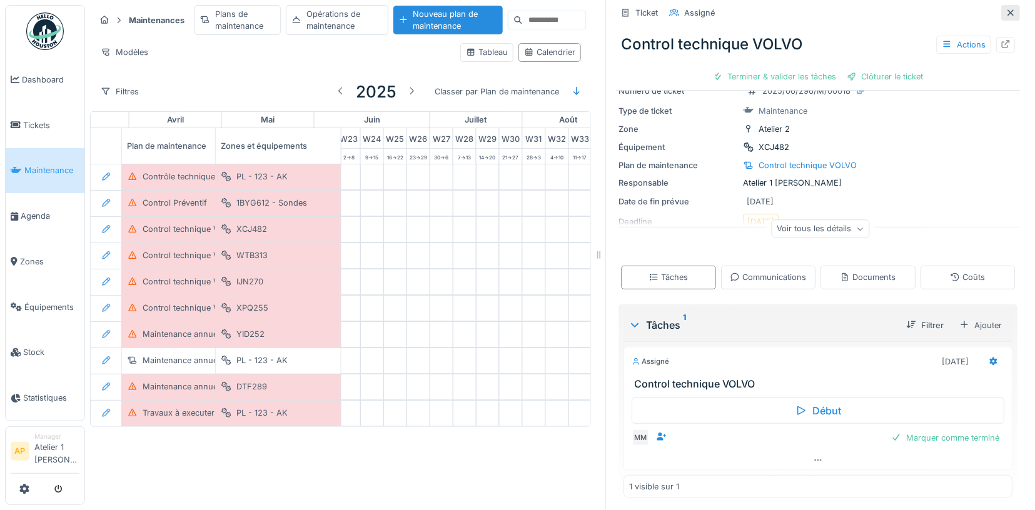
click at [1011, 15] on icon at bounding box center [1011, 13] width 10 height 8
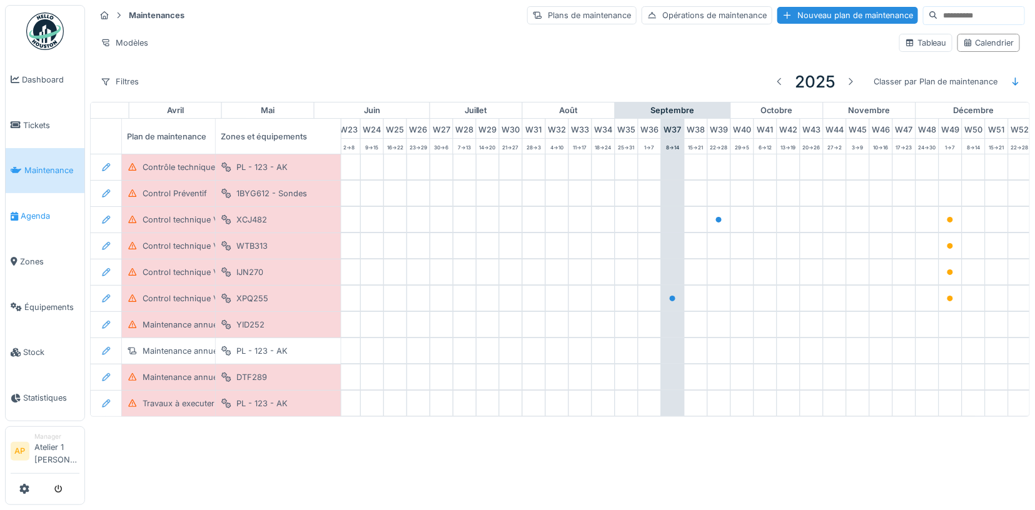
click at [42, 220] on link "Agenda" at bounding box center [45, 216] width 79 height 46
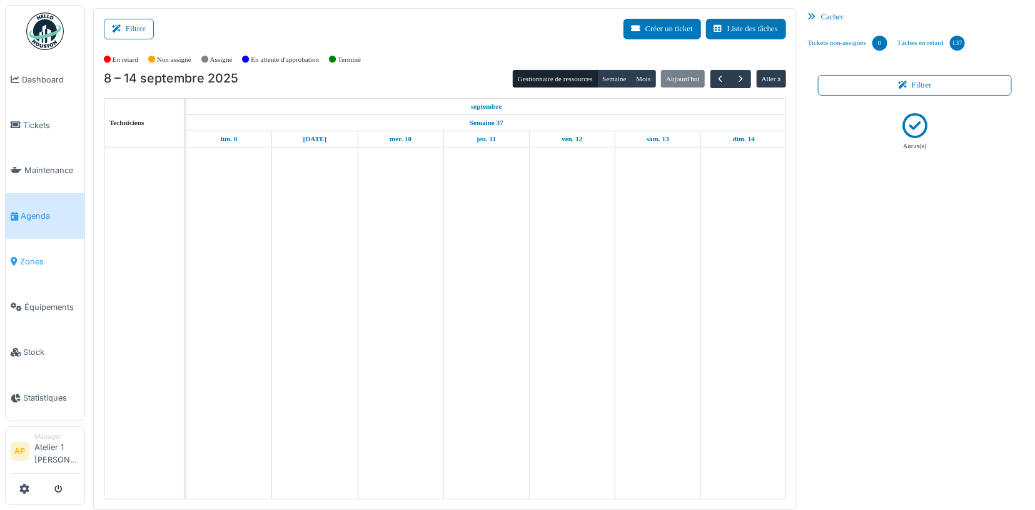
click at [36, 256] on span "Zones" at bounding box center [49, 262] width 59 height 12
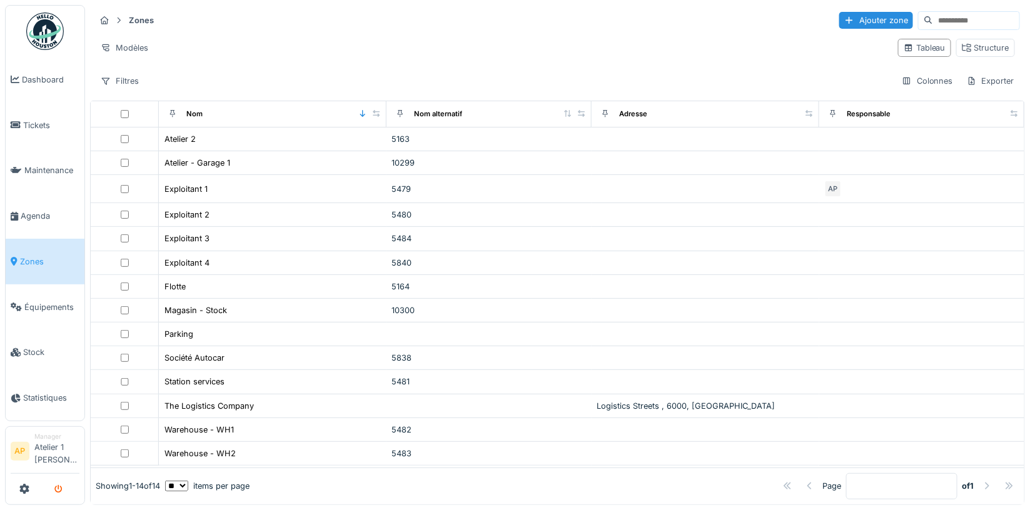
click at [59, 489] on icon "submit" at bounding box center [58, 490] width 8 height 8
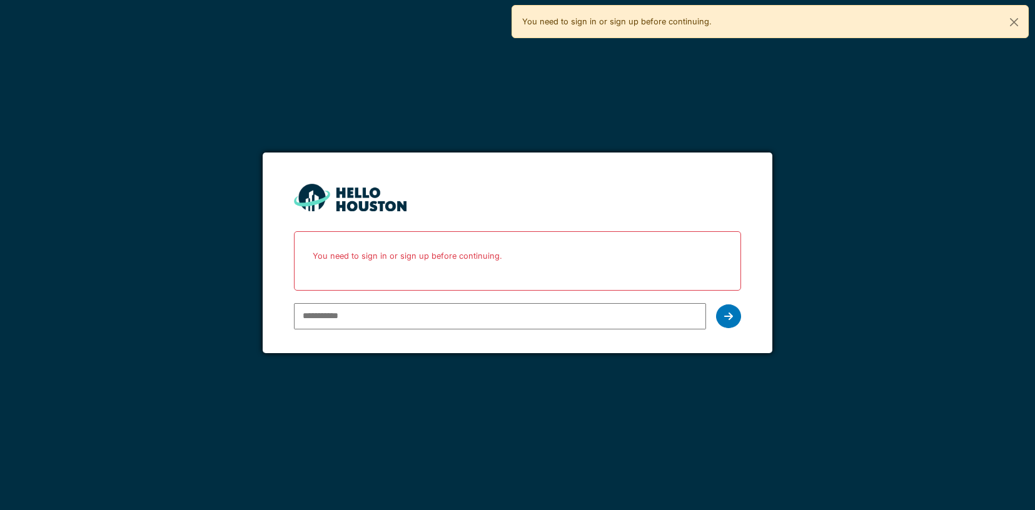
click at [318, 317] on input "email" at bounding box center [500, 316] width 412 height 26
type input "**********"
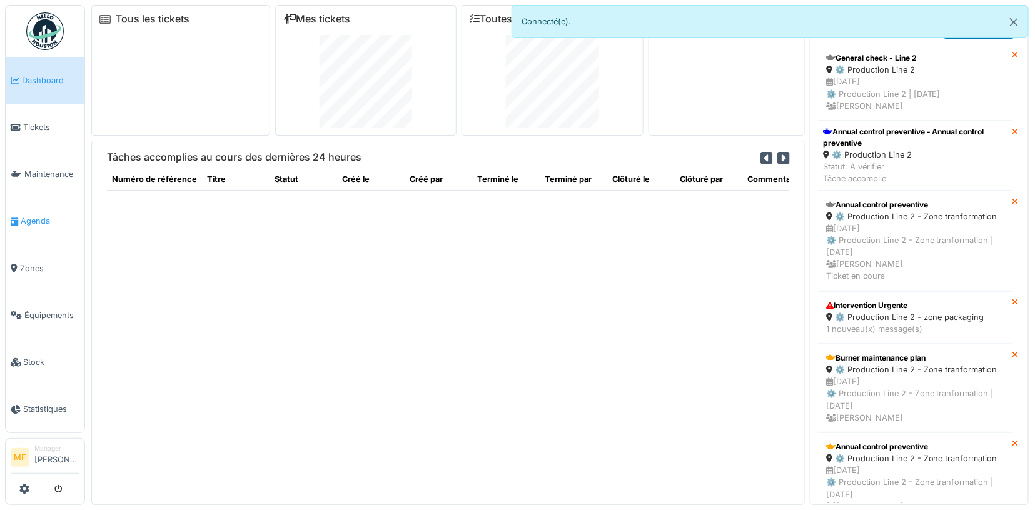
click at [41, 215] on span "Agenda" at bounding box center [50, 221] width 59 height 12
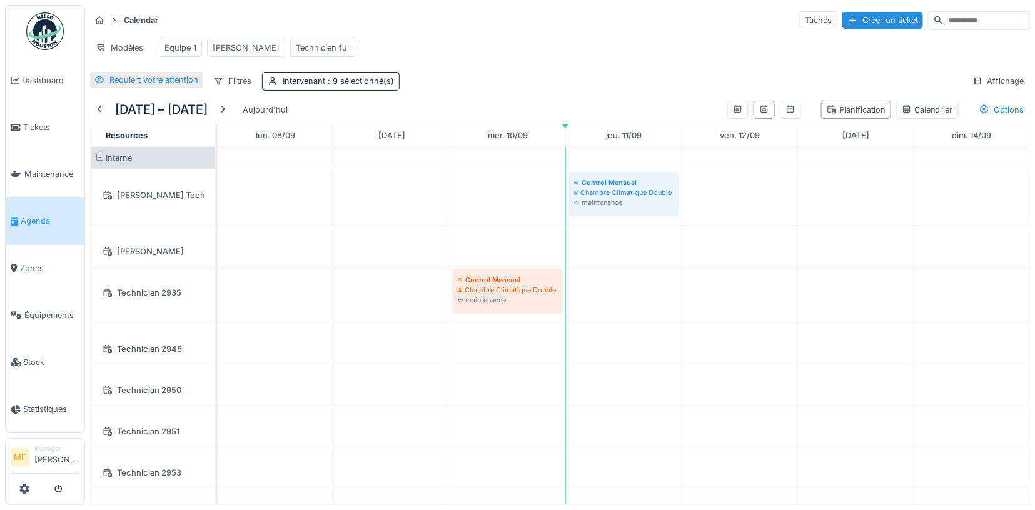
click at [132, 72] on div "Requiert votre attention" at bounding box center [146, 80] width 113 height 16
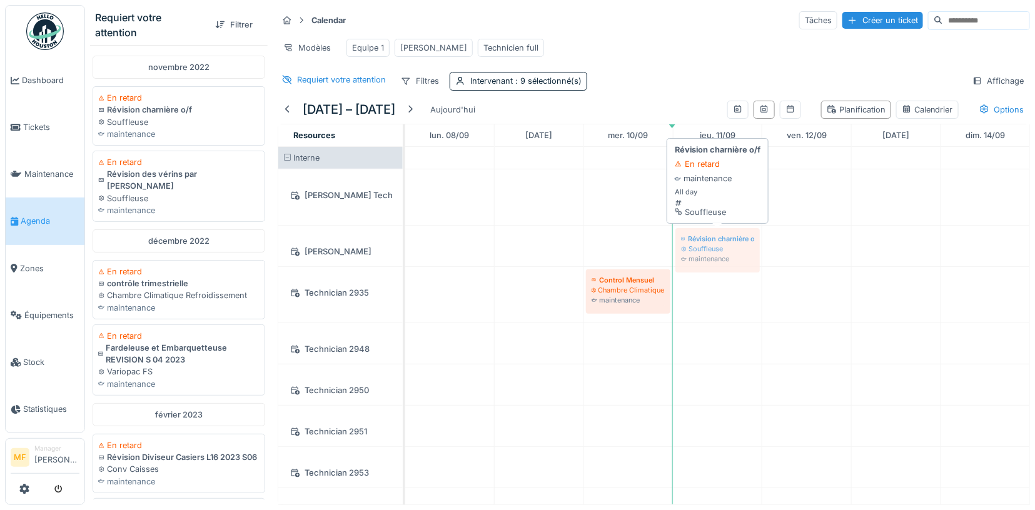
click at [707, 265] on div "Requiert votre attention Filtrer novembre 2022 En retard Révision charnière o/f…" at bounding box center [560, 255] width 950 height 510
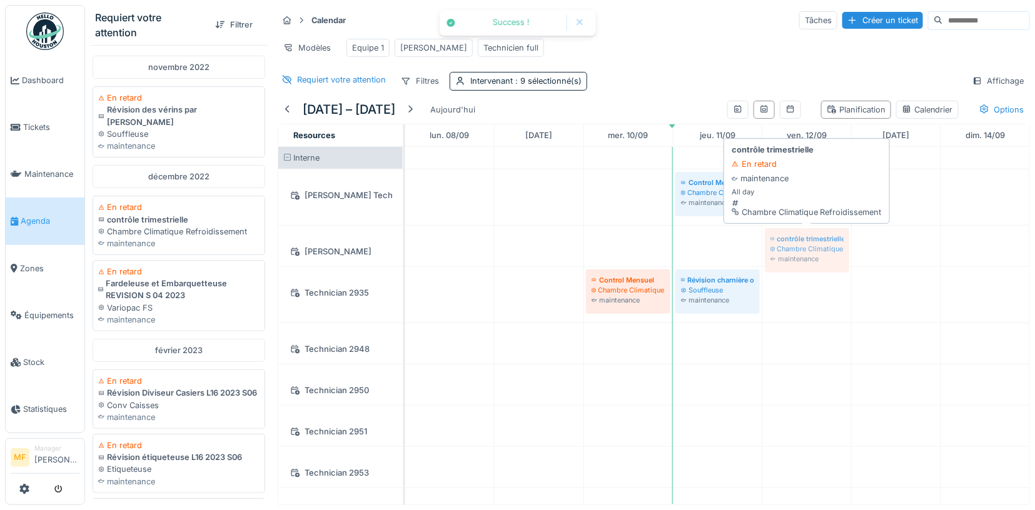
drag, startPoint x: 150, startPoint y: 220, endPoint x: 826, endPoint y: 250, distance: 676.8
click at [826, 250] on div "Requiert votre attention Filtrer novembre 2022 En retard Révision des vérins pa…" at bounding box center [560, 255] width 950 height 510
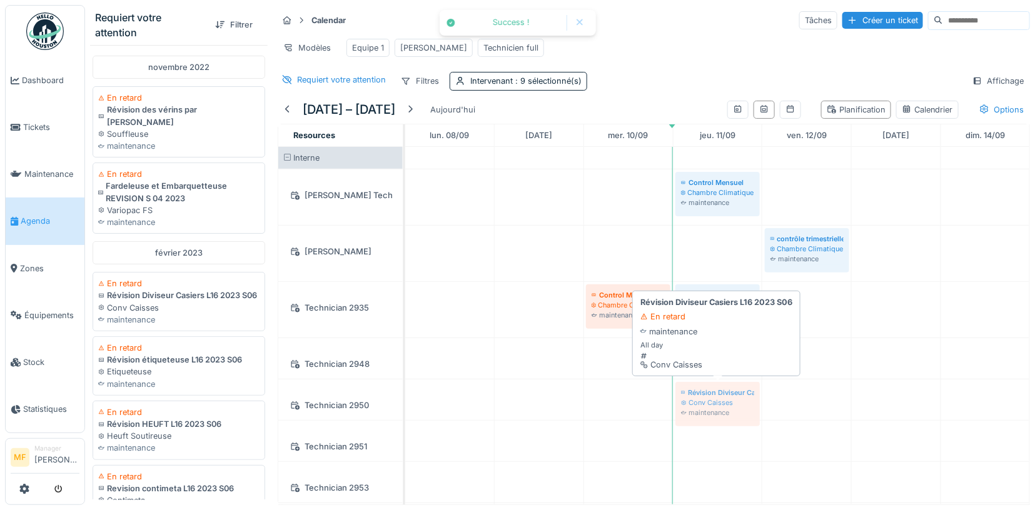
drag, startPoint x: 130, startPoint y: 283, endPoint x: 719, endPoint y: 396, distance: 599.3
click at [719, 396] on div "Requiert votre attention Filtrer novembre 2022 En retard Révision des vérins pa…" at bounding box center [560, 255] width 950 height 510
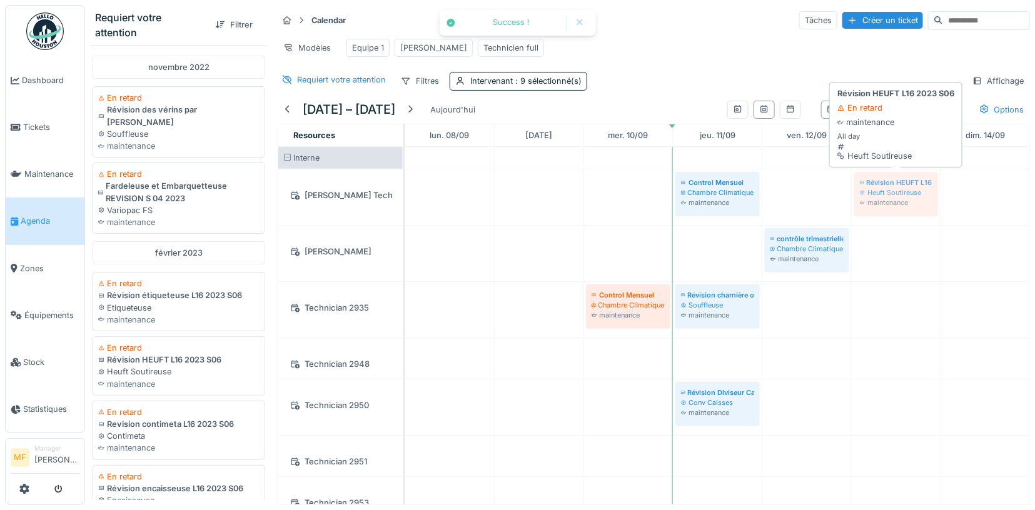
drag, startPoint x: 126, startPoint y: 344, endPoint x: 912, endPoint y: 195, distance: 799.8
click at [912, 195] on div "Requiert votre attention Filtrer novembre 2022 En retard Révision des vérins pa…" at bounding box center [560, 255] width 950 height 510
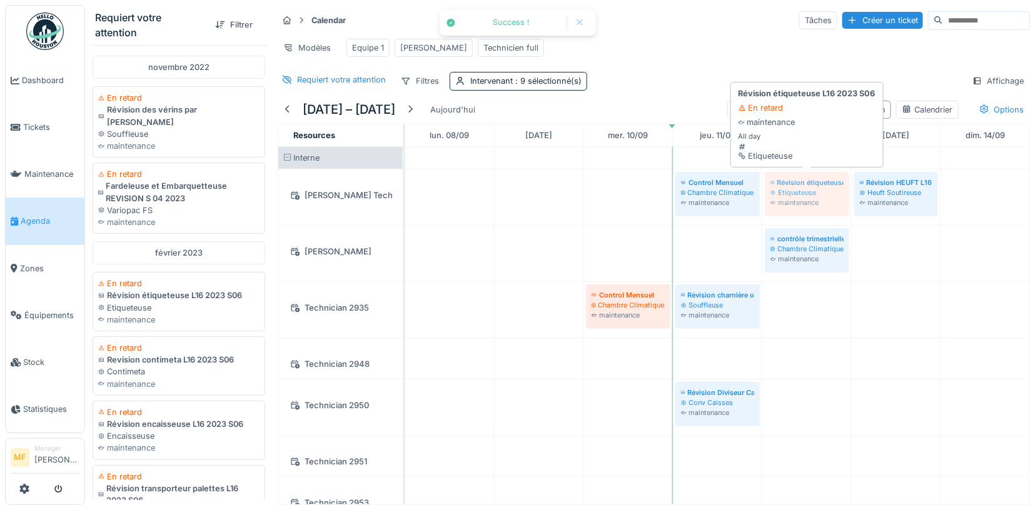
drag, startPoint x: 150, startPoint y: 286, endPoint x: 804, endPoint y: 200, distance: 660.0
click at [804, 200] on div "Requiert votre attention Filtrer novembre 2022 En retard Révision des vérins pa…" at bounding box center [560, 255] width 950 height 510
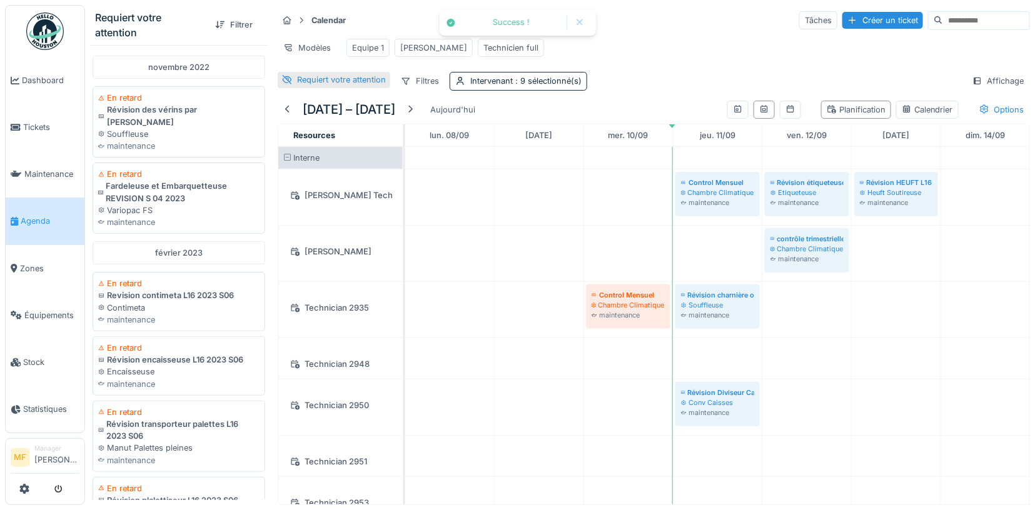
click at [322, 79] on div "Requiert votre attention" at bounding box center [341, 80] width 89 height 12
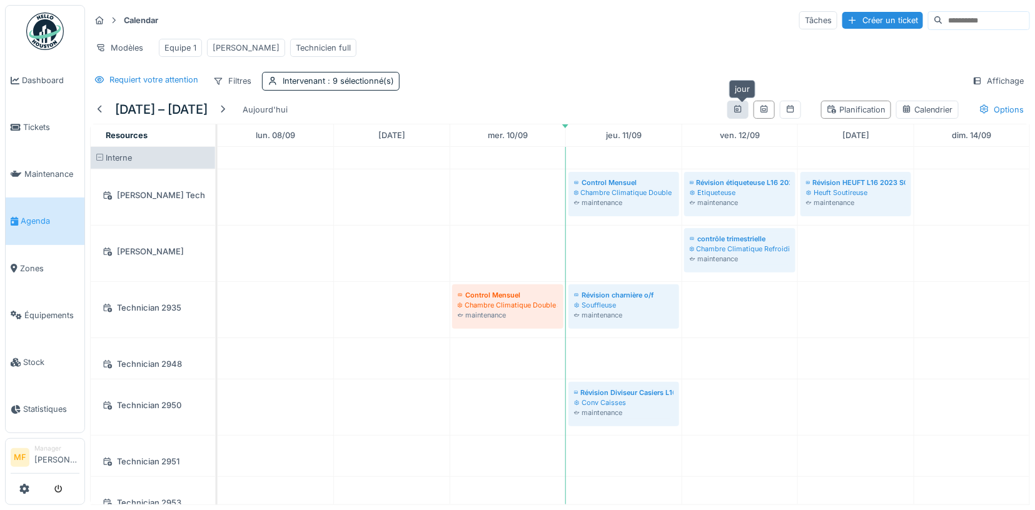
click at [739, 109] on icon at bounding box center [738, 109] width 10 height 8
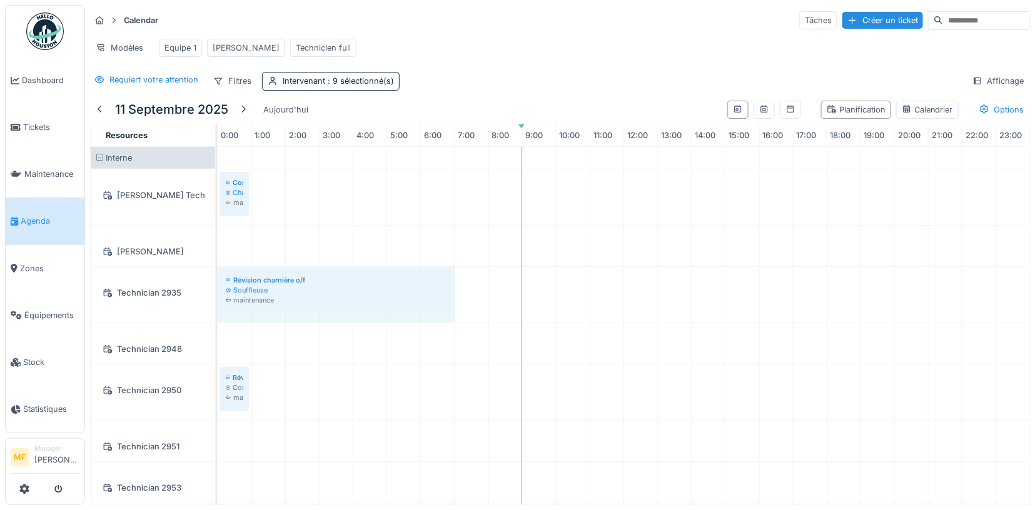
drag, startPoint x: 247, startPoint y: 290, endPoint x: 447, endPoint y: 290, distance: 200.2
click at [218, 290] on div "Révision charnière o/f Souffleuse maintenance Révision charnière o/f Souffleuse…" at bounding box center [218, 295] width 0 height 56
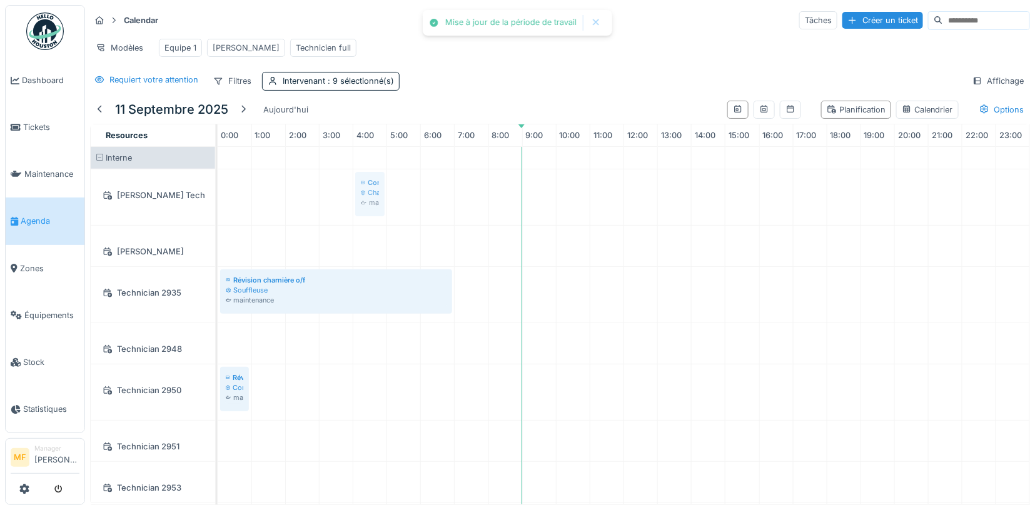
drag, startPoint x: 239, startPoint y: 186, endPoint x: 385, endPoint y: 186, distance: 145.7
click at [218, 186] on div "Control Mensuel Chambre Climatique Double Spirales maintenance Control Mensuel …" at bounding box center [218, 198] width 0 height 56
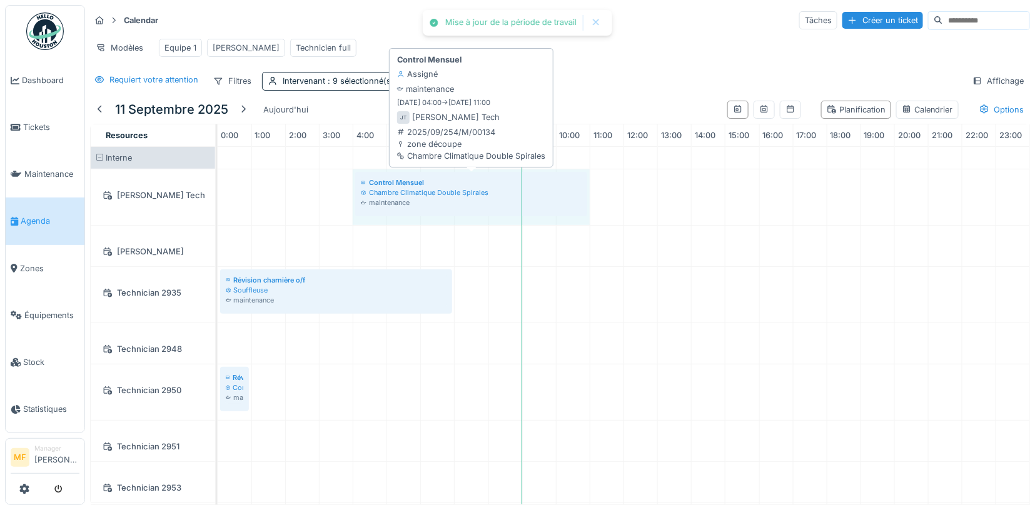
drag, startPoint x: 382, startPoint y: 187, endPoint x: 573, endPoint y: 191, distance: 190.8
click at [218, 191] on div "Control Mensuel Chambre Climatique Double Spirales maintenance Control Mensuel …" at bounding box center [218, 198] width 0 height 56
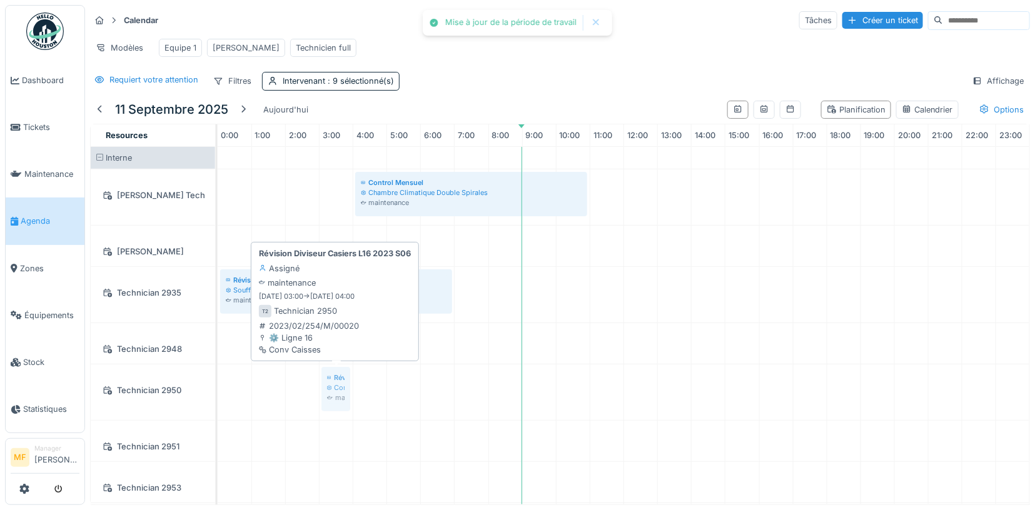
drag, startPoint x: 236, startPoint y: 385, endPoint x: 334, endPoint y: 385, distance: 98.2
click at [218, 385] on div "Révision Diviseur Casiers L16 2023 S06 Conv Caisses maintenance Révision Divise…" at bounding box center [218, 393] width 0 height 56
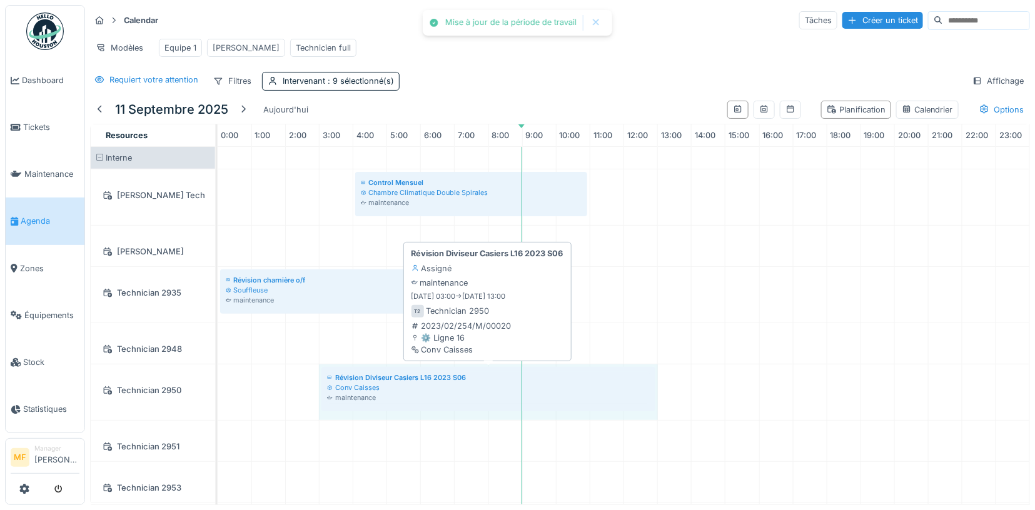
drag, startPoint x: 350, startPoint y: 385, endPoint x: 623, endPoint y: 385, distance: 273.4
click at [218, 385] on div "Révision Diviseur Casiers L16 2023 S06 Conv Caisses maintenance Révision Divise…" at bounding box center [218, 393] width 0 height 56
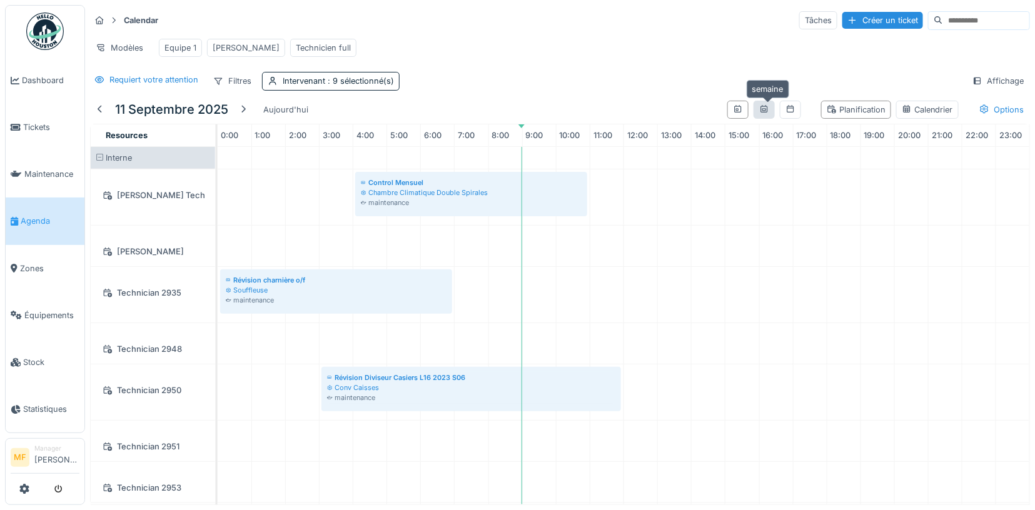
click at [768, 107] on icon at bounding box center [764, 109] width 10 height 8
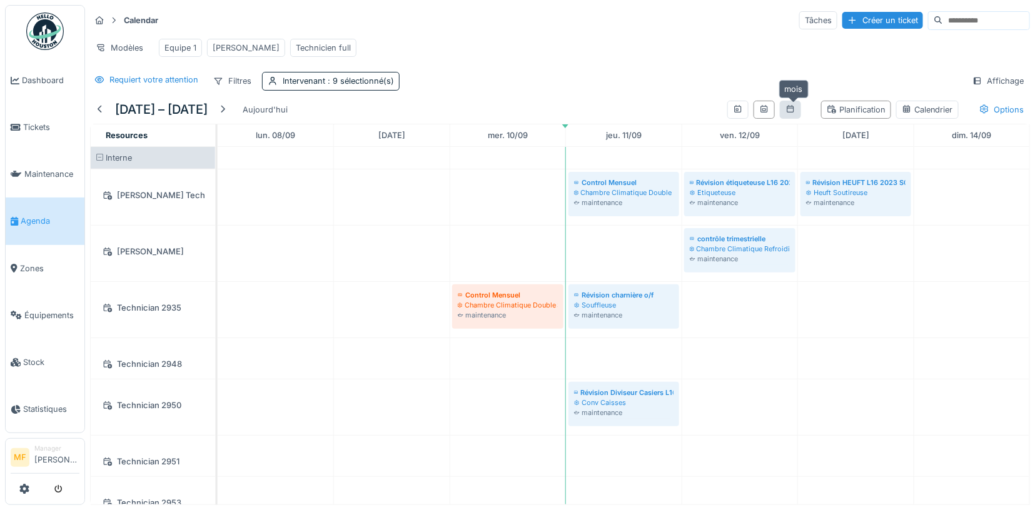
click at [794, 105] on icon at bounding box center [790, 109] width 7 height 8
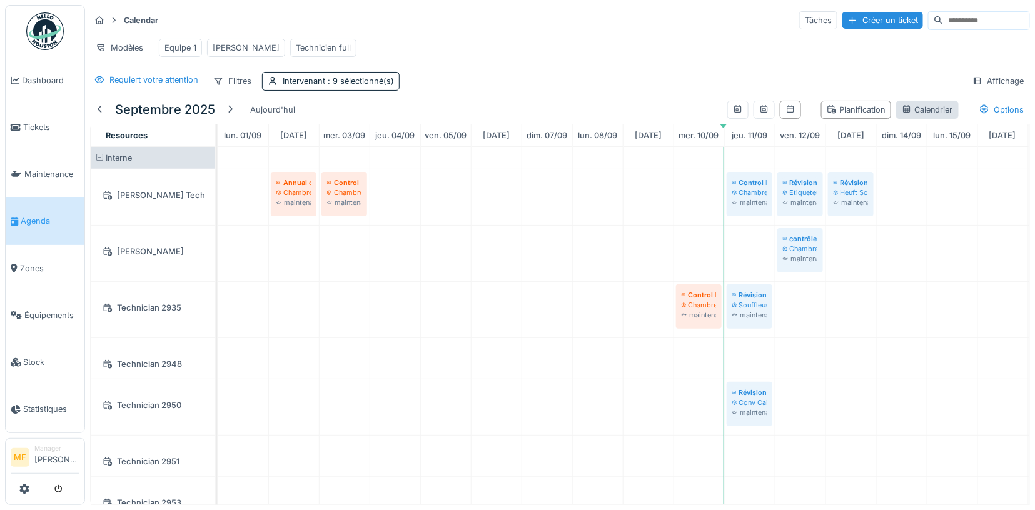
click at [923, 113] on div "Calendrier" at bounding box center [927, 110] width 63 height 18
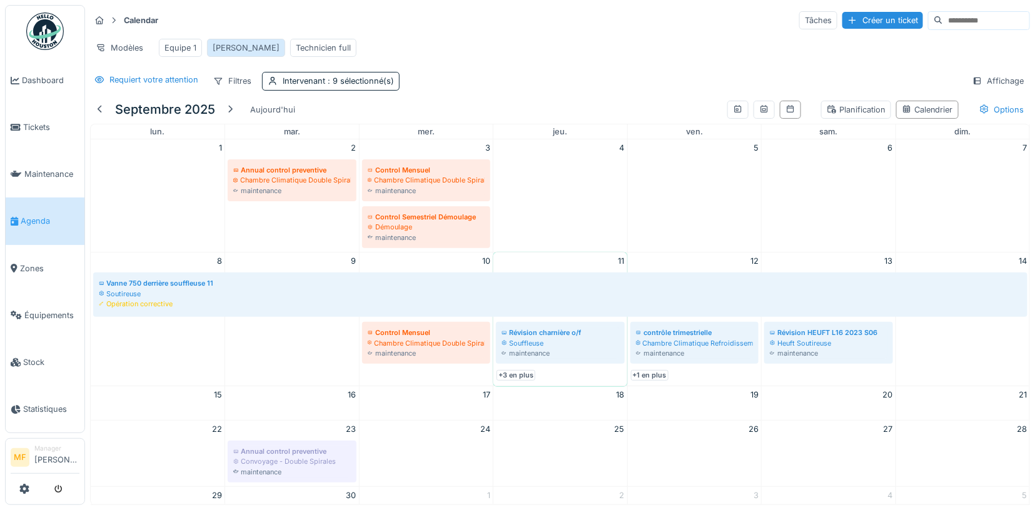
click at [223, 47] on div "John" at bounding box center [246, 48] width 67 height 12
click at [753, 107] on div at bounding box center [764, 110] width 84 height 28
click at [763, 107] on icon at bounding box center [764, 109] width 10 height 8
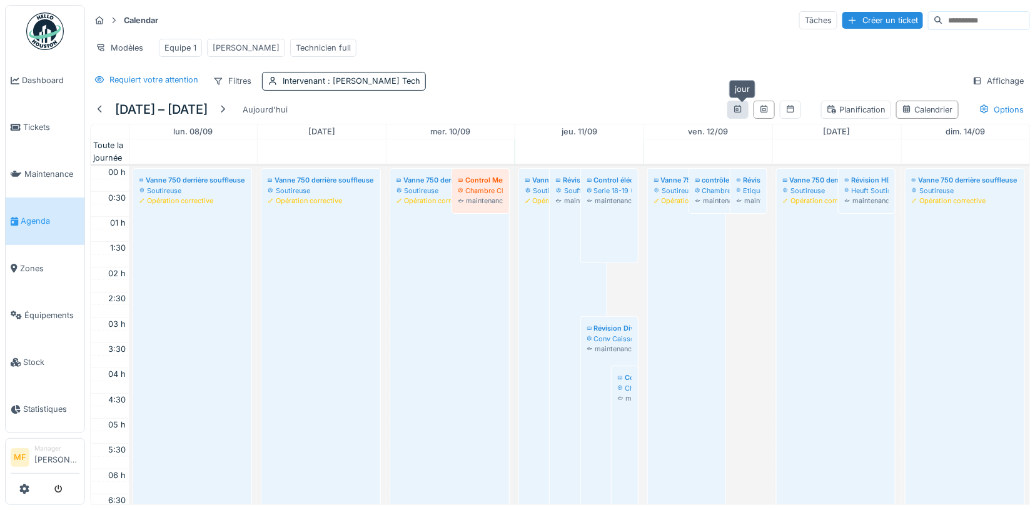
click at [739, 110] on icon at bounding box center [737, 109] width 7 height 8
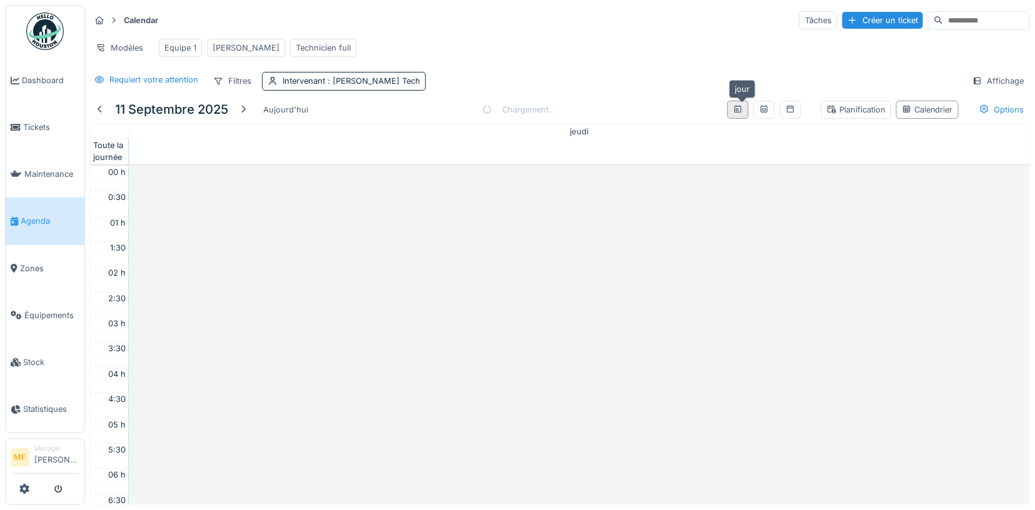
scroll to position [297, 0]
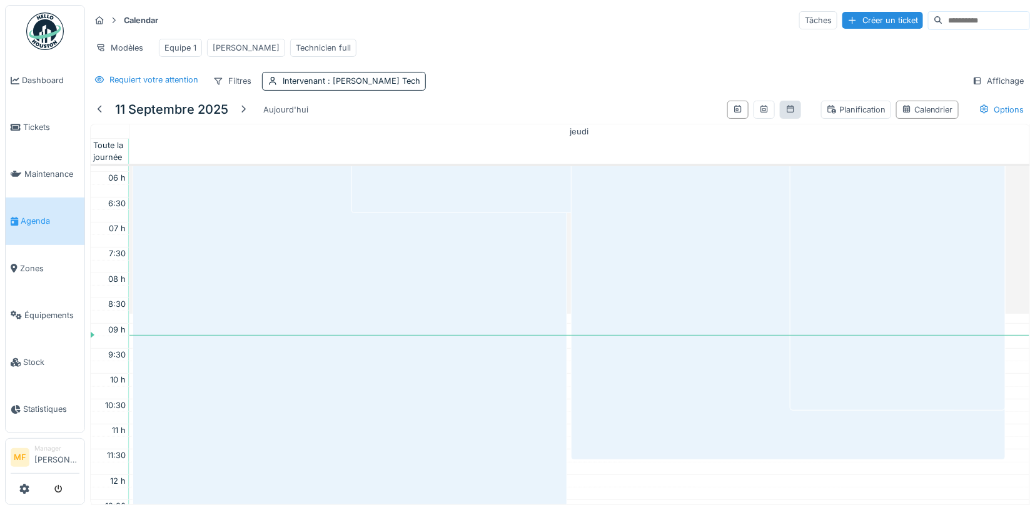
click at [798, 114] on div at bounding box center [790, 110] width 21 height 18
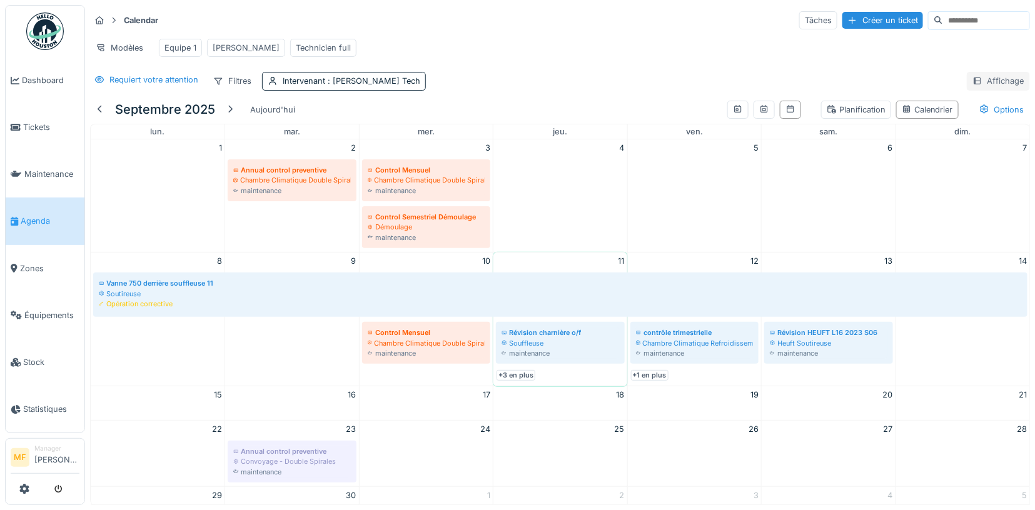
click at [978, 80] on icon at bounding box center [978, 81] width 10 height 8
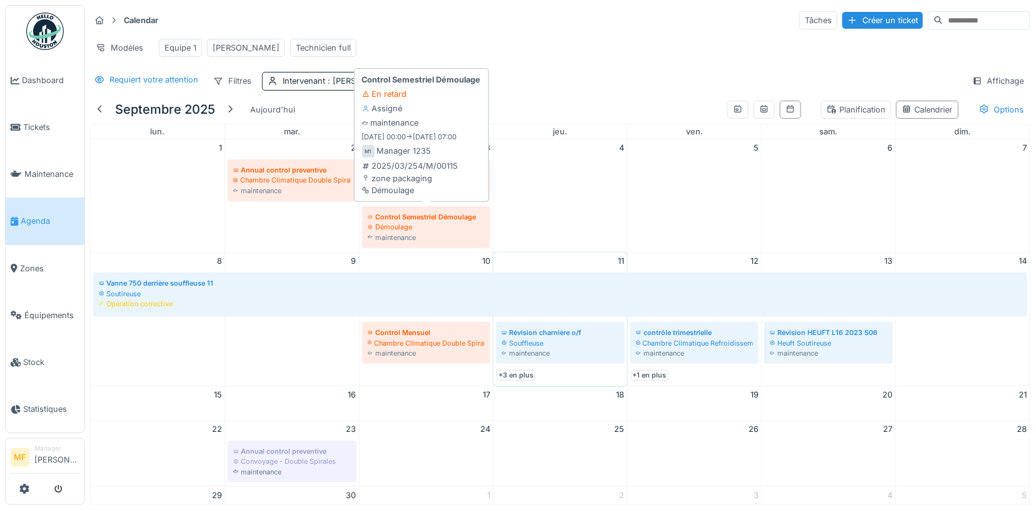
click at [415, 222] on div "Démoulage" at bounding box center [427, 227] width 118 height 10
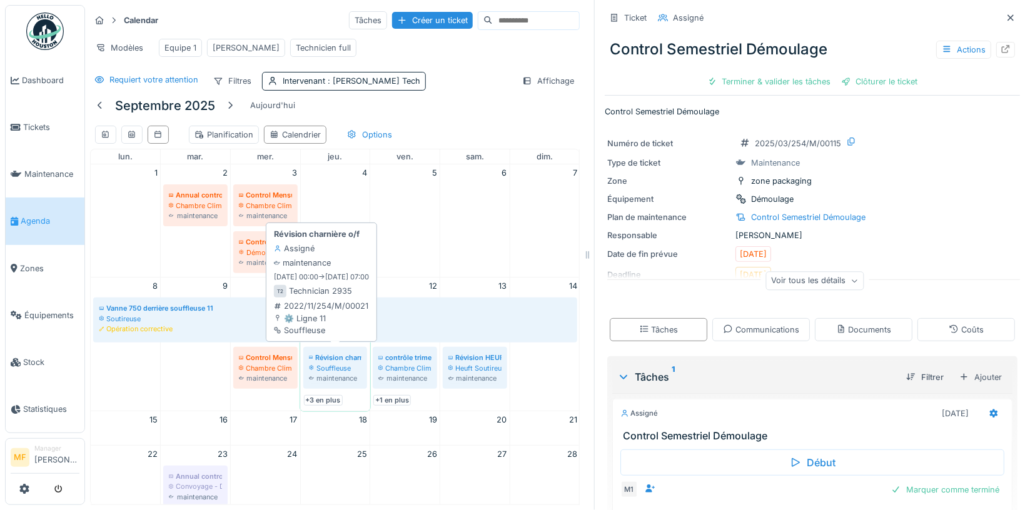
click at [343, 363] on div "Souffleuse" at bounding box center [335, 368] width 53 height 10
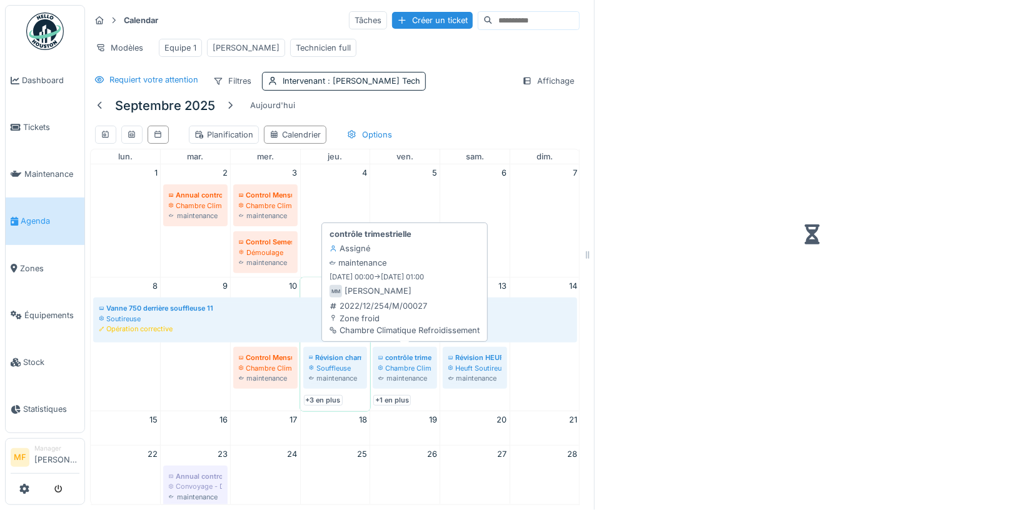
click at [418, 363] on div "Chambre Climatique Refroidissement" at bounding box center [404, 368] width 53 height 10
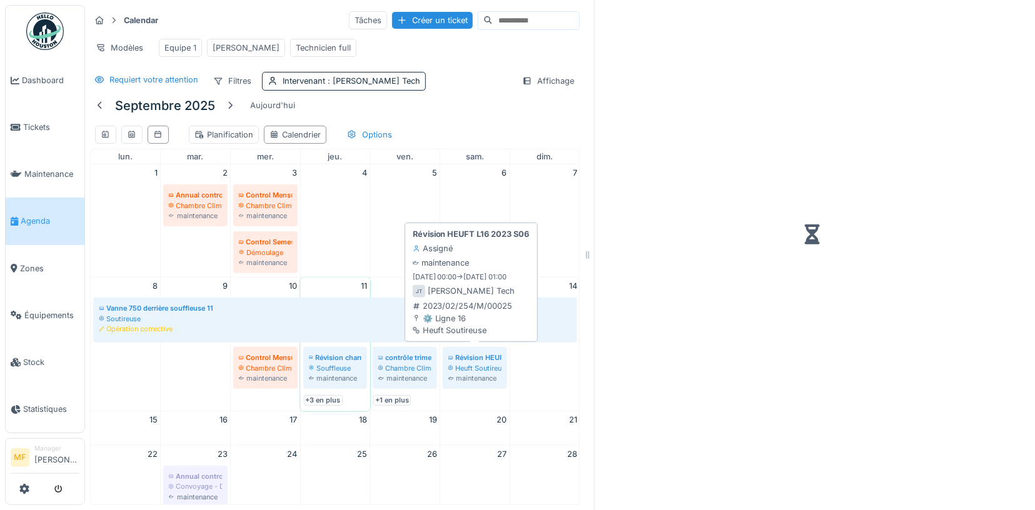
click at [473, 365] on div "Heuft Soutireuse" at bounding box center [475, 368] width 53 height 10
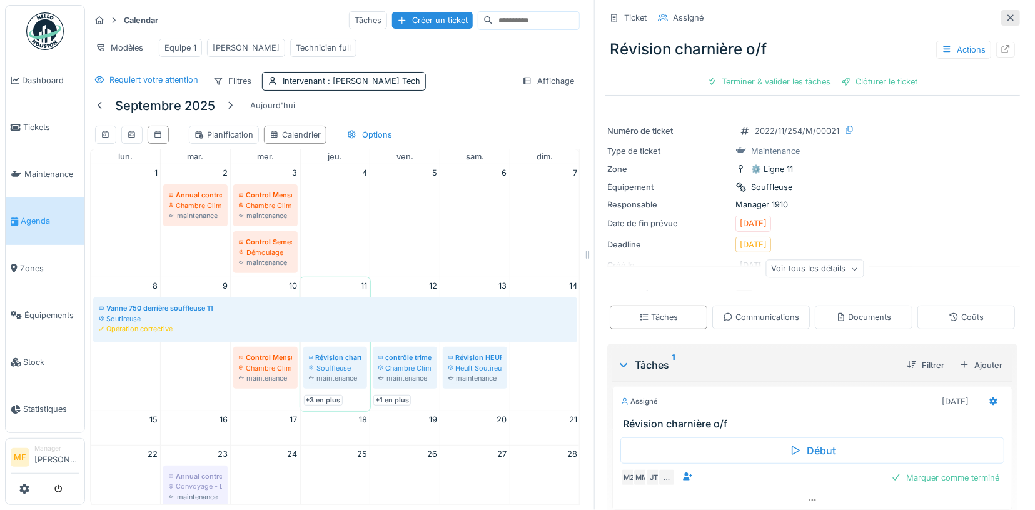
click at [1015, 18] on icon at bounding box center [1011, 18] width 10 height 8
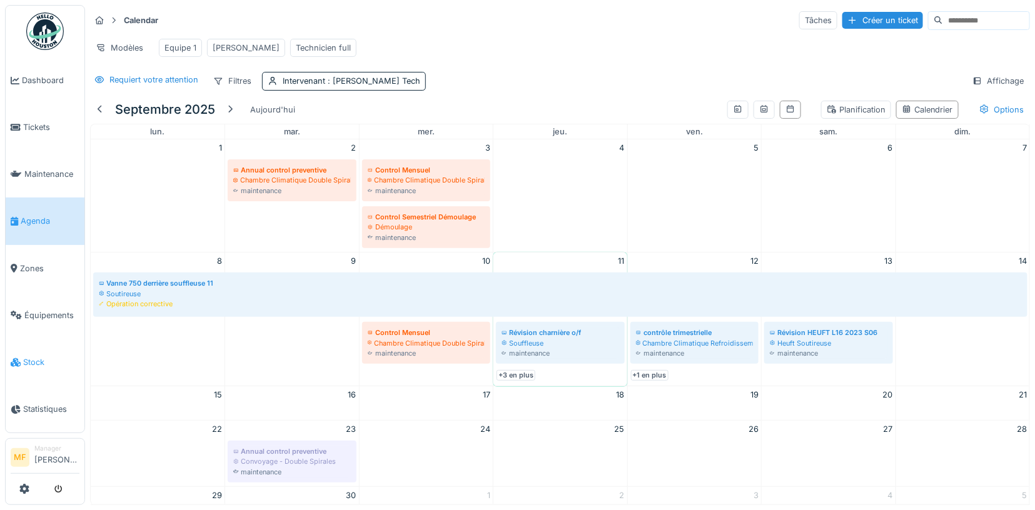
click at [35, 357] on span "Stock" at bounding box center [51, 363] width 56 height 12
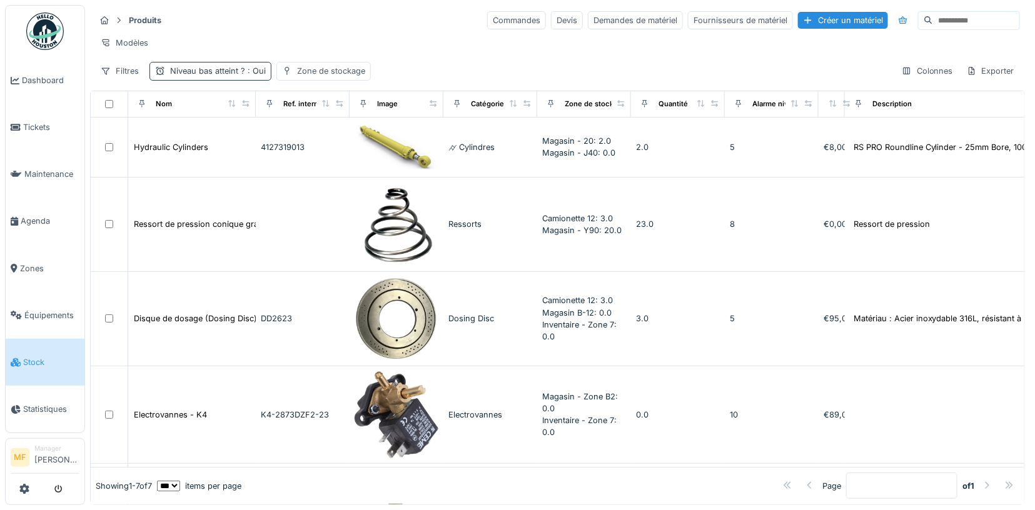
click at [258, 71] on span ": Oui" at bounding box center [255, 70] width 21 height 9
click at [213, 38] on div "Modèles" at bounding box center [557, 43] width 925 height 18
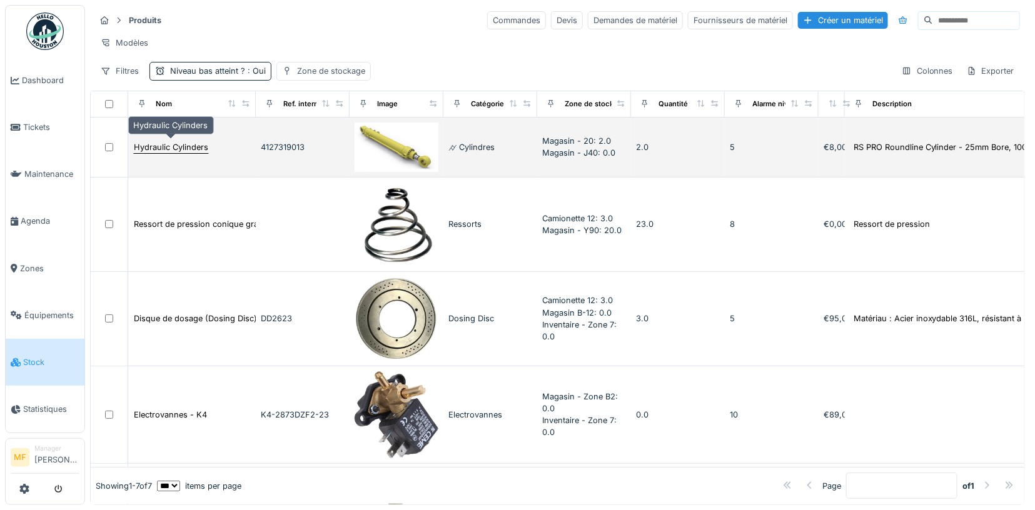
click at [170, 144] on div "Hydraulic Cylinders" at bounding box center [171, 147] width 74 height 12
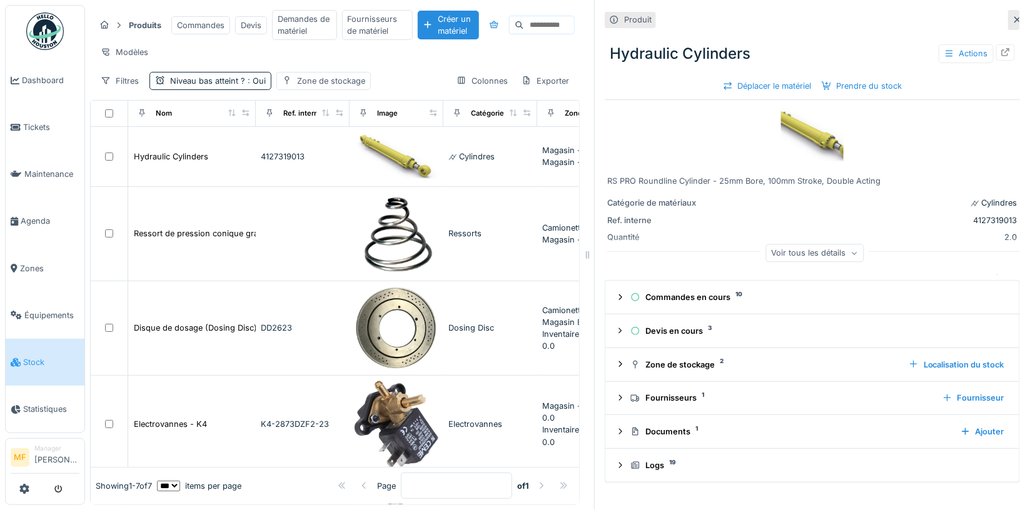
click at [820, 257] on div "Voir tous les détails" at bounding box center [815, 253] width 98 height 18
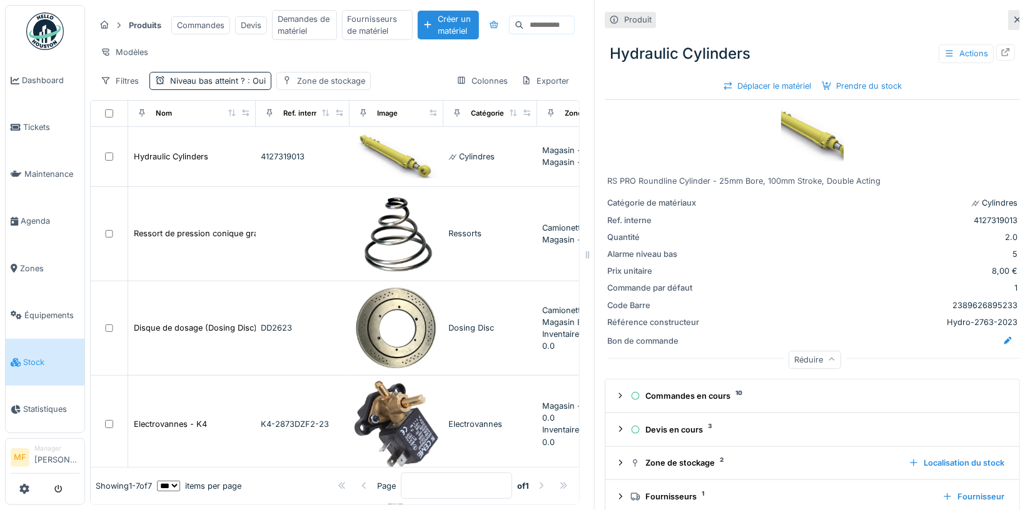
scroll to position [78, 0]
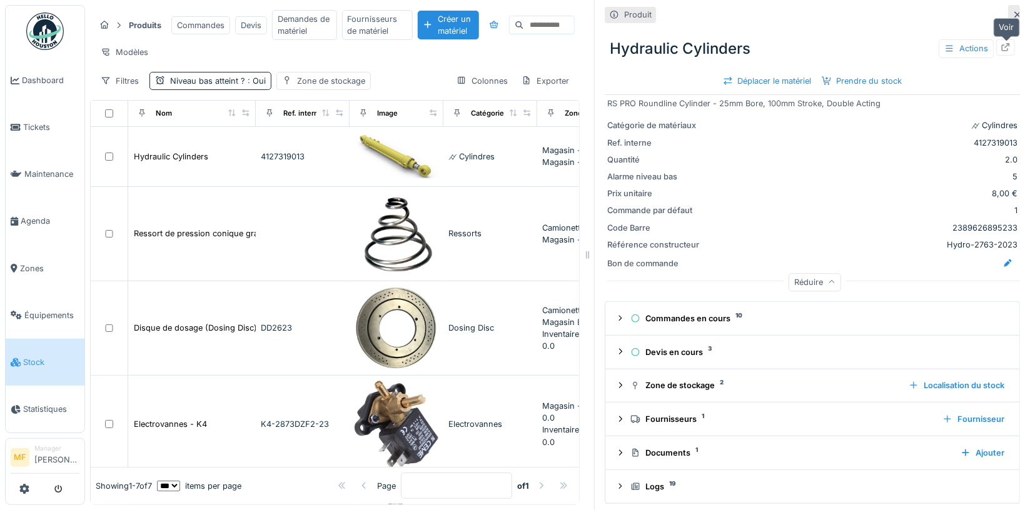
click at [1013, 45] on div at bounding box center [1005, 47] width 19 height 16
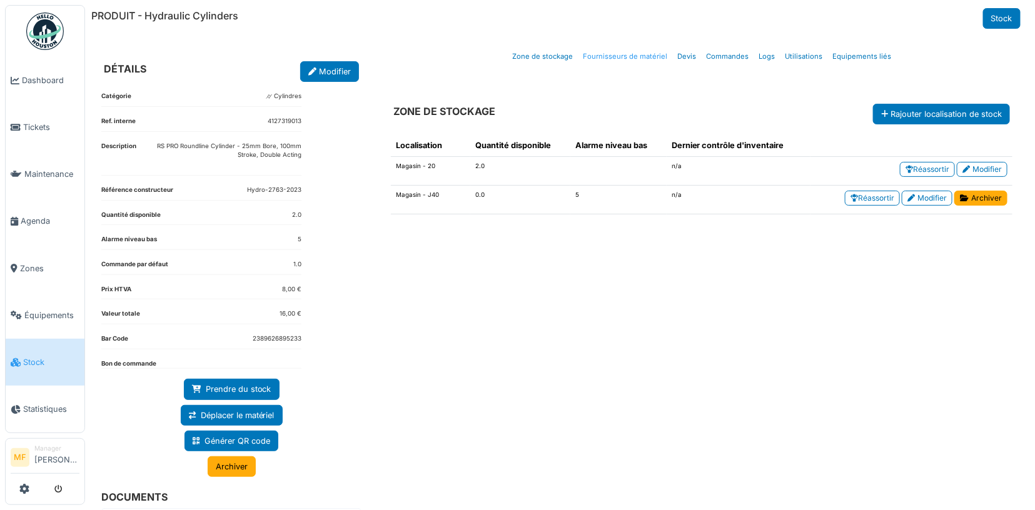
click at [636, 58] on link "Fournisseurs de matériel" at bounding box center [625, 56] width 94 height 29
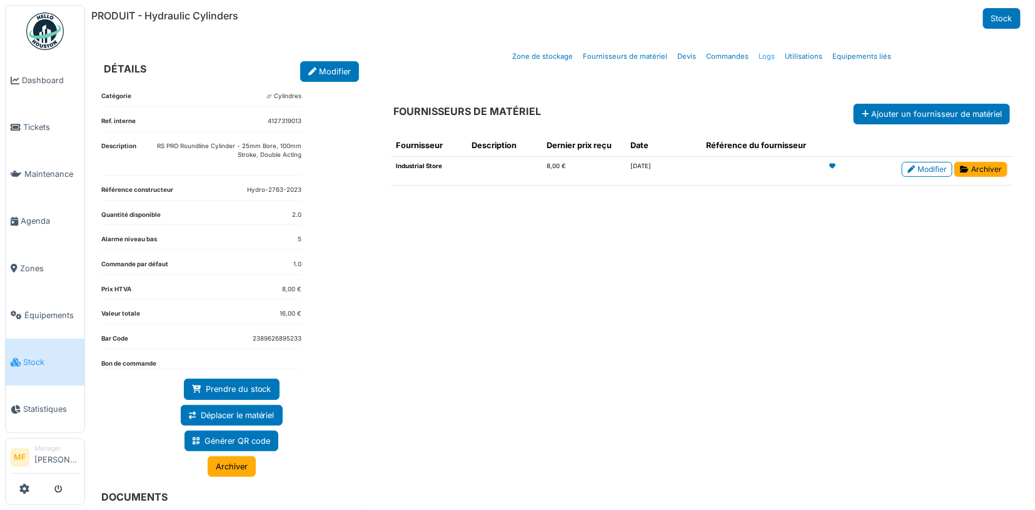
click at [770, 56] on link "Logs" at bounding box center [767, 56] width 26 height 29
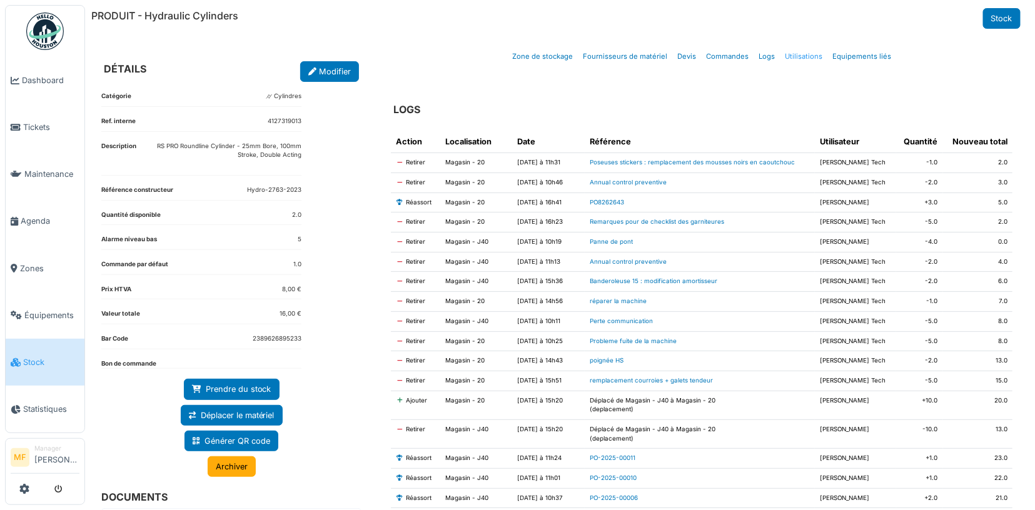
click at [804, 59] on link "Utilisations" at bounding box center [804, 56] width 48 height 29
select select "***"
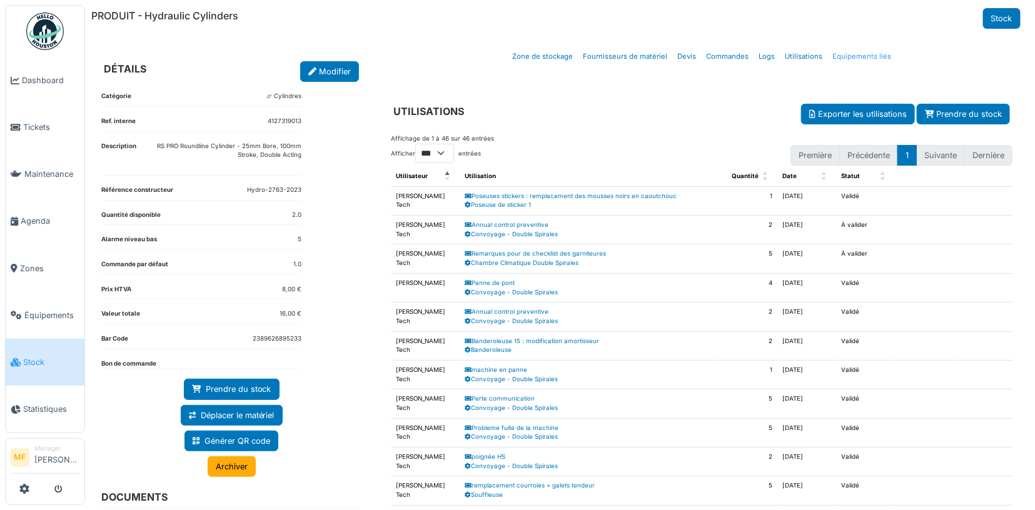
click at [866, 49] on link "Equipements liés" at bounding box center [862, 56] width 69 height 29
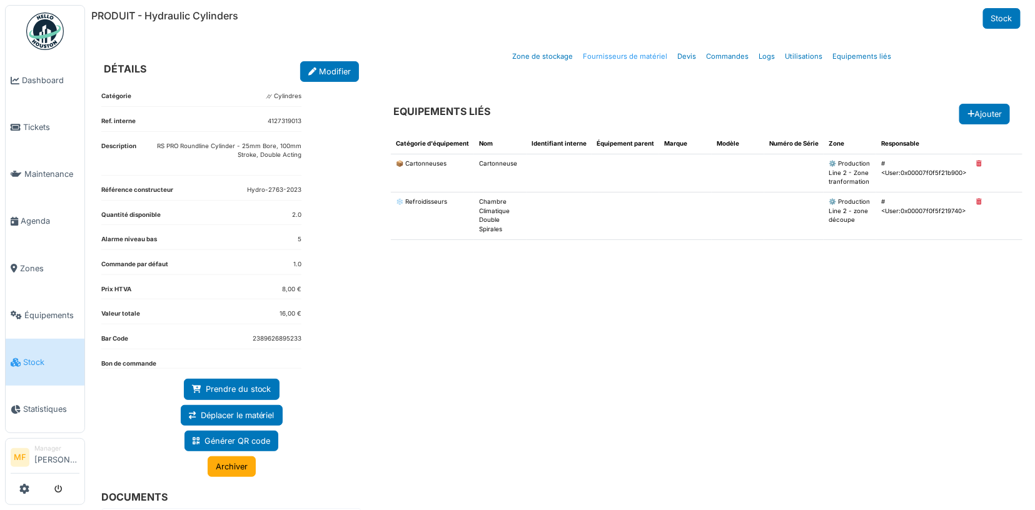
click at [633, 54] on link "Fournisseurs de matériel" at bounding box center [625, 56] width 94 height 29
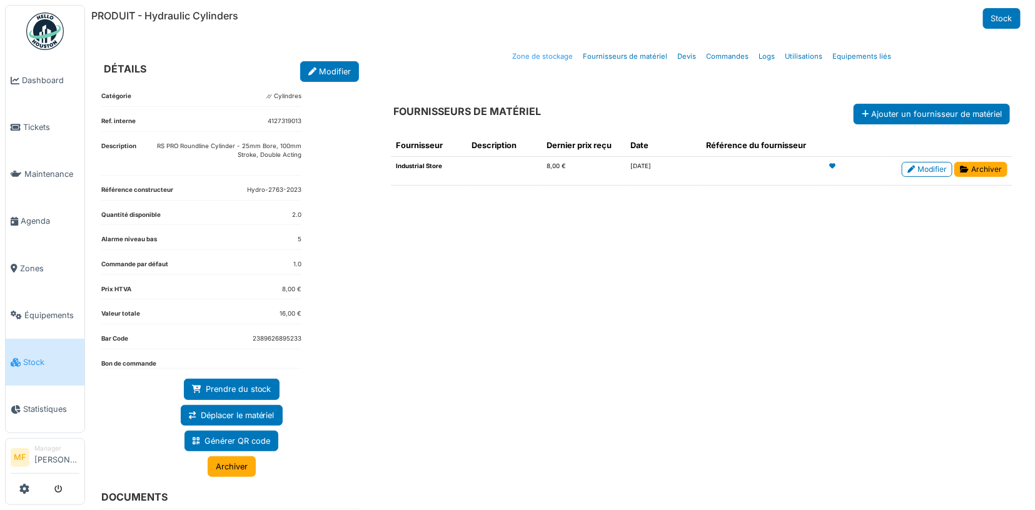
click at [529, 53] on link "Zone de stockage" at bounding box center [542, 56] width 71 height 29
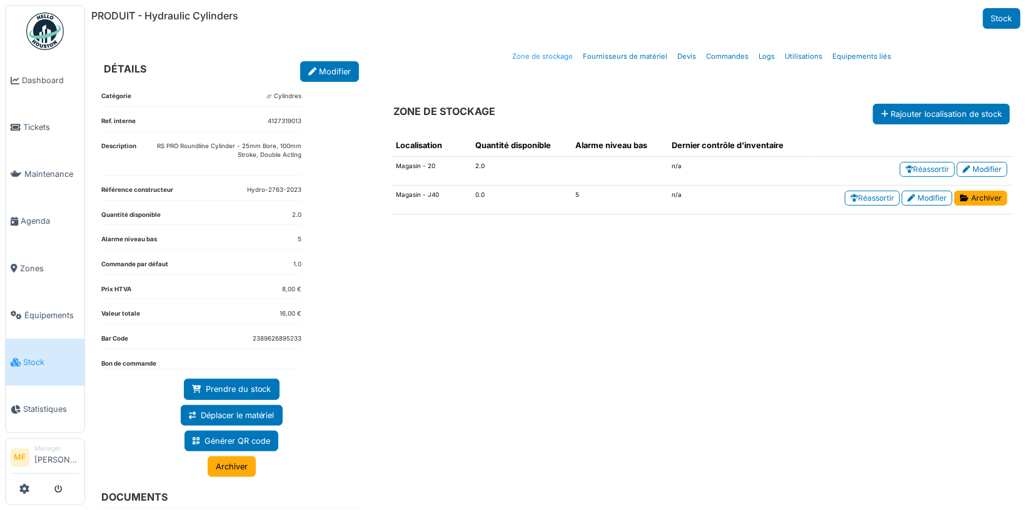
click at [549, 57] on link "Zone de stockage" at bounding box center [542, 56] width 71 height 29
click at [42, 357] on span "Stock" at bounding box center [51, 363] width 56 height 12
